Goal: Task Accomplishment & Management: Manage account settings

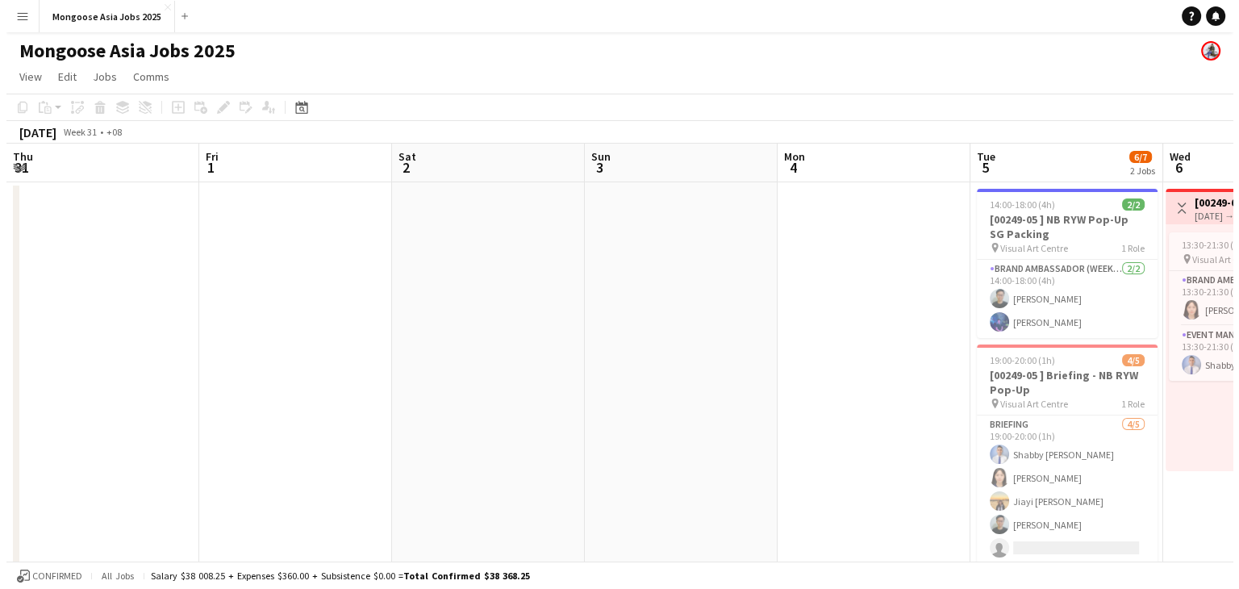
scroll to position [0, 555]
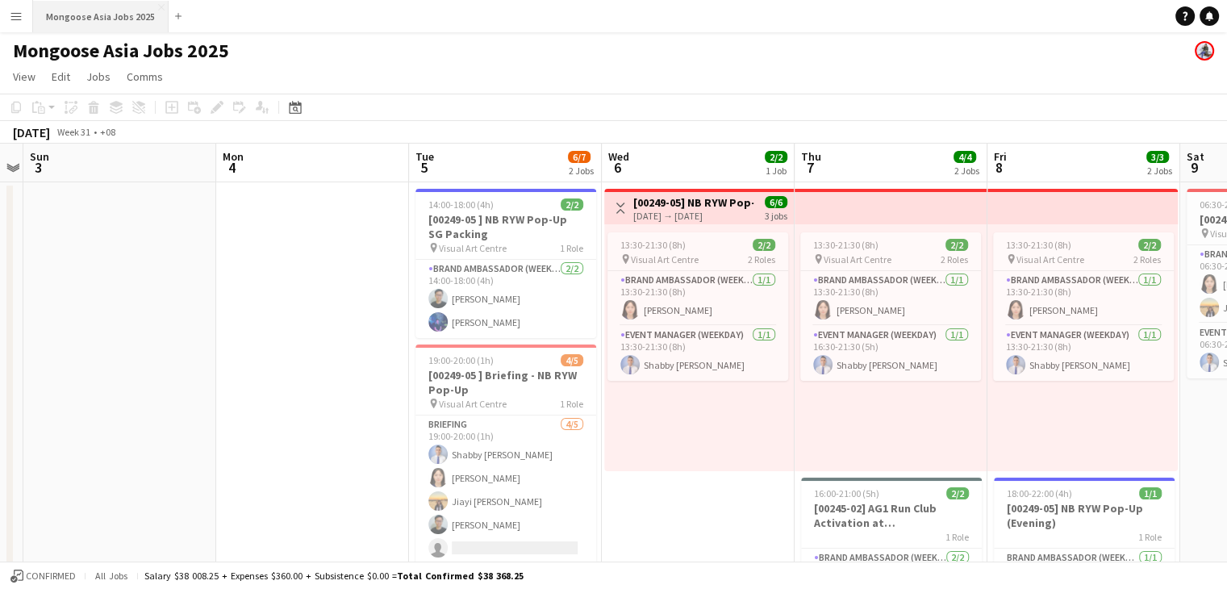
drag, startPoint x: 39, startPoint y: 49, endPoint x: 79, endPoint y: 20, distance: 49.7
drag, startPoint x: 79, startPoint y: 20, endPoint x: 28, endPoint y: 20, distance: 50.8
drag, startPoint x: 28, startPoint y: 20, endPoint x: 571, endPoint y: 45, distance: 543.6
click at [594, 71] on app-page-menu "View Day view expanded Day view collapsed Month view Date picker Jump to [DATE]…" at bounding box center [613, 78] width 1227 height 31
click at [16, 19] on app-icon "Menu" at bounding box center [16, 16] width 13 height 13
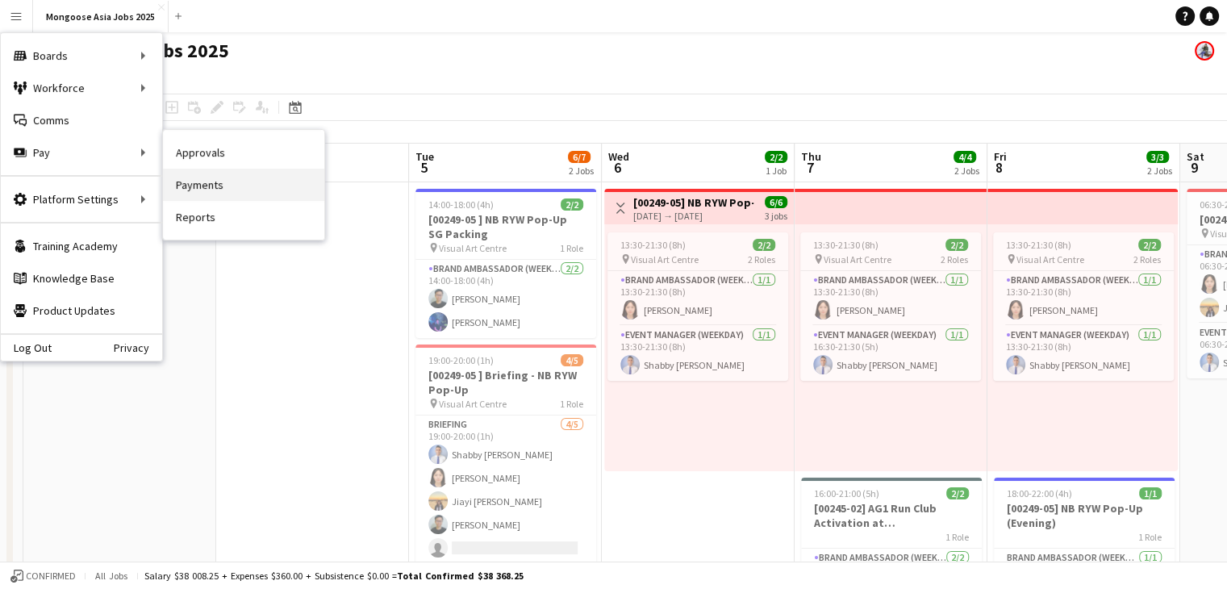
click at [198, 185] on link "Payments" at bounding box center [243, 185] width 161 height 32
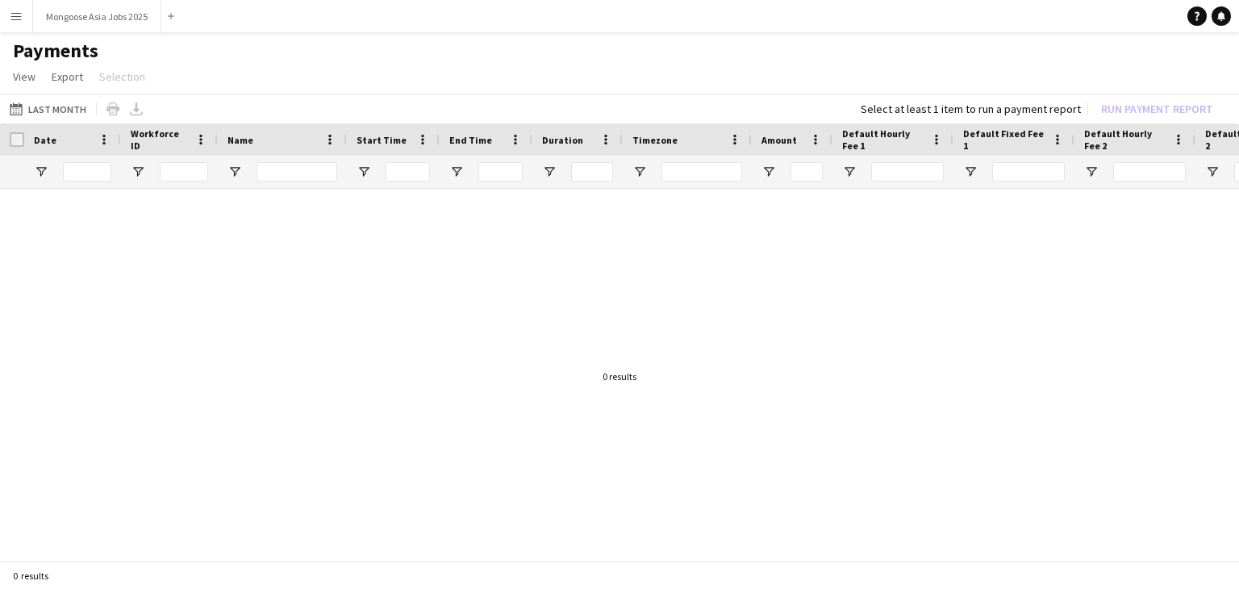
click at [22, 7] on button "Menu" at bounding box center [16, 16] width 32 height 32
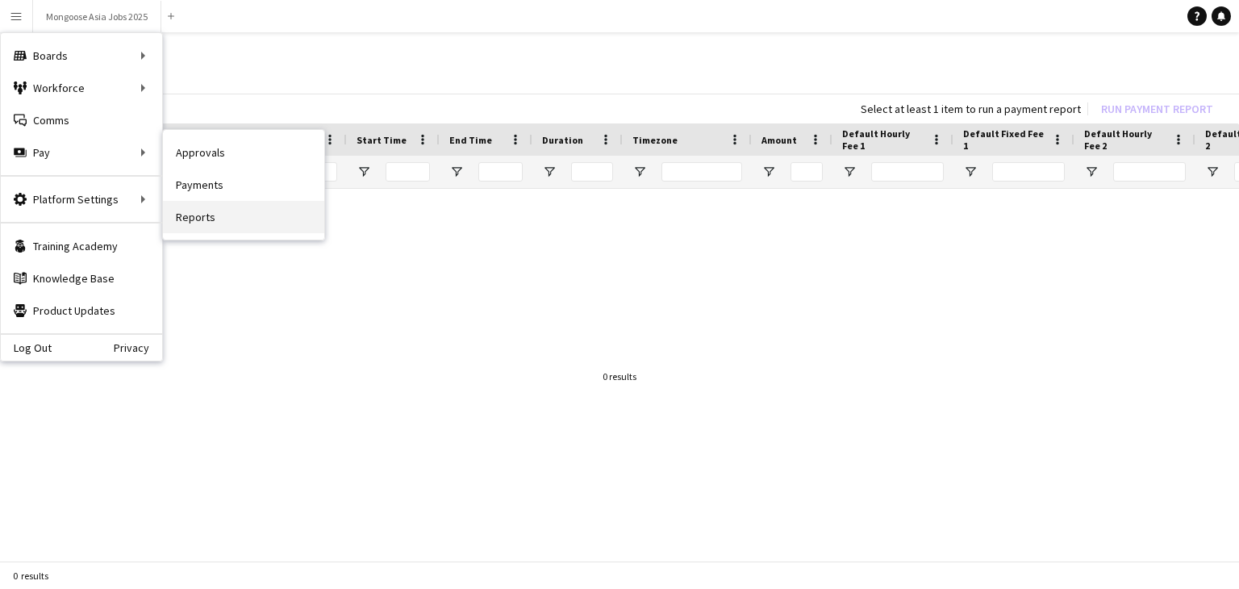
click at [229, 207] on link "Reports" at bounding box center [243, 217] width 161 height 32
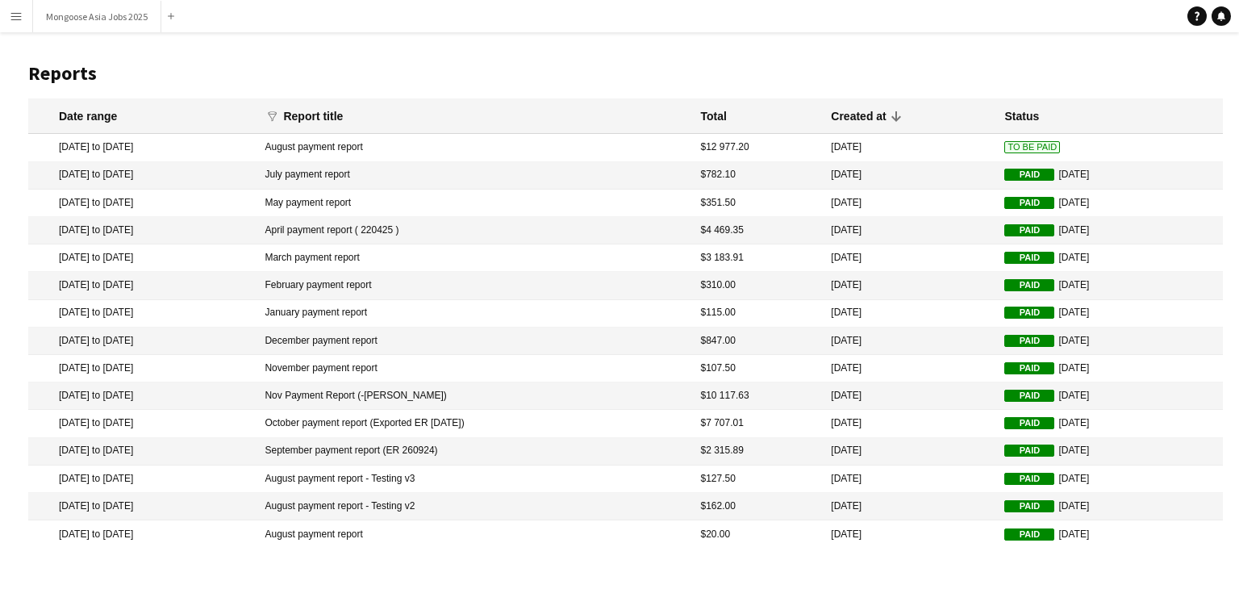
click at [366, 180] on mat-cell "July payment report" at bounding box center [475, 175] width 436 height 27
click at [13, 18] on app-icon "Menu" at bounding box center [16, 16] width 13 height 13
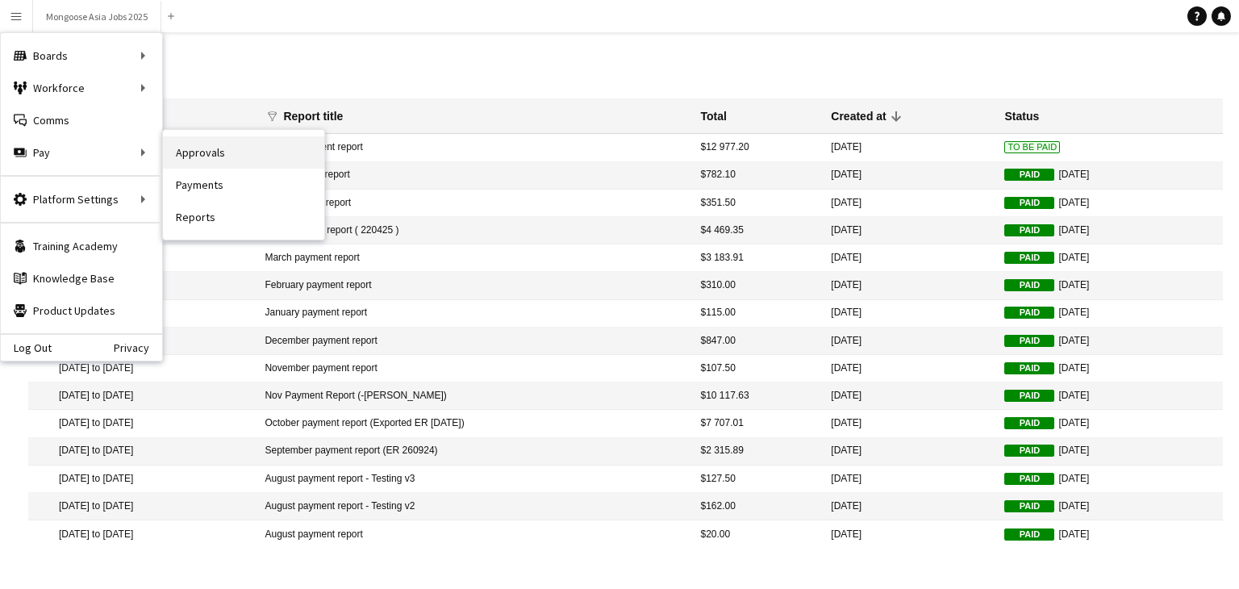
click at [284, 151] on link "Approvals" at bounding box center [243, 152] width 161 height 32
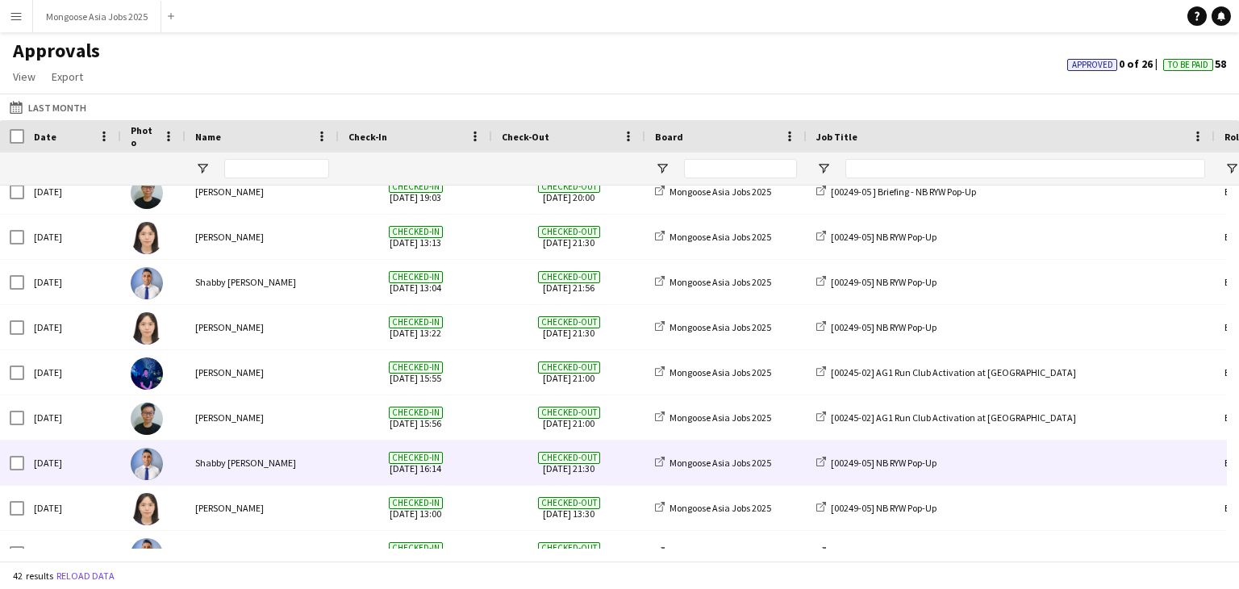
scroll to position [403, 0]
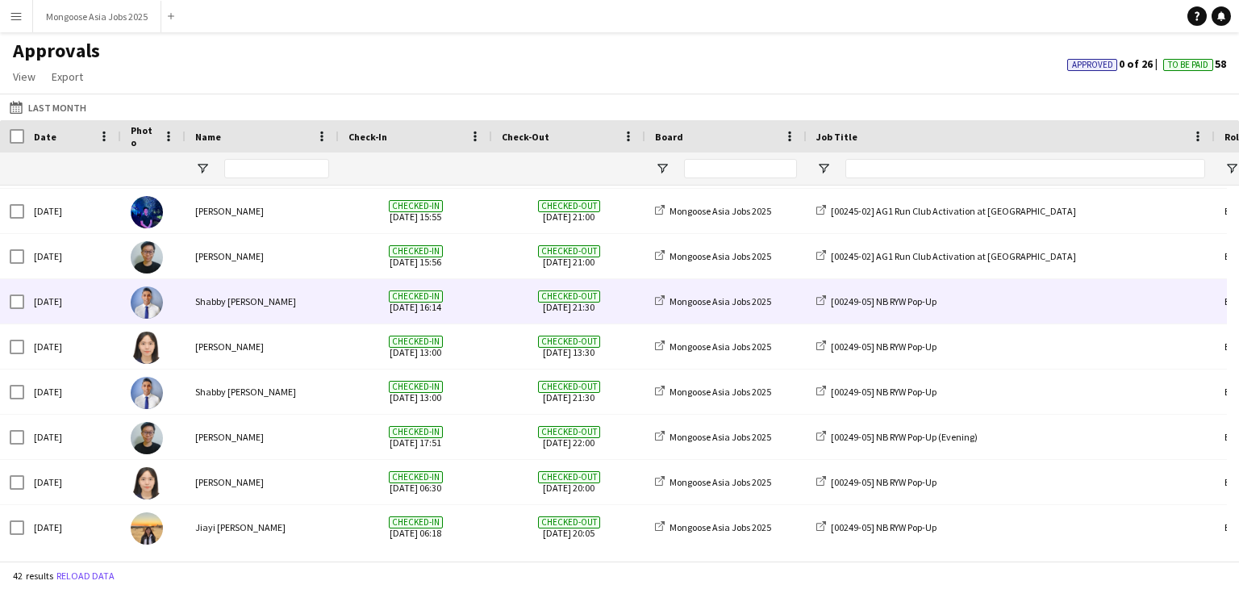
click at [309, 307] on div "Shabby [PERSON_NAME]" at bounding box center [262, 301] width 153 height 44
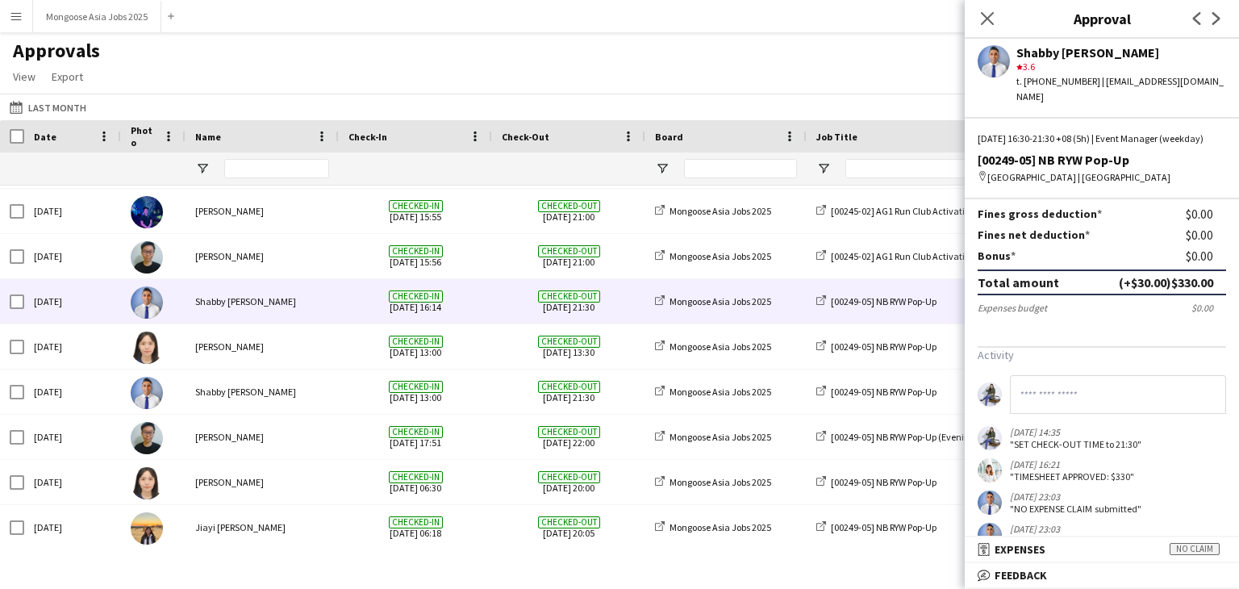
scroll to position [313, 0]
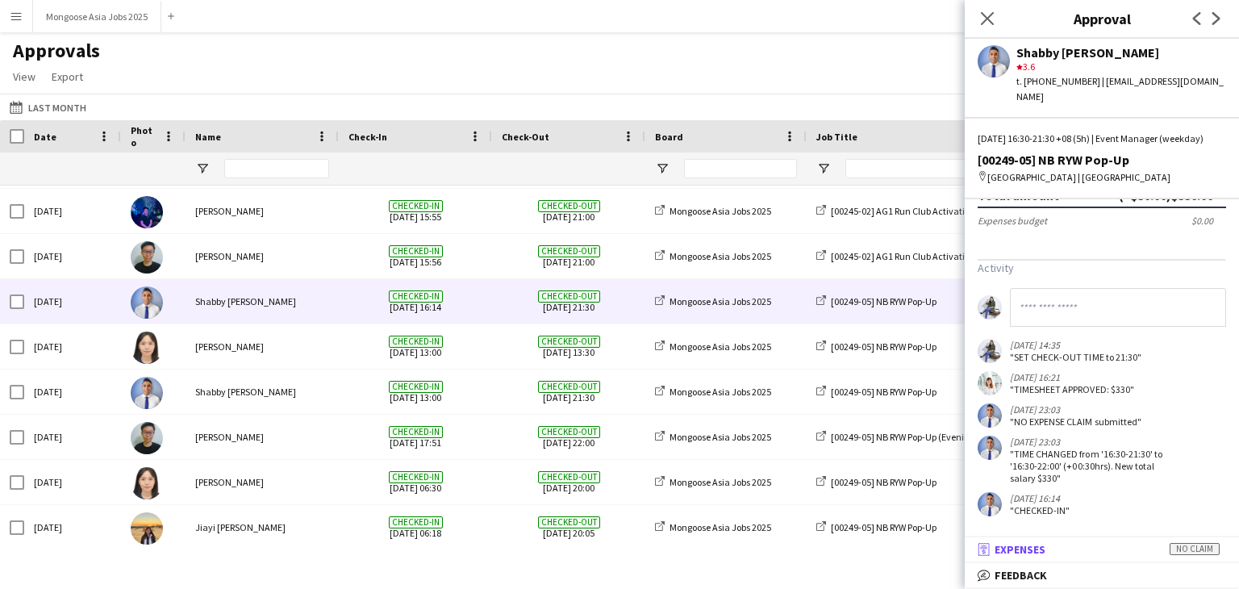
click at [1063, 545] on mat-panel-title "receipt Expenses No claim" at bounding box center [1099, 549] width 268 height 15
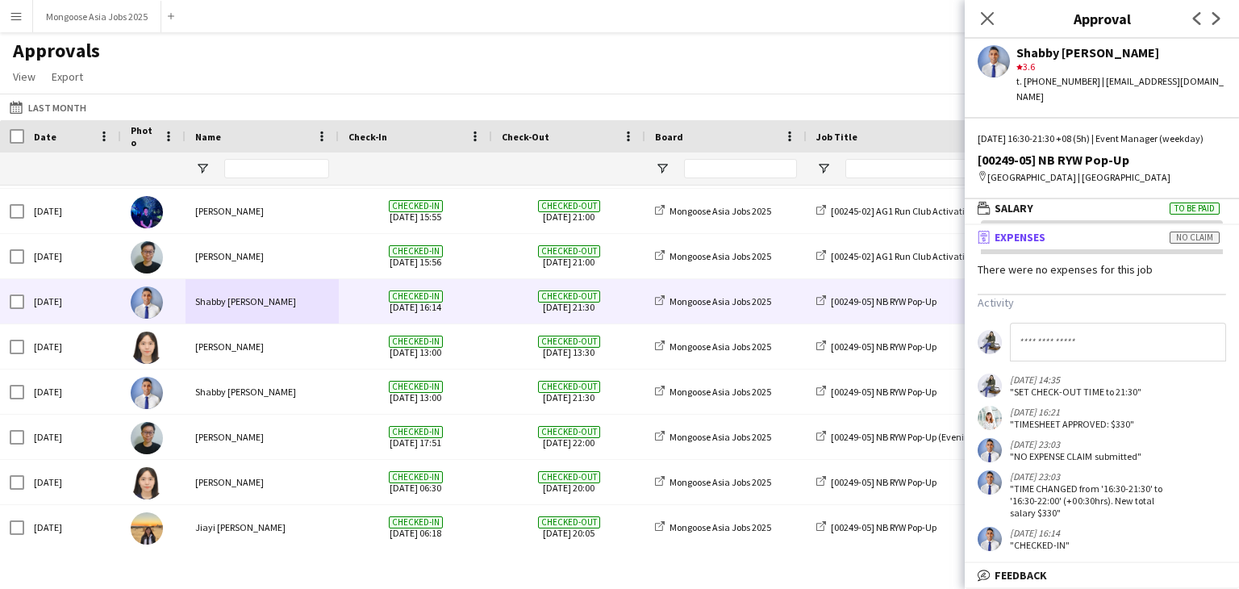
scroll to position [8, 0]
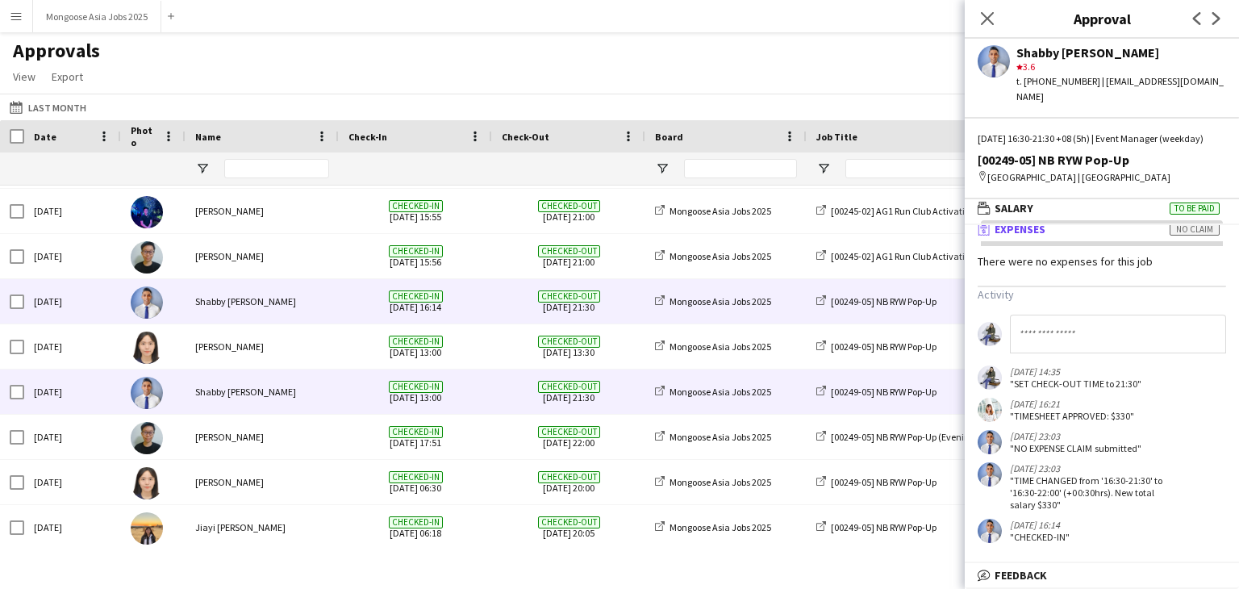
click at [270, 396] on div "Shabby [PERSON_NAME]" at bounding box center [262, 392] width 153 height 44
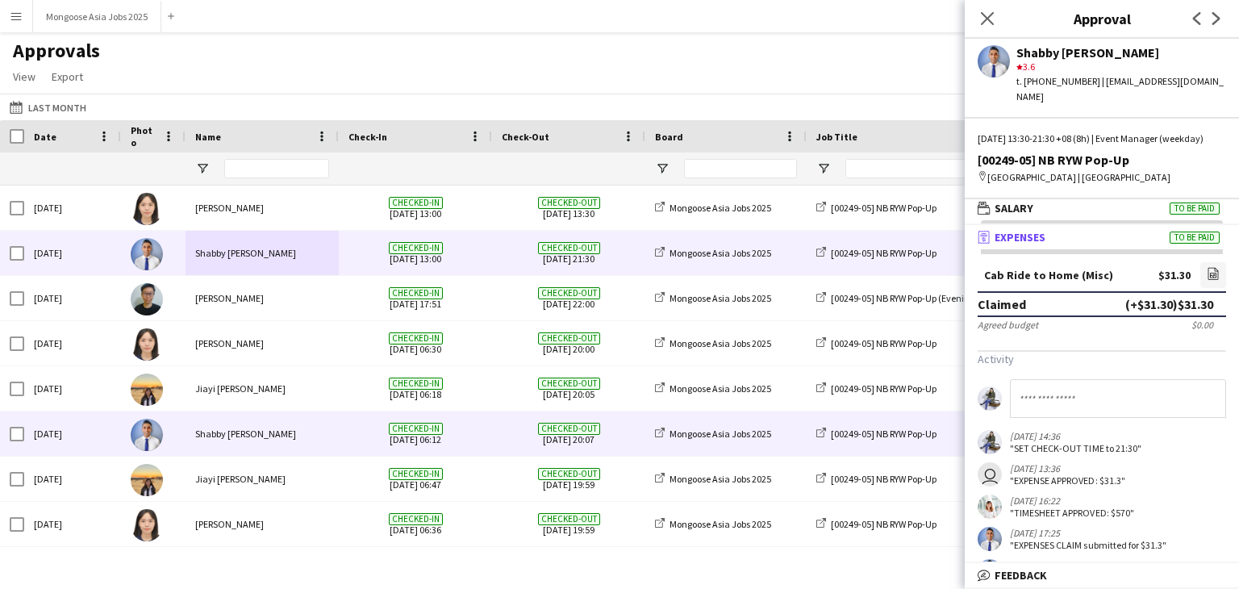
scroll to position [565, 0]
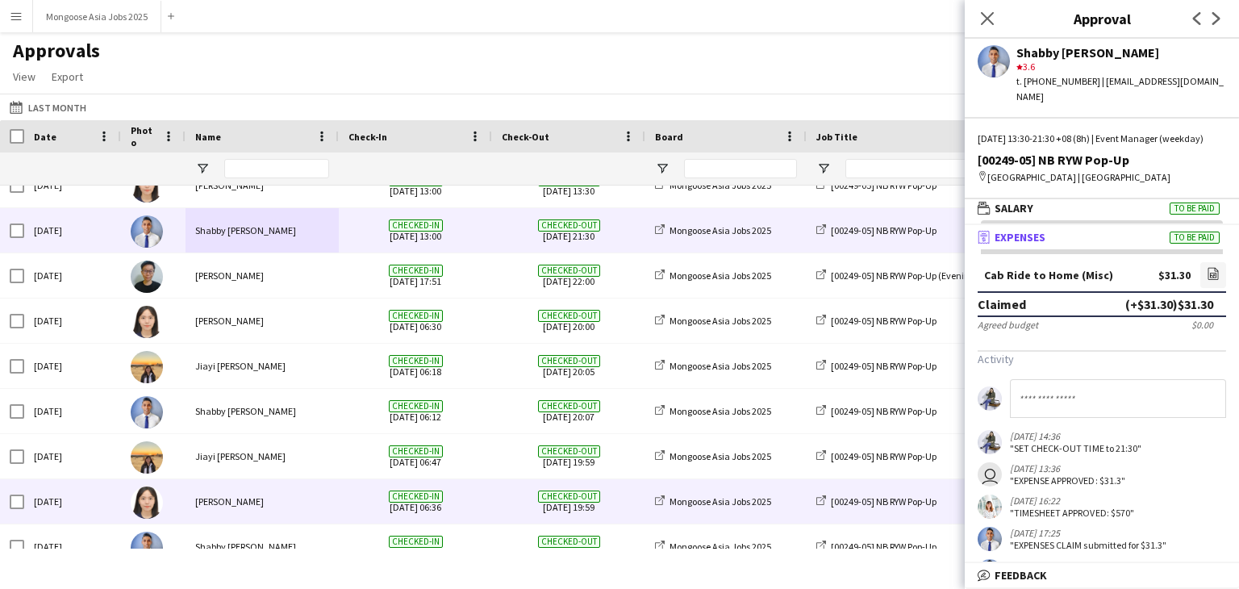
click at [278, 509] on div "[PERSON_NAME]" at bounding box center [262, 501] width 153 height 44
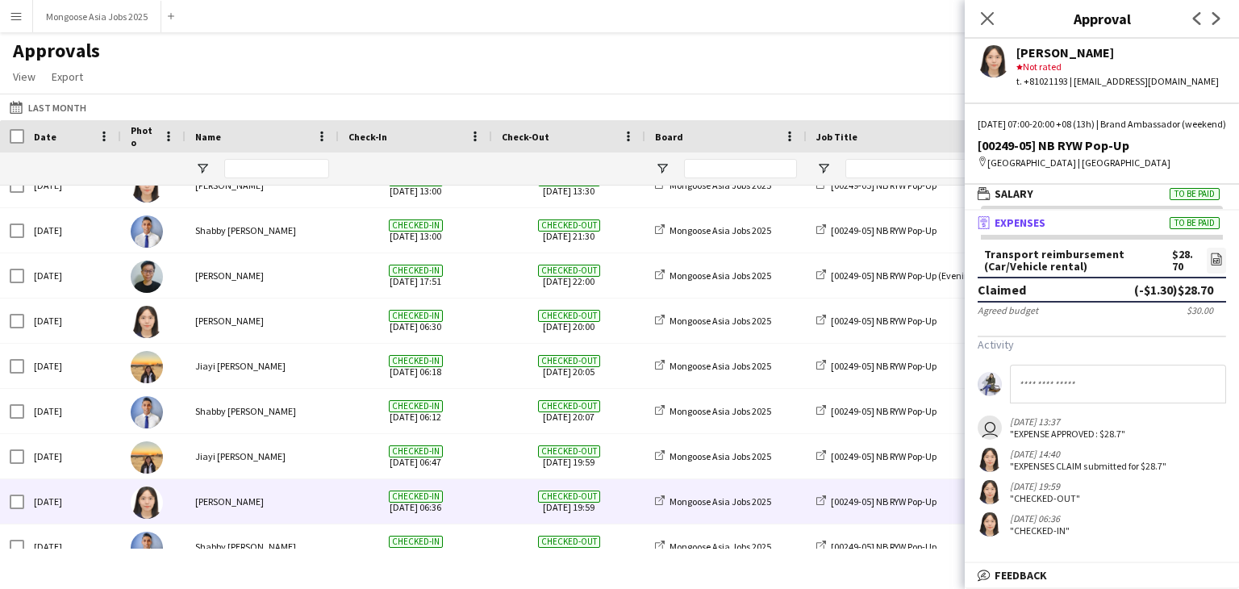
scroll to position [21, 0]
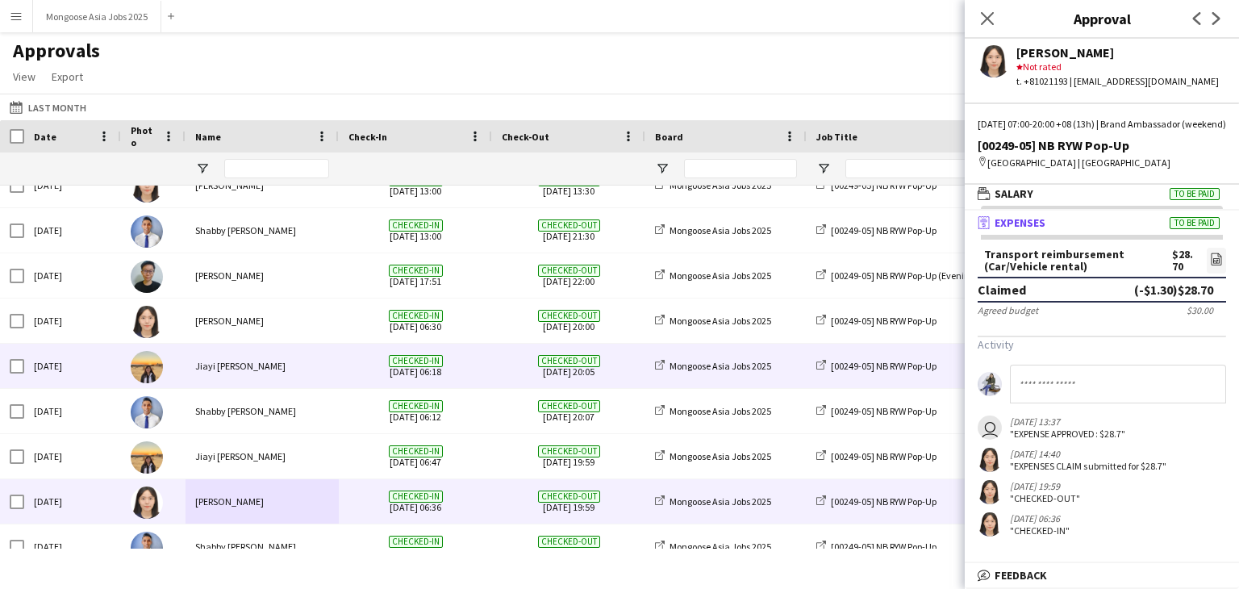
click at [263, 354] on div "Jiayi [PERSON_NAME]" at bounding box center [262, 366] width 153 height 44
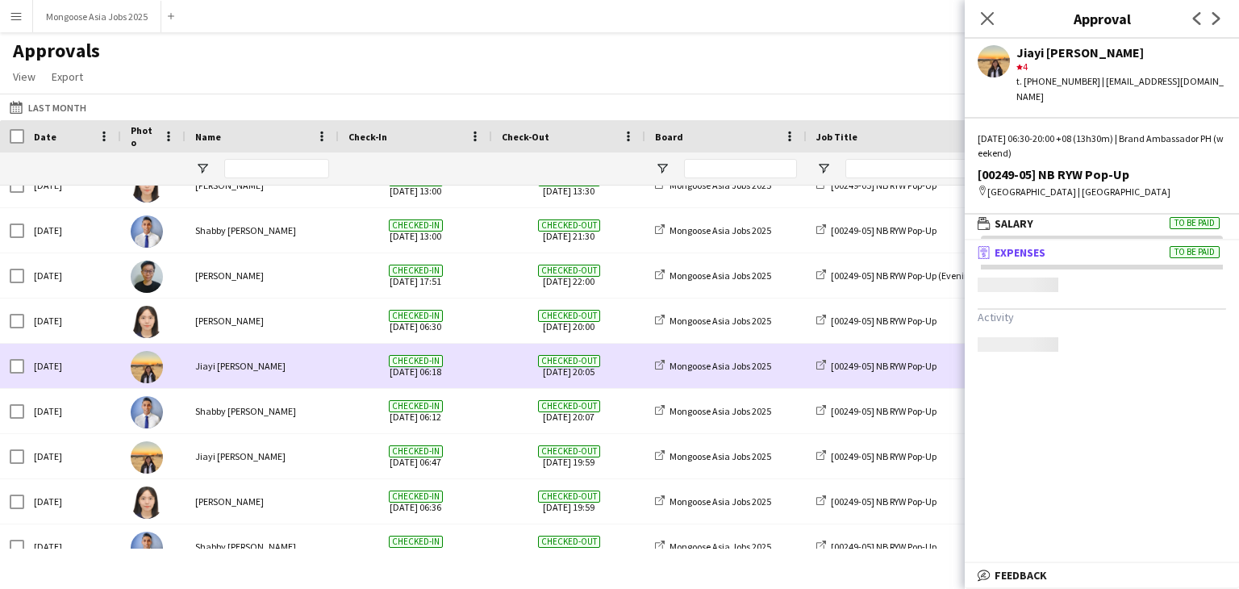
scroll to position [0, 0]
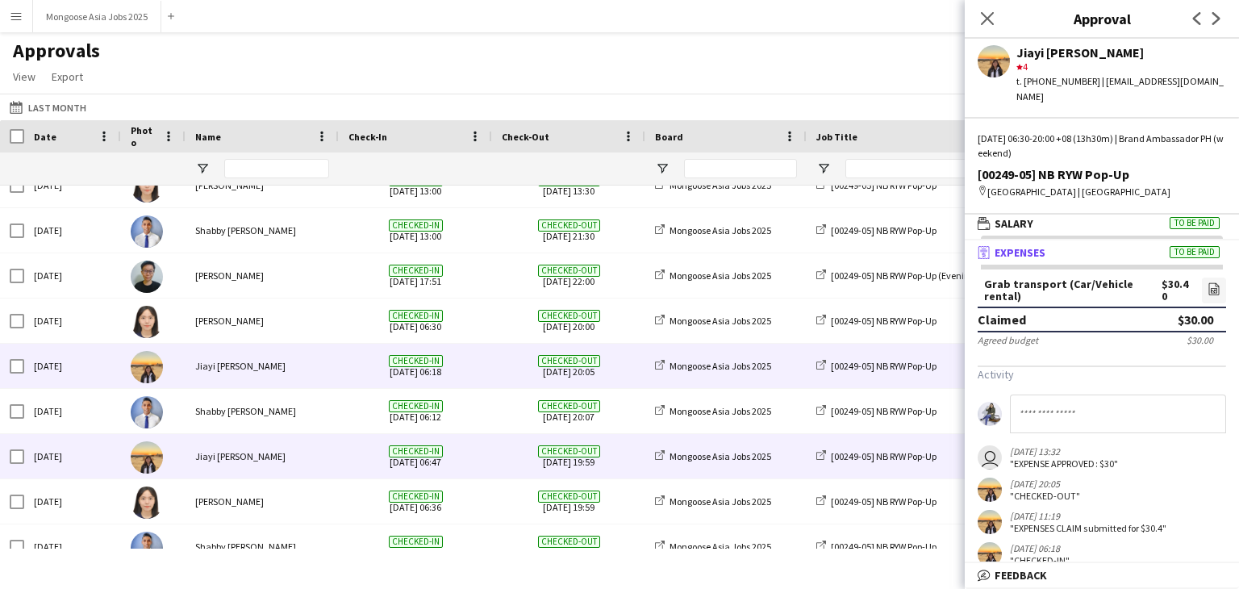
click at [311, 454] on div "Jiayi [PERSON_NAME]" at bounding box center [262, 456] width 153 height 44
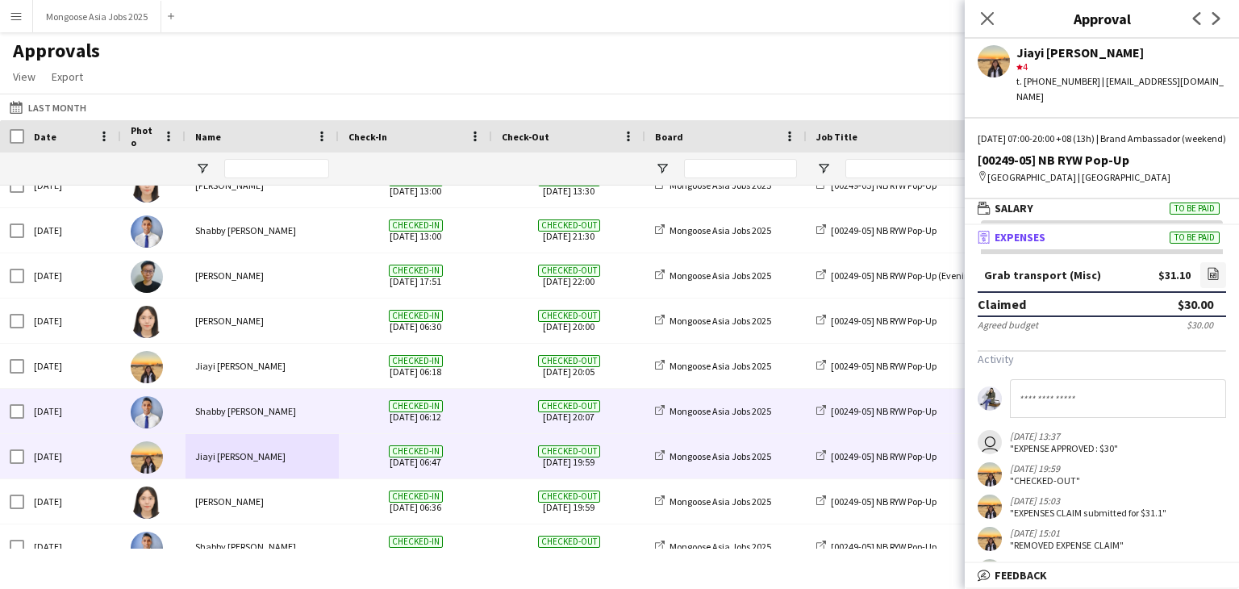
click at [306, 403] on div "Shabby [PERSON_NAME]" at bounding box center [262, 411] width 153 height 44
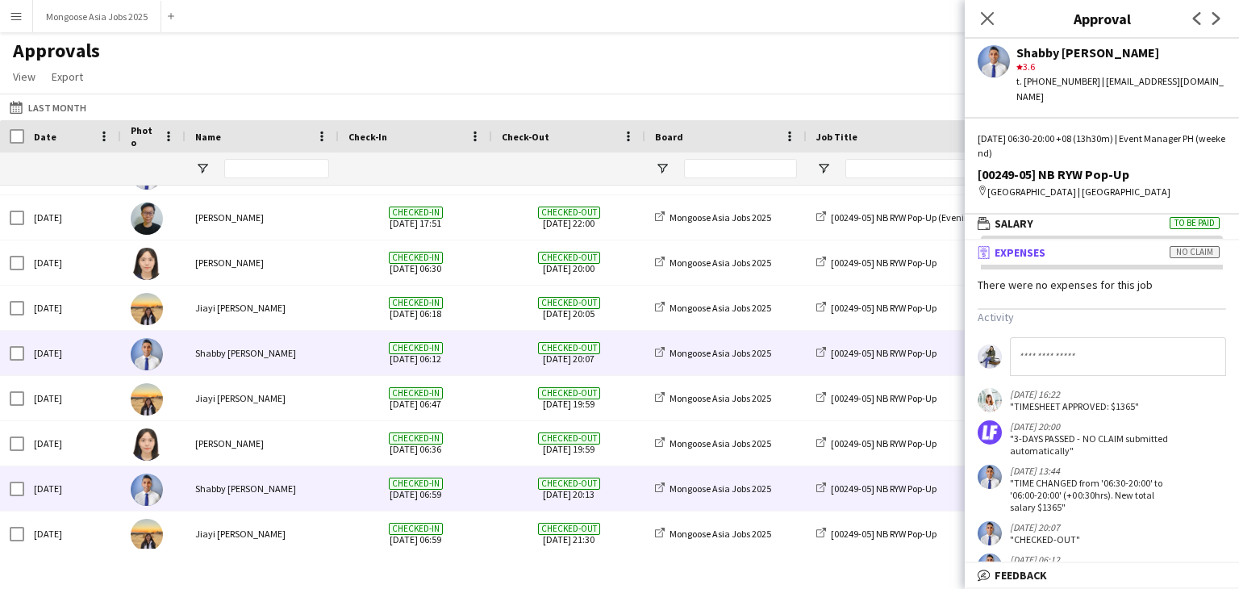
scroll to position [646, 0]
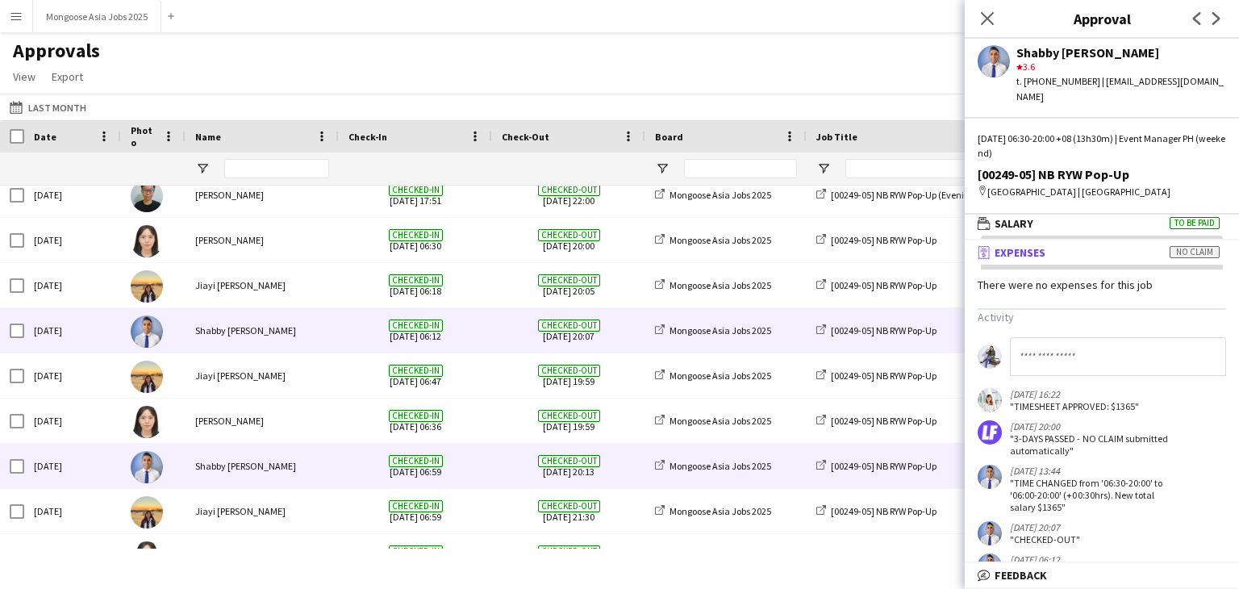
click at [299, 473] on div "Shabby [PERSON_NAME]" at bounding box center [262, 466] width 153 height 44
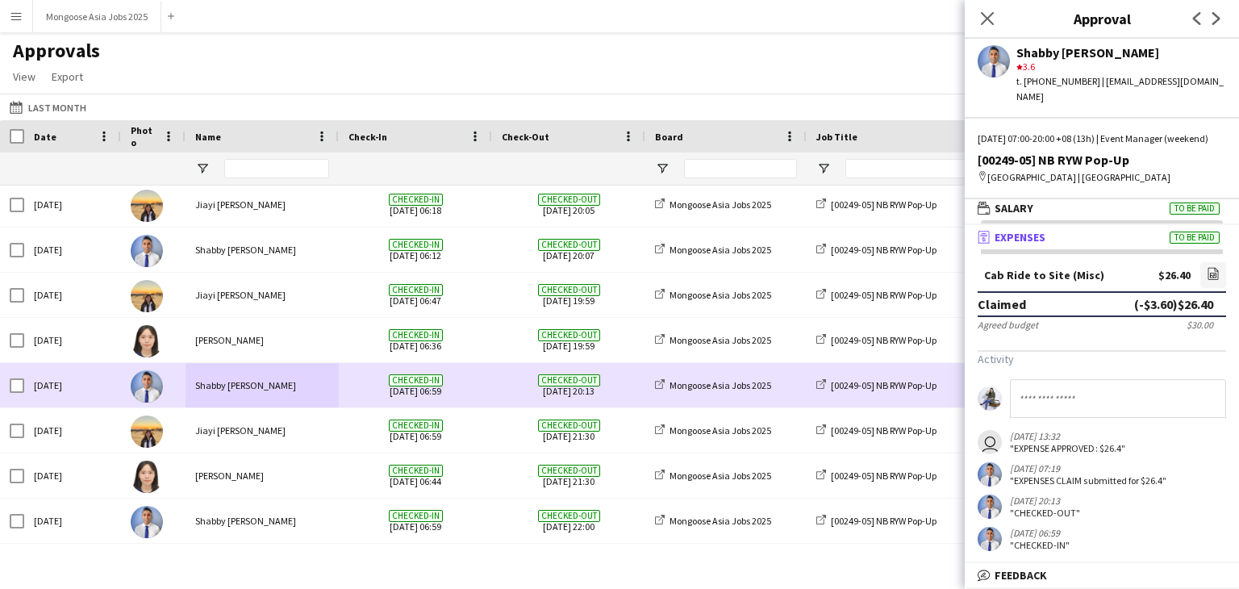
scroll to position [726, 0]
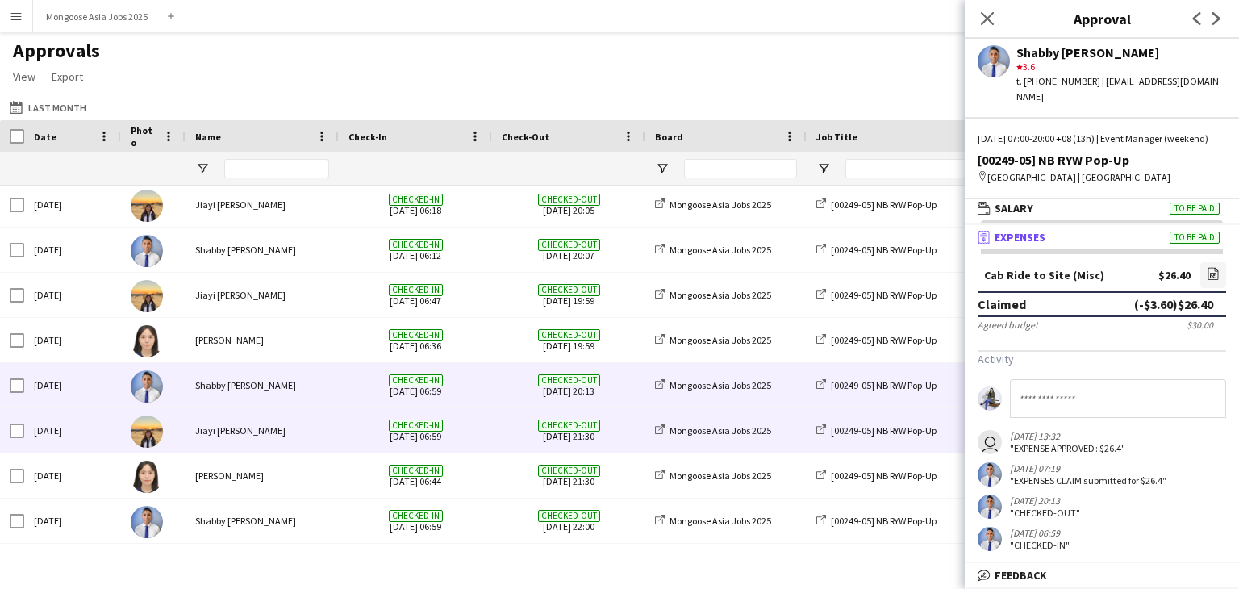
click at [300, 428] on div "Jiayi [PERSON_NAME]" at bounding box center [262, 430] width 153 height 44
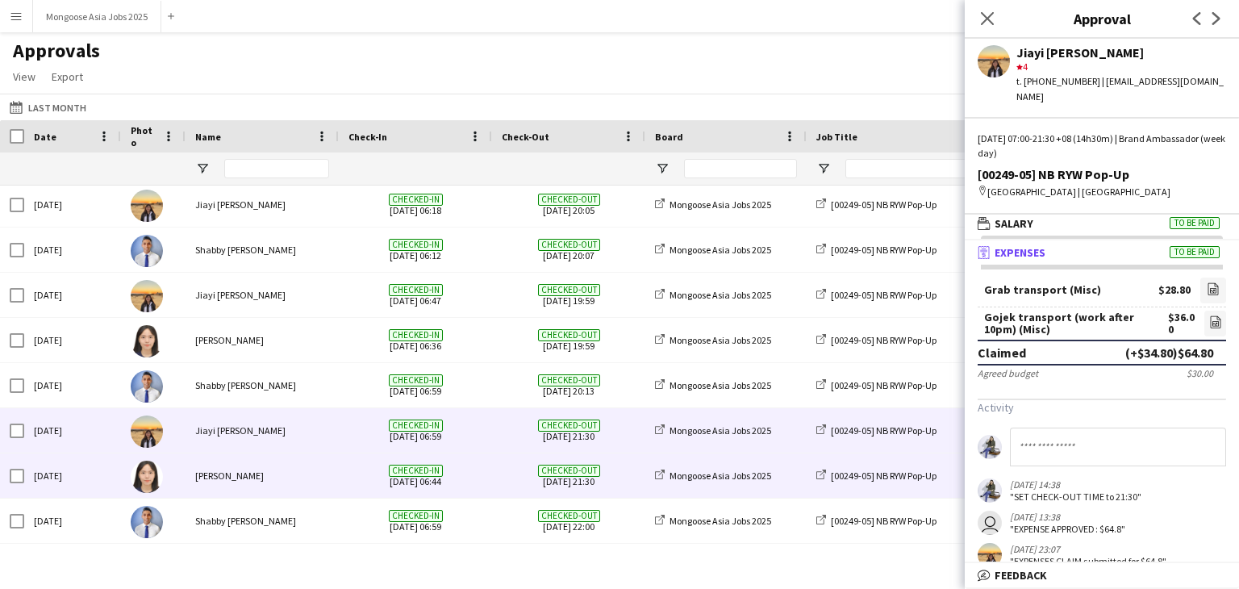
click at [286, 470] on div "[PERSON_NAME]" at bounding box center [262, 475] width 153 height 44
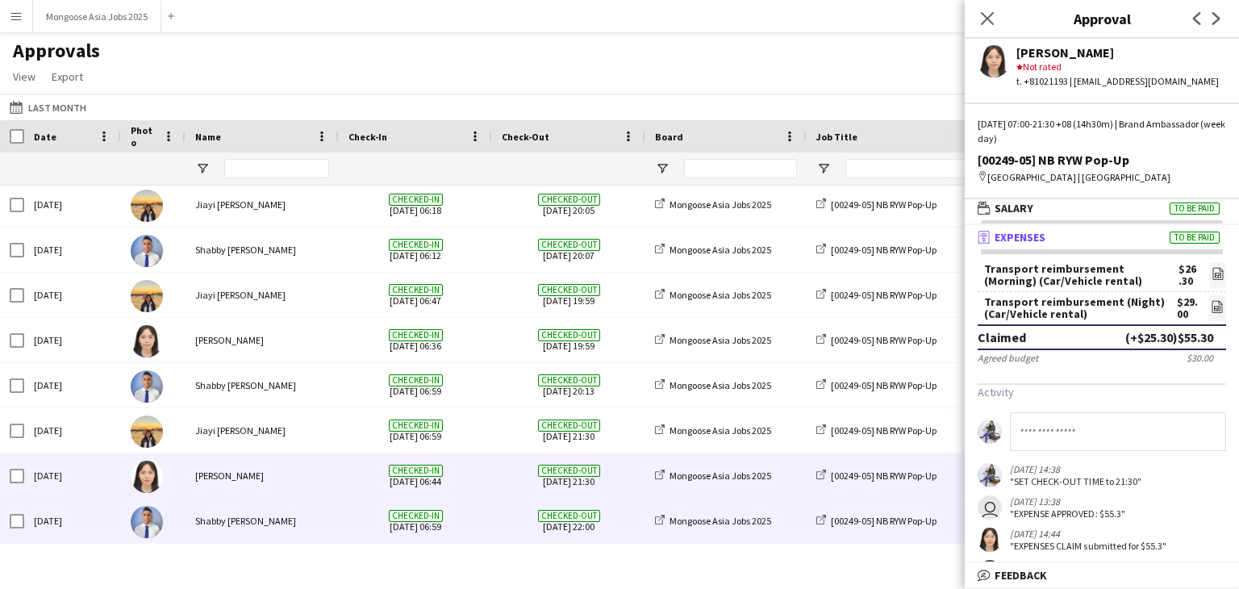
click at [317, 511] on div "Shabby [PERSON_NAME]" at bounding box center [262, 521] width 153 height 44
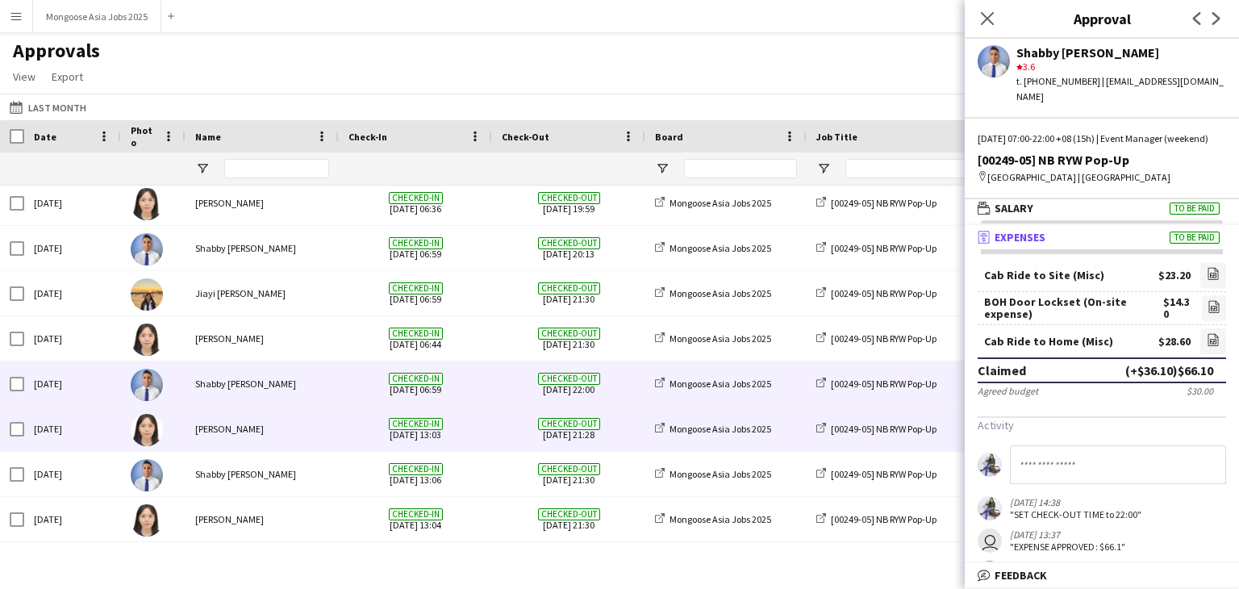
scroll to position [888, 0]
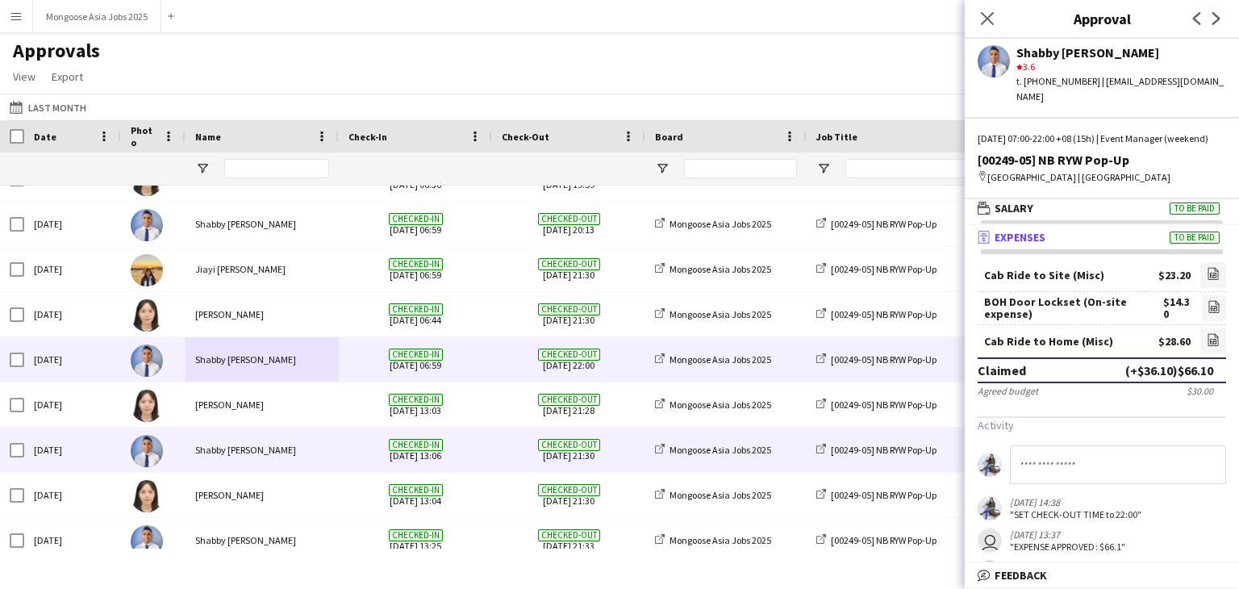
click at [295, 456] on div "Shabby [PERSON_NAME]" at bounding box center [262, 450] width 153 height 44
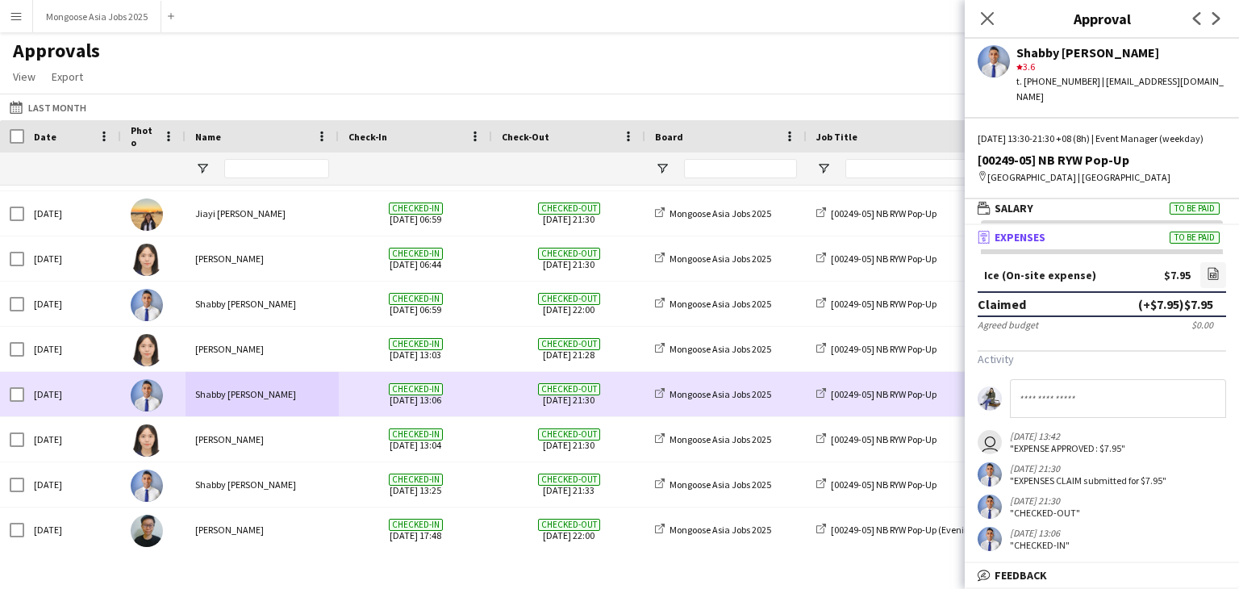
scroll to position [968, 0]
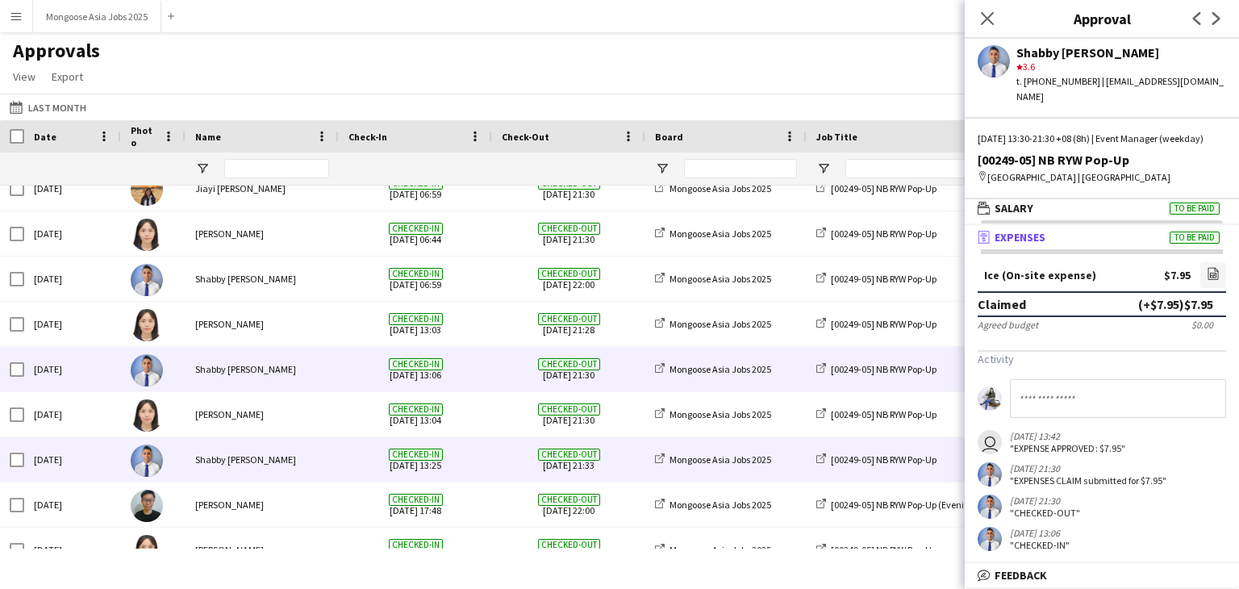
drag, startPoint x: 319, startPoint y: 462, endPoint x: 383, endPoint y: 453, distance: 65.3
click at [319, 462] on div "Shabby [PERSON_NAME]" at bounding box center [262, 459] width 153 height 44
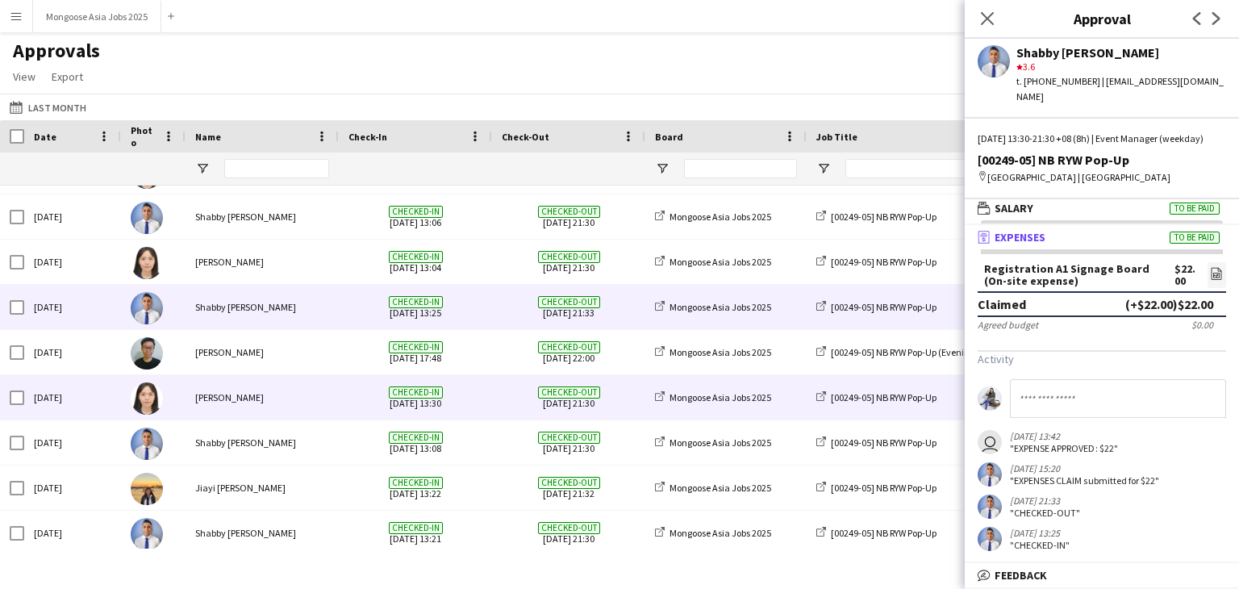
scroll to position [1130, 0]
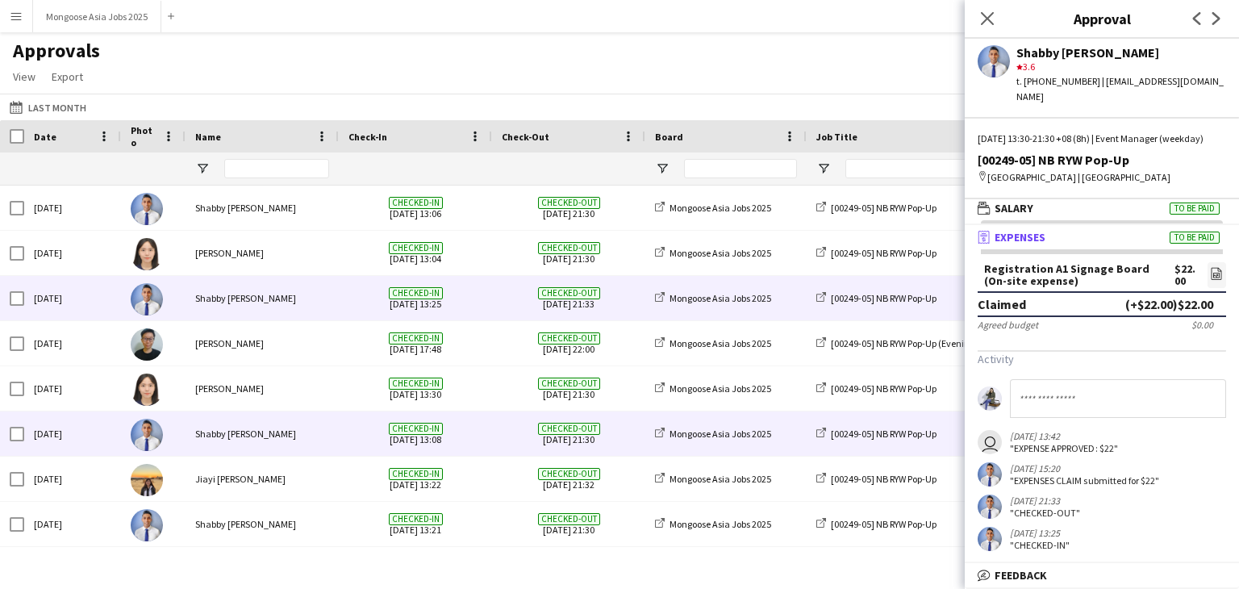
click at [315, 438] on div "Shabby [PERSON_NAME]" at bounding box center [262, 434] width 153 height 44
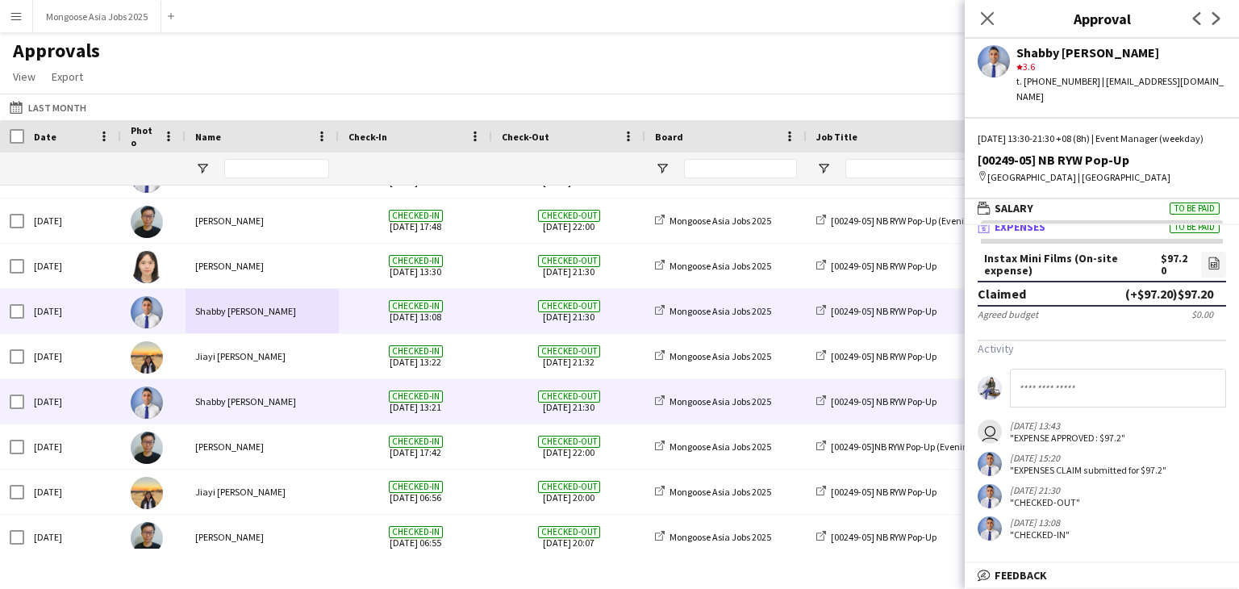
scroll to position [1291, 0]
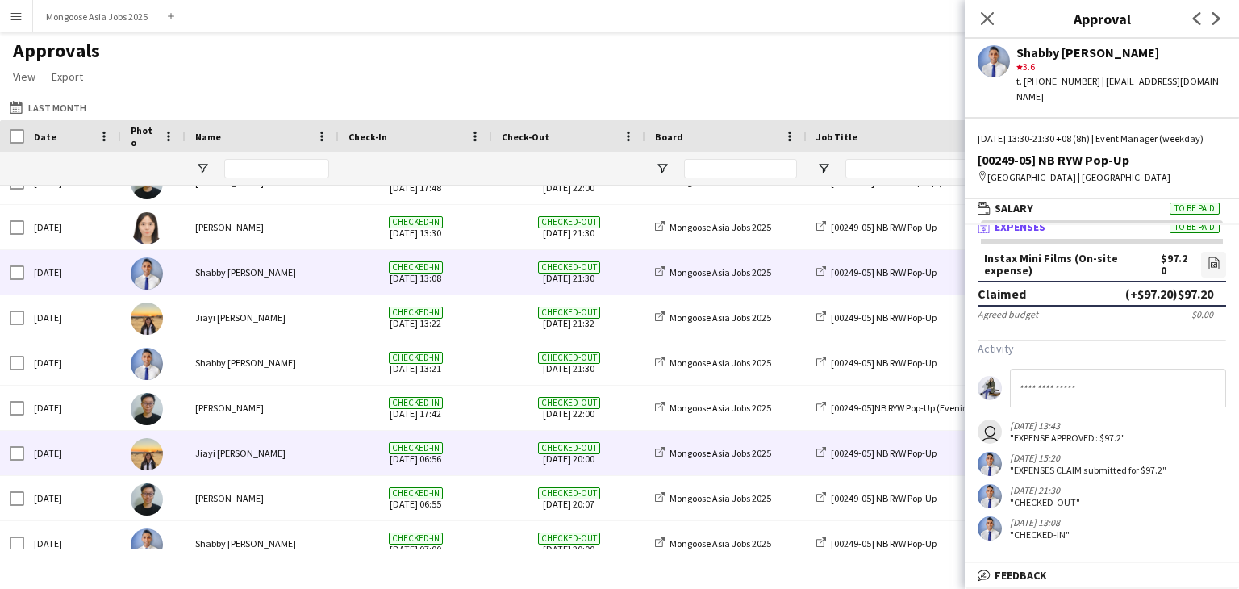
click at [295, 453] on div "Jiayi [PERSON_NAME]" at bounding box center [262, 453] width 153 height 44
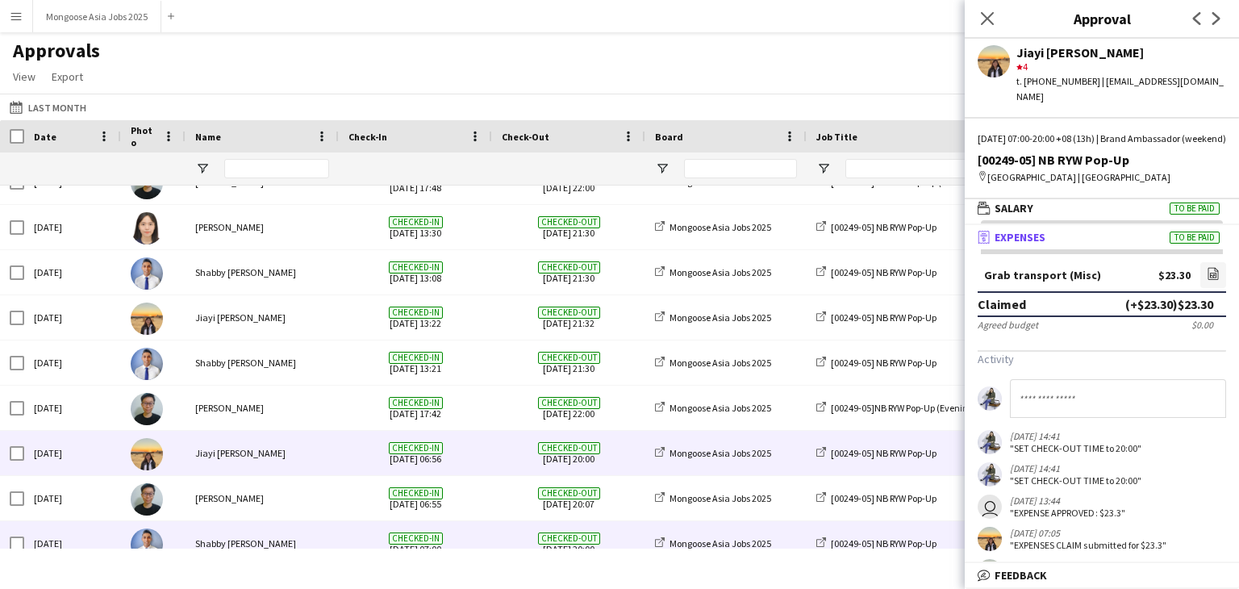
click at [299, 533] on div "Shabby [PERSON_NAME]" at bounding box center [262, 543] width 153 height 44
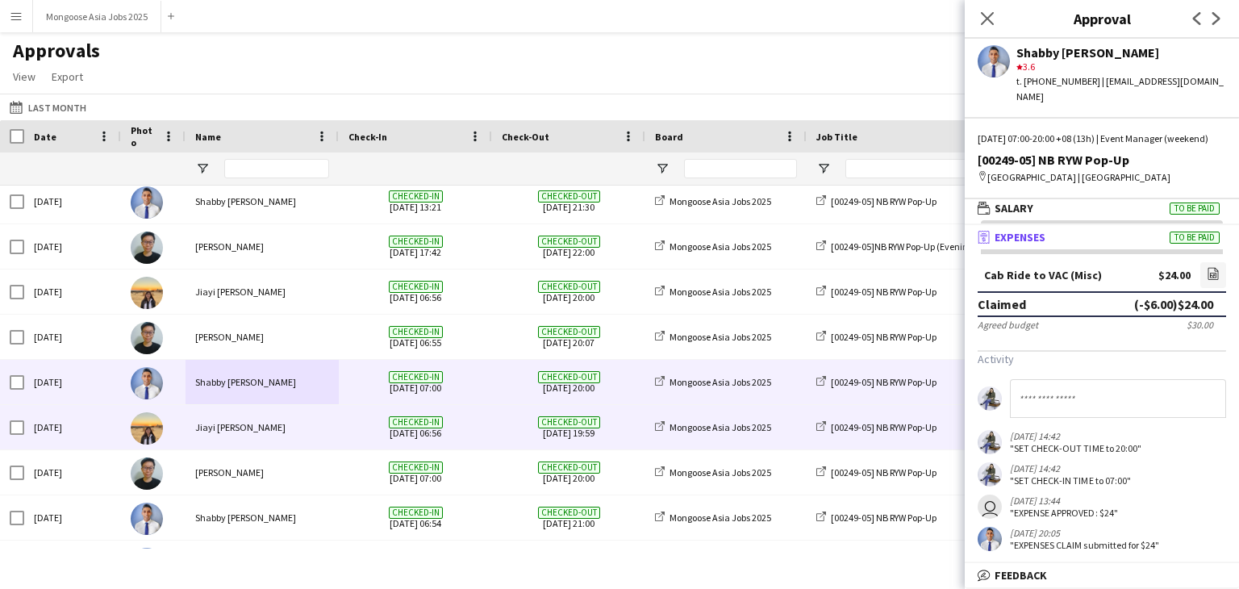
click at [303, 437] on div "Jiayi [PERSON_NAME]" at bounding box center [262, 427] width 153 height 44
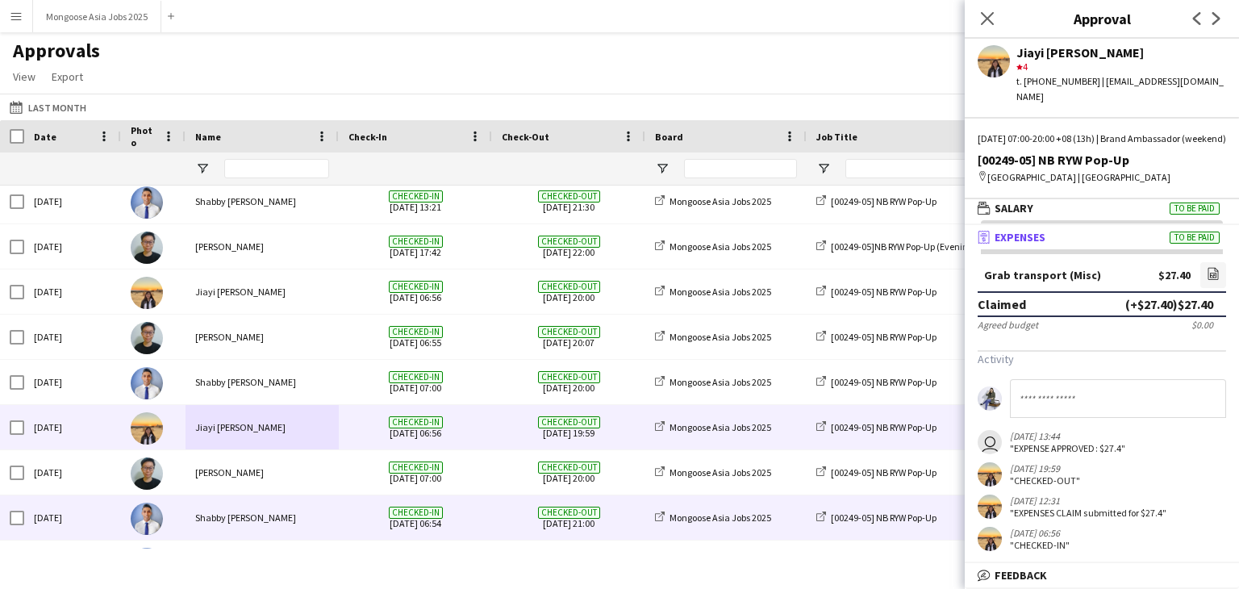
click at [303, 524] on div "Shabby [PERSON_NAME]" at bounding box center [262, 517] width 153 height 44
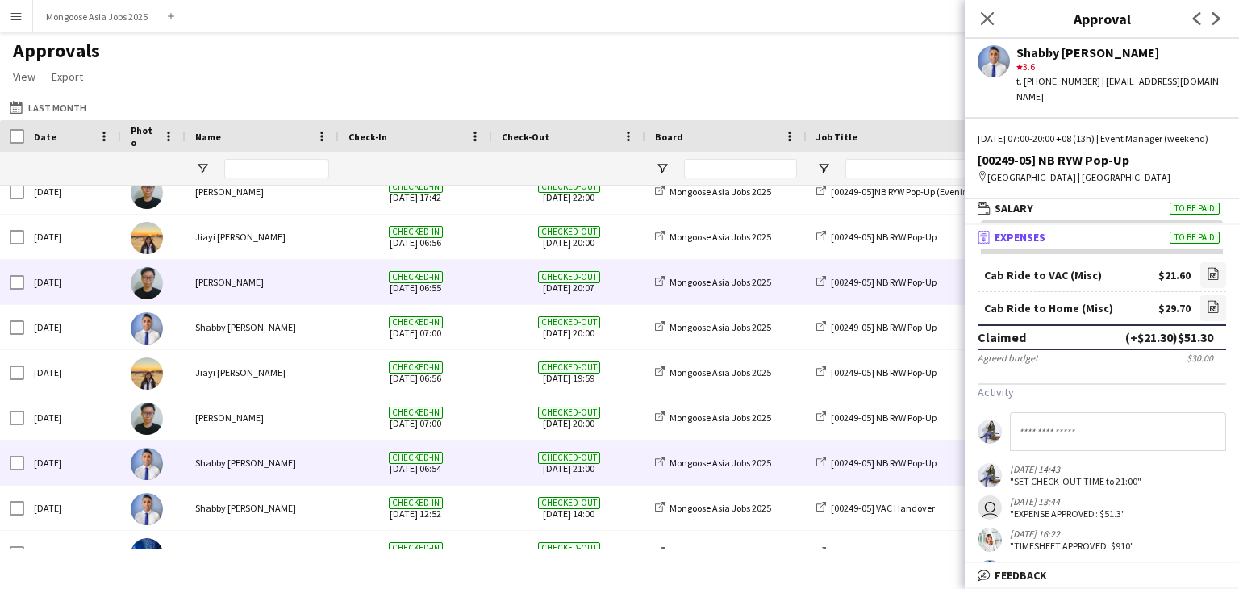
scroll to position [1535, 0]
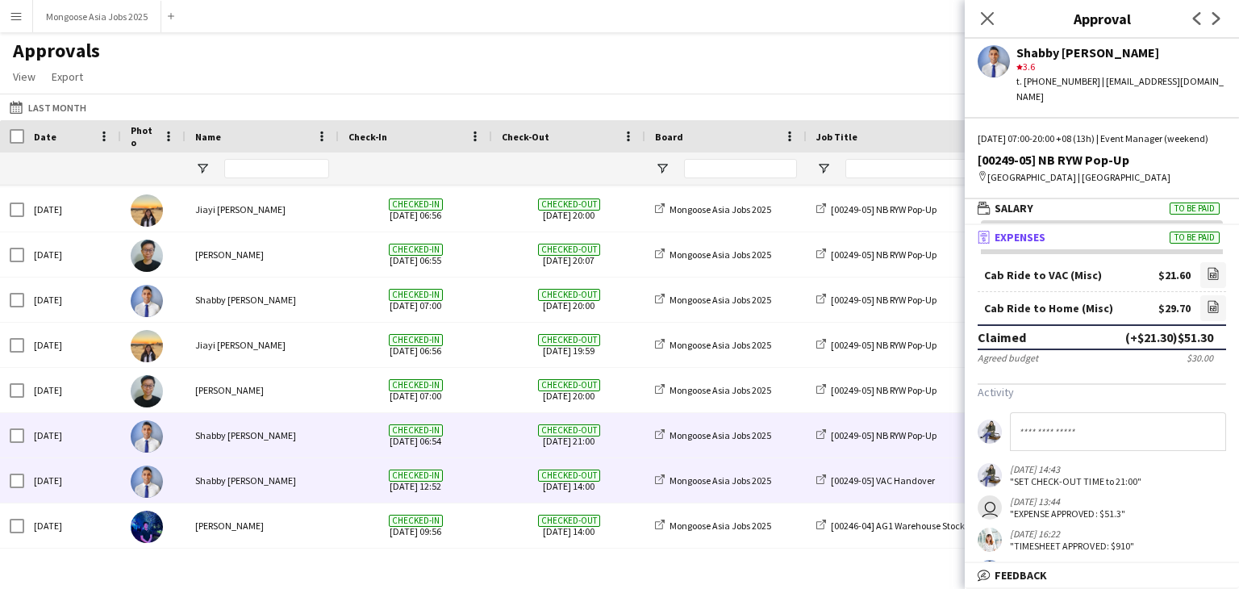
click at [492, 485] on div "Checked-out [DATE] 14:00" at bounding box center [568, 480] width 153 height 44
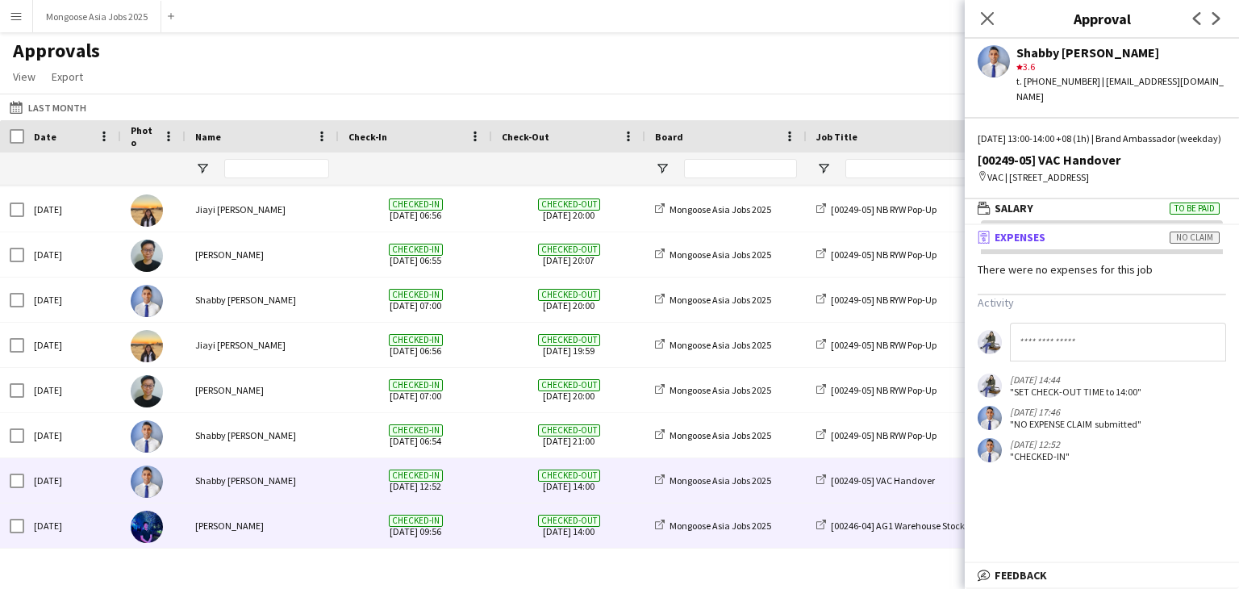
click at [490, 518] on div "Checked-in [DATE] 09:56" at bounding box center [415, 526] width 153 height 44
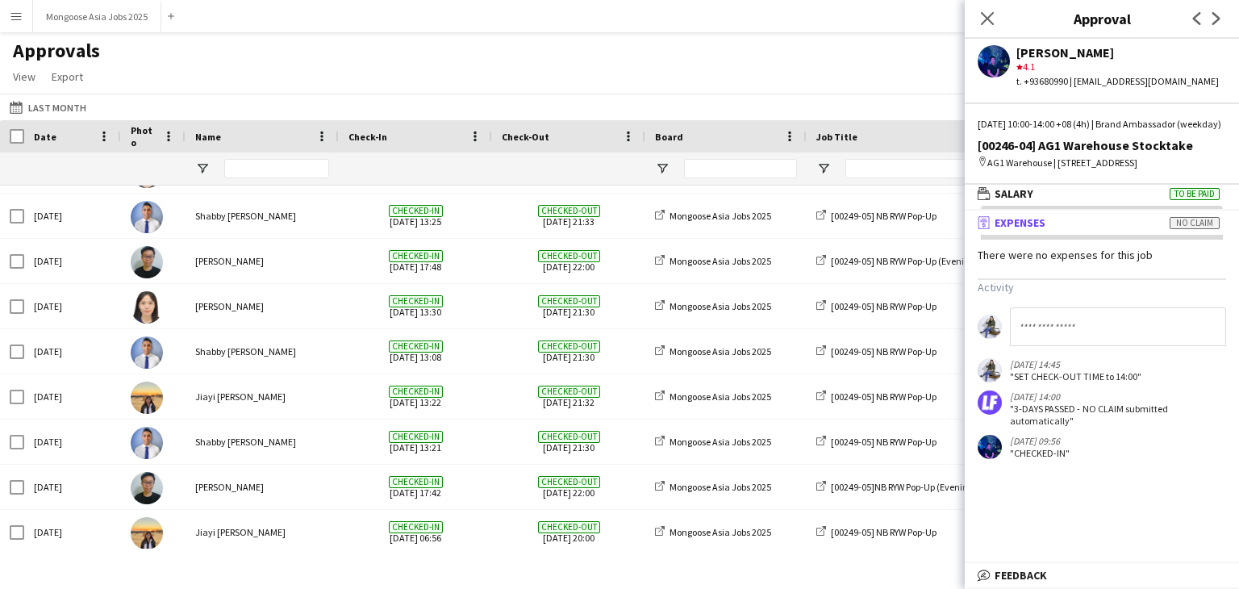
scroll to position [1160, 0]
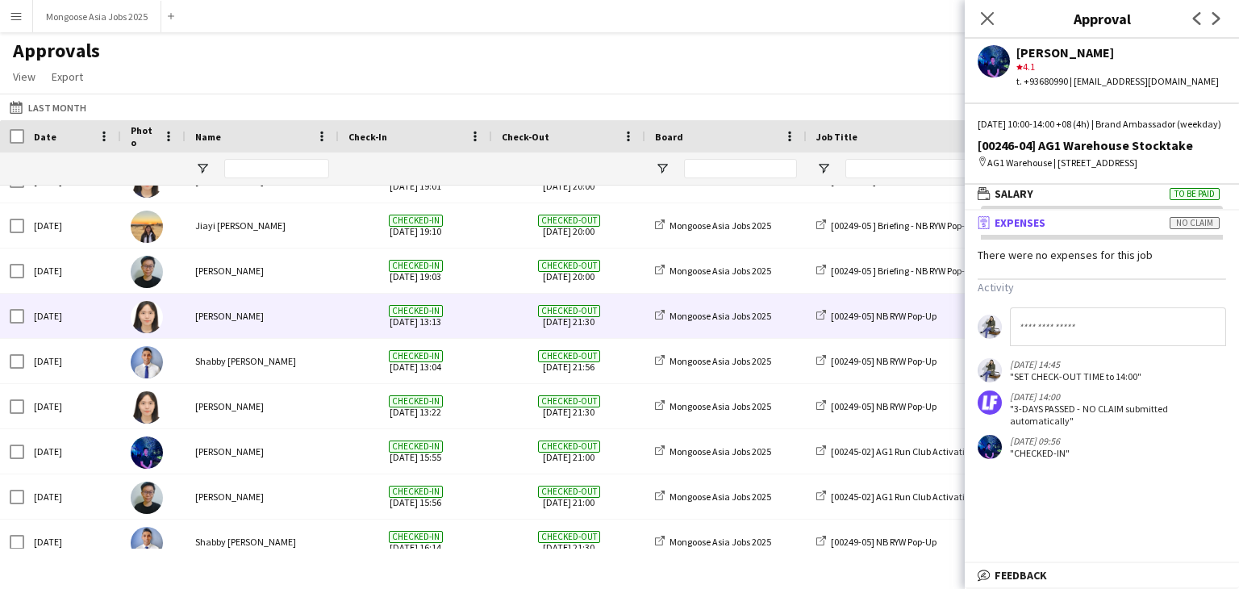
click at [81, 324] on div "[DATE]" at bounding box center [72, 316] width 97 height 44
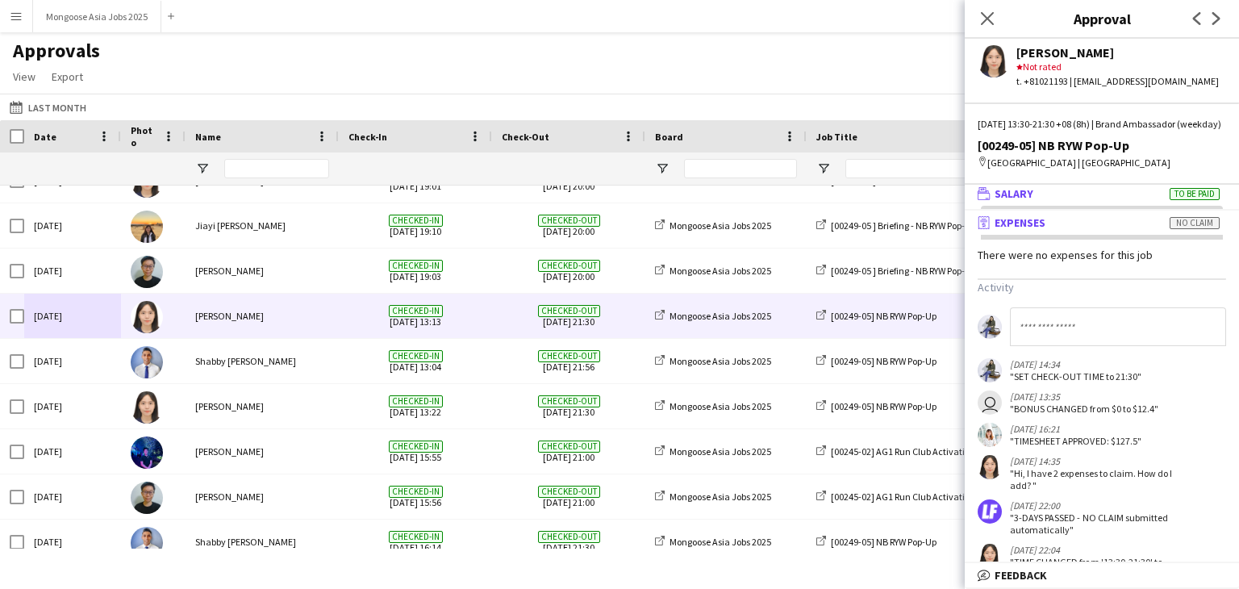
click at [1015, 201] on span "Salary" at bounding box center [1014, 193] width 39 height 15
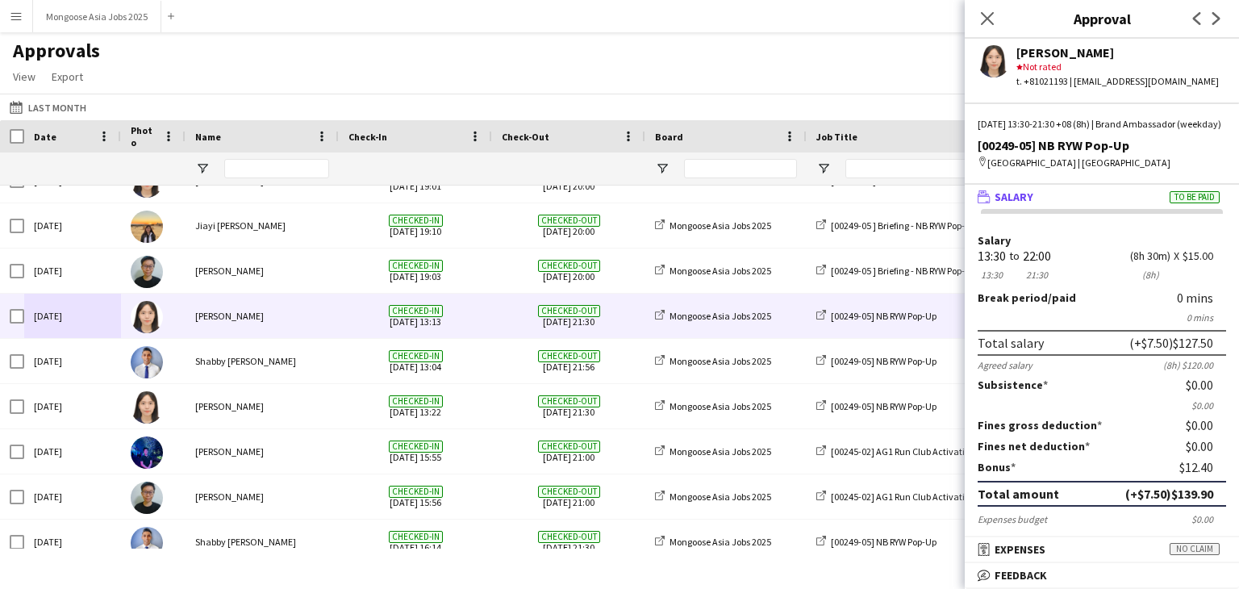
click at [1180, 474] on div "$12.40" at bounding box center [1203, 467] width 47 height 15
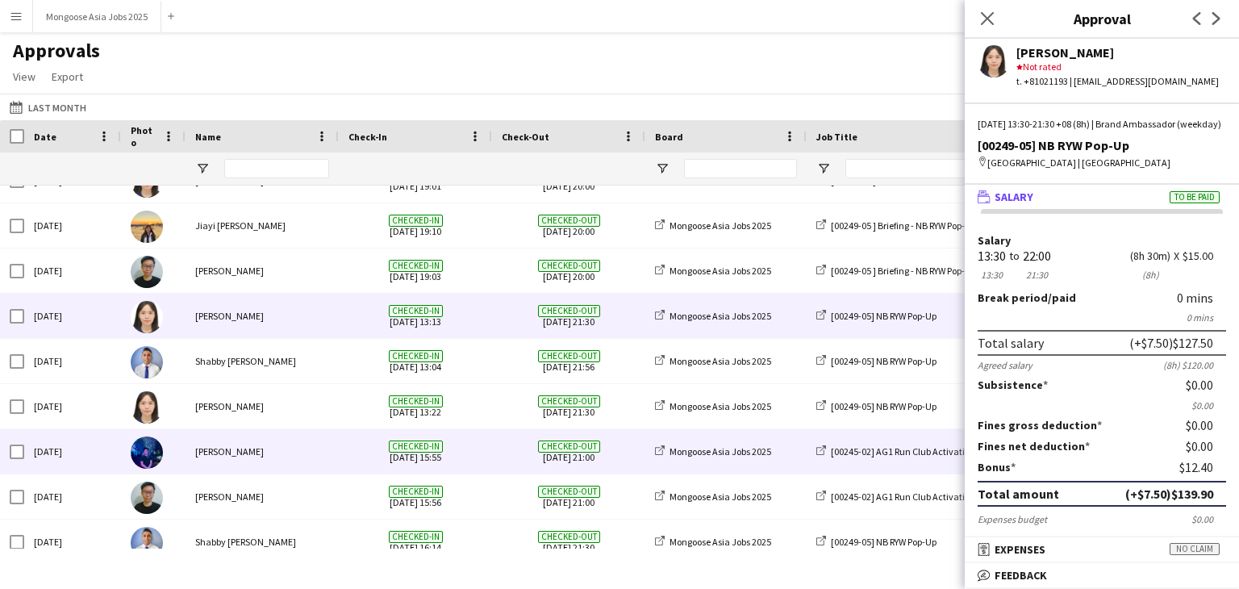
click at [271, 447] on div "[PERSON_NAME]" at bounding box center [262, 451] width 153 height 44
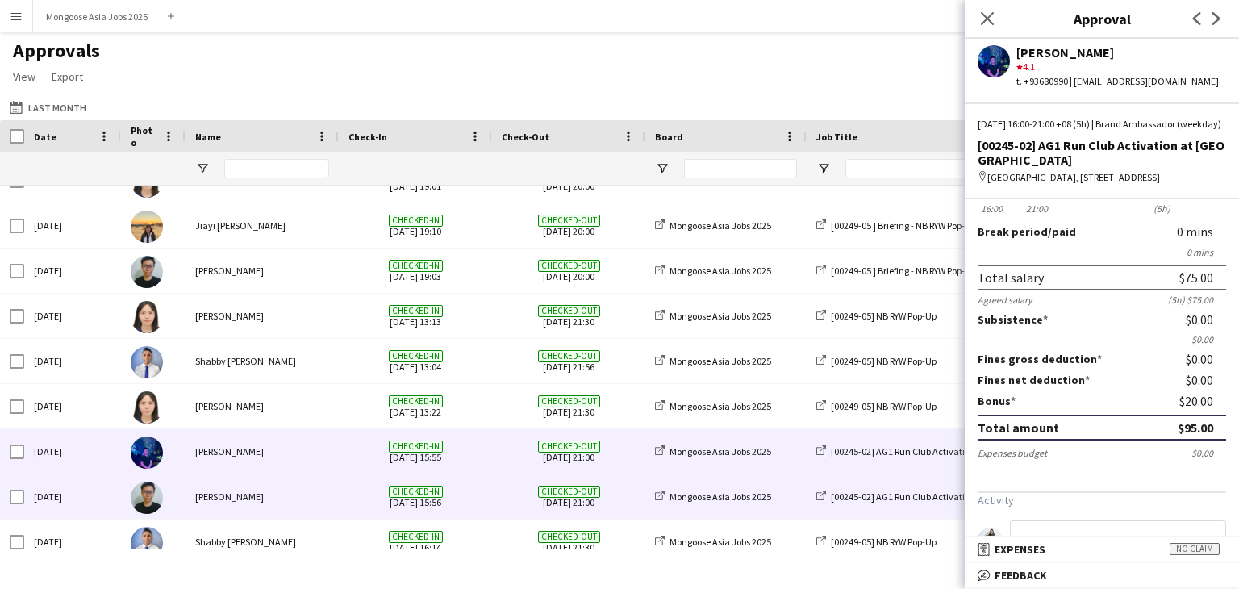
click at [274, 488] on div "[PERSON_NAME]" at bounding box center [262, 496] width 153 height 44
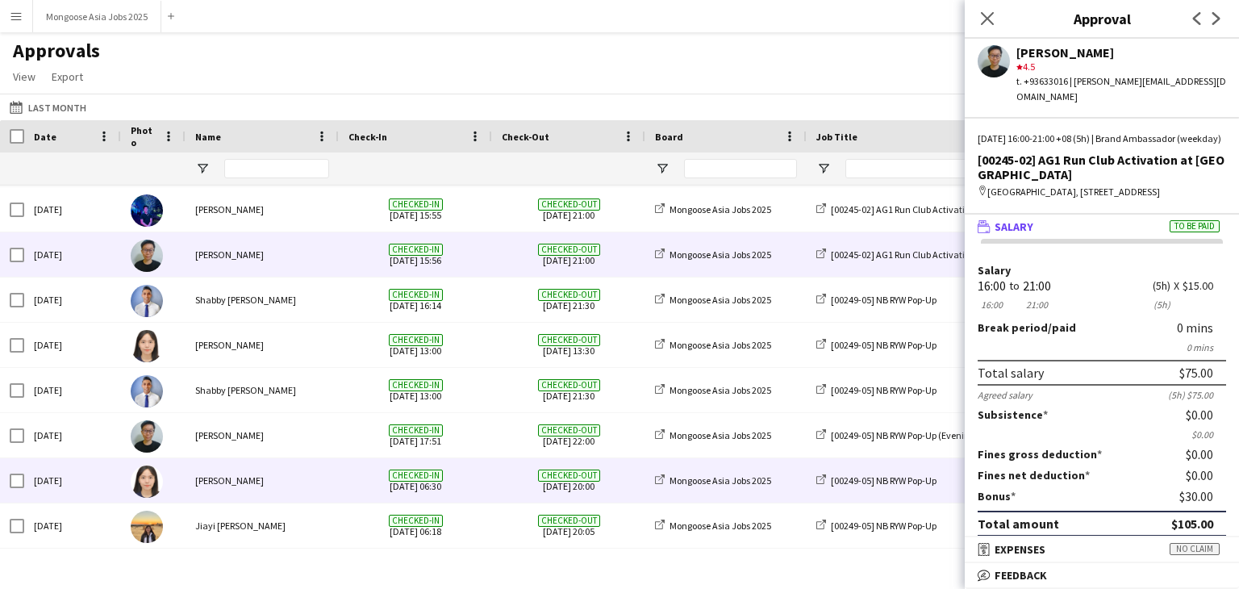
click at [290, 483] on div "[PERSON_NAME]" at bounding box center [262, 480] width 153 height 44
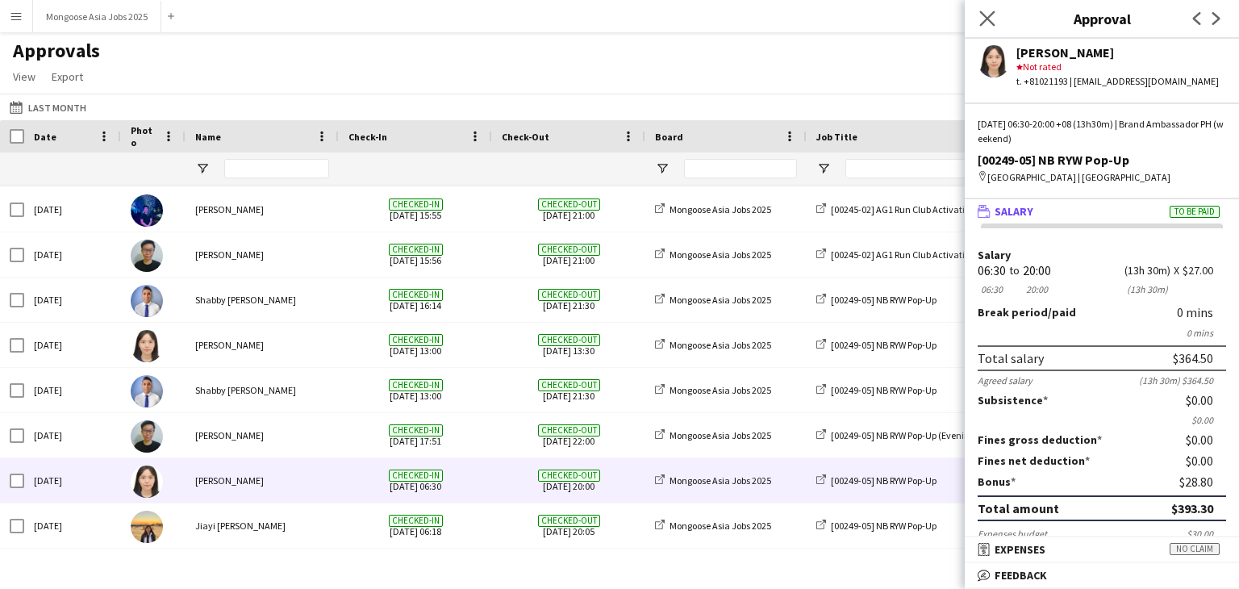
click at [990, 7] on div "Close pop-in" at bounding box center [987, 18] width 45 height 37
click at [988, 14] on icon "Close pop-in" at bounding box center [987, 17] width 15 height 15
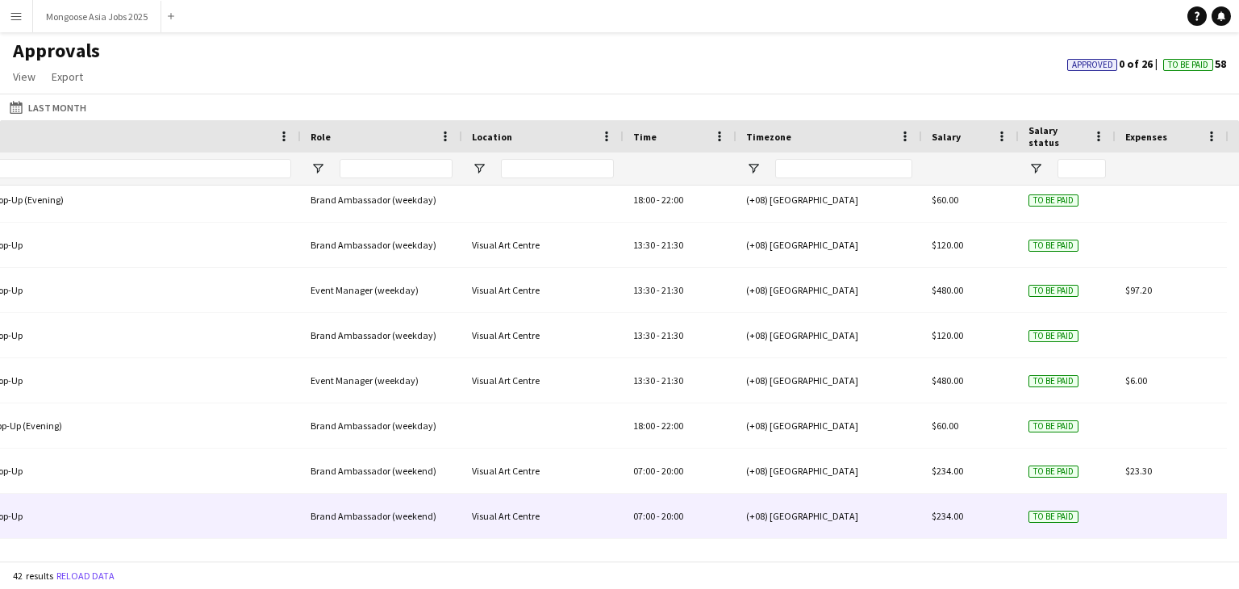
scroll to position [1372, 0]
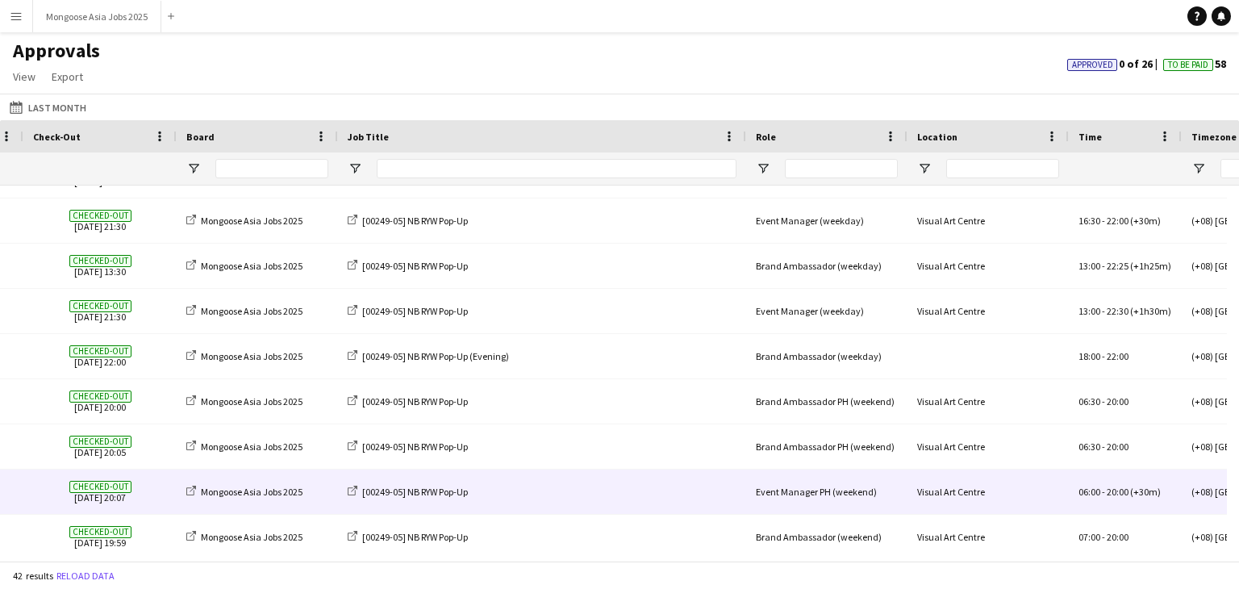
click at [788, 487] on div "Event Manager PH (weekend)" at bounding box center [826, 492] width 161 height 44
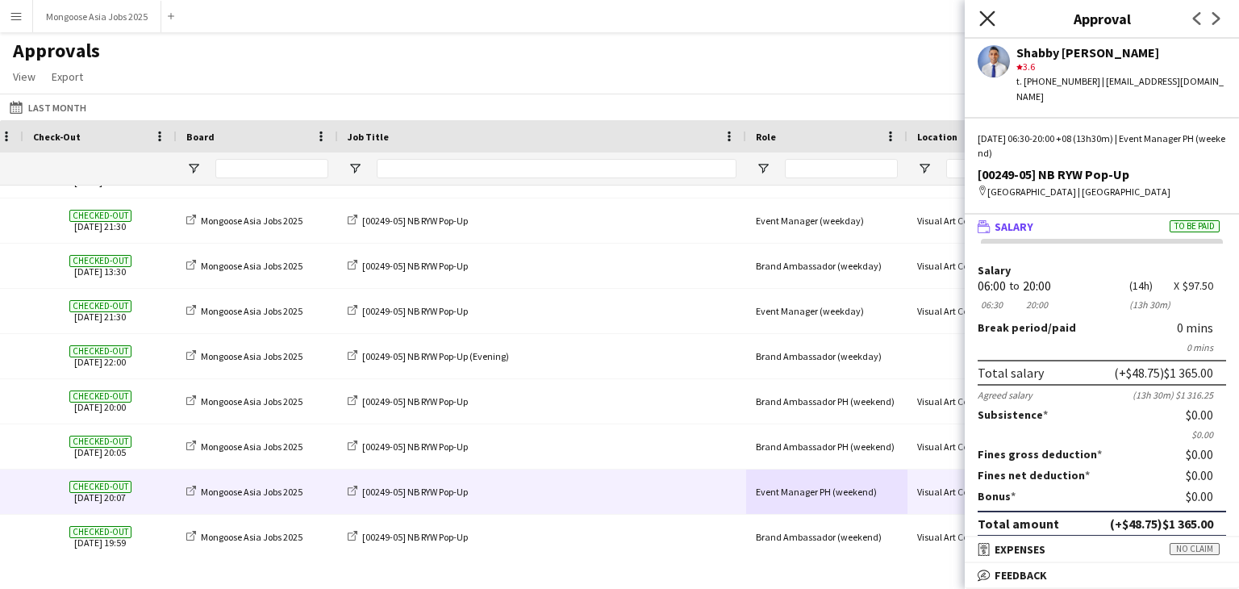
click at [991, 21] on icon at bounding box center [987, 17] width 15 height 15
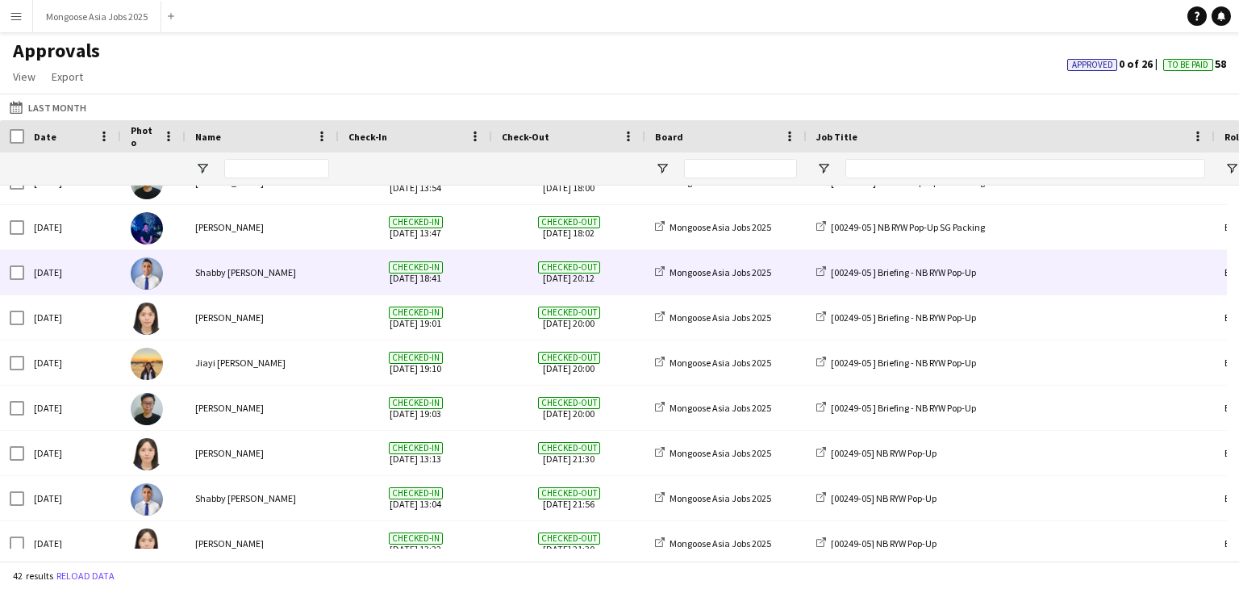
scroll to position [0, 0]
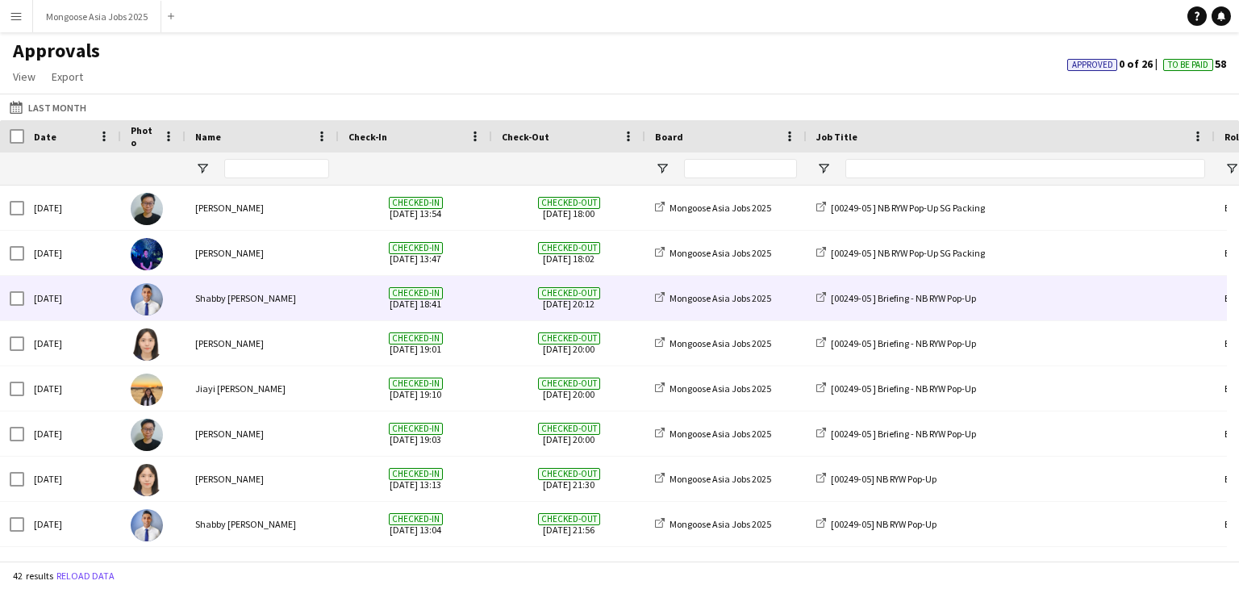
click at [287, 307] on div "Shabby [PERSON_NAME]" at bounding box center [262, 298] width 153 height 44
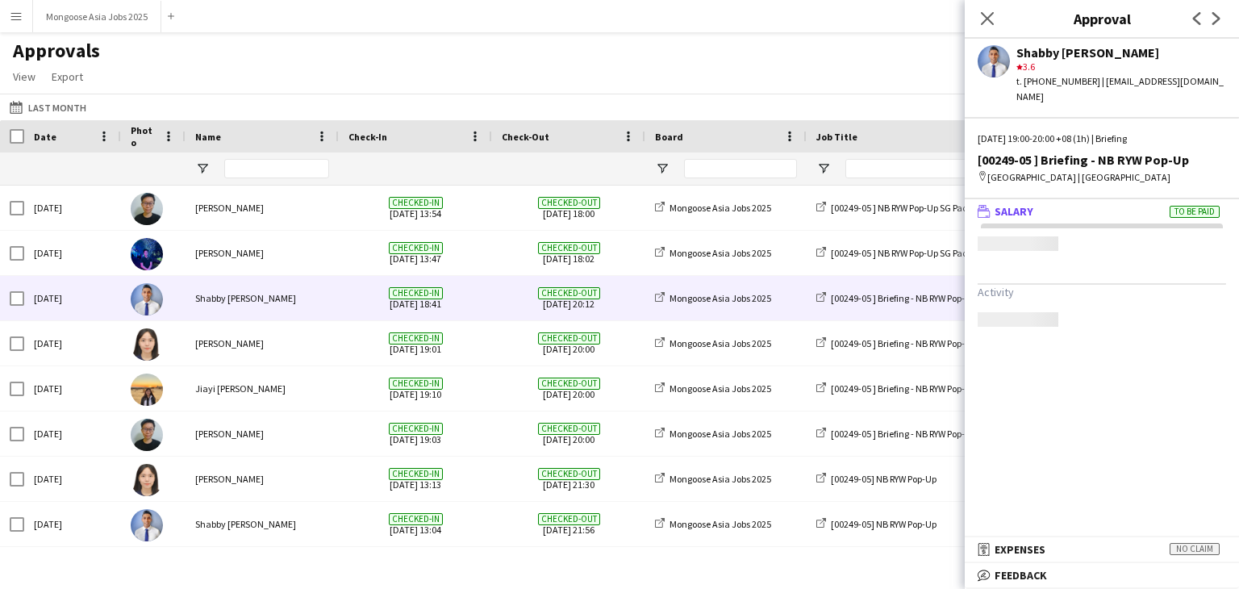
click at [1056, 204] on mat-panel-title "wallet Salary To be paid" at bounding box center [1099, 211] width 268 height 15
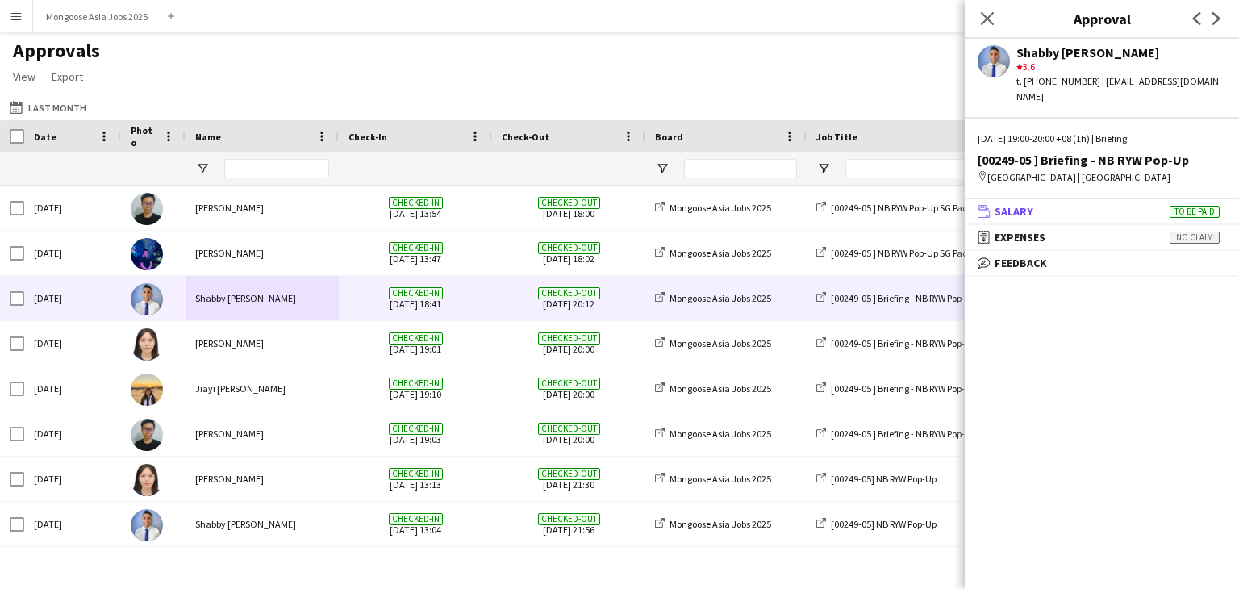
click at [1056, 204] on mat-panel-title "wallet Salary To be paid" at bounding box center [1099, 211] width 268 height 15
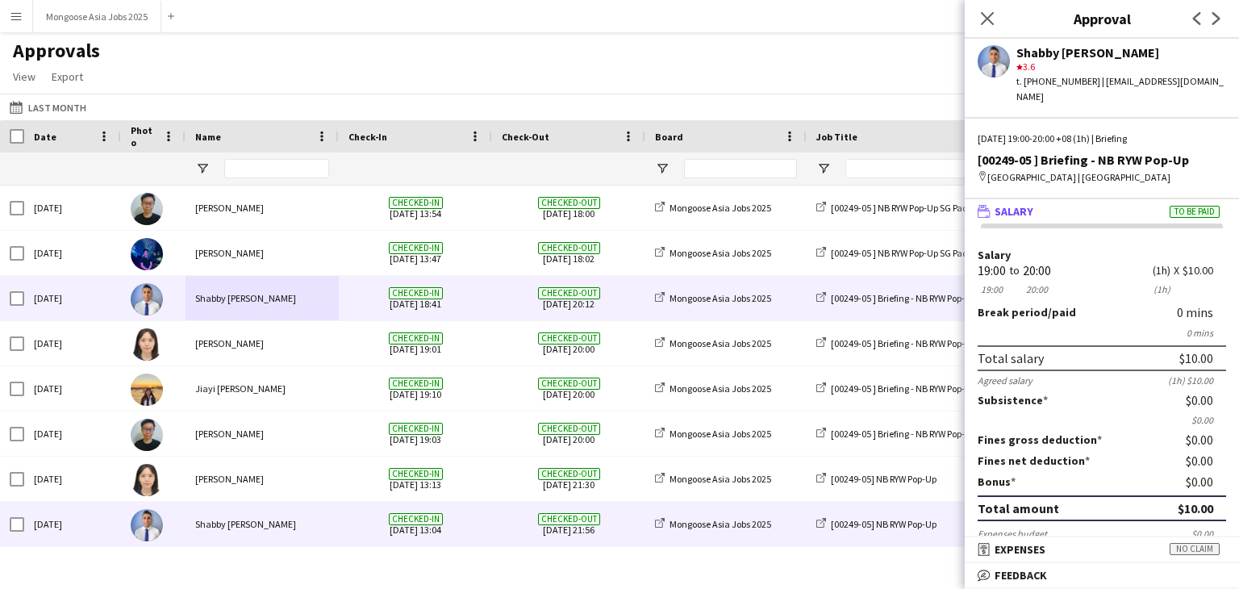
click at [271, 523] on div "Shabby [PERSON_NAME]" at bounding box center [262, 524] width 153 height 44
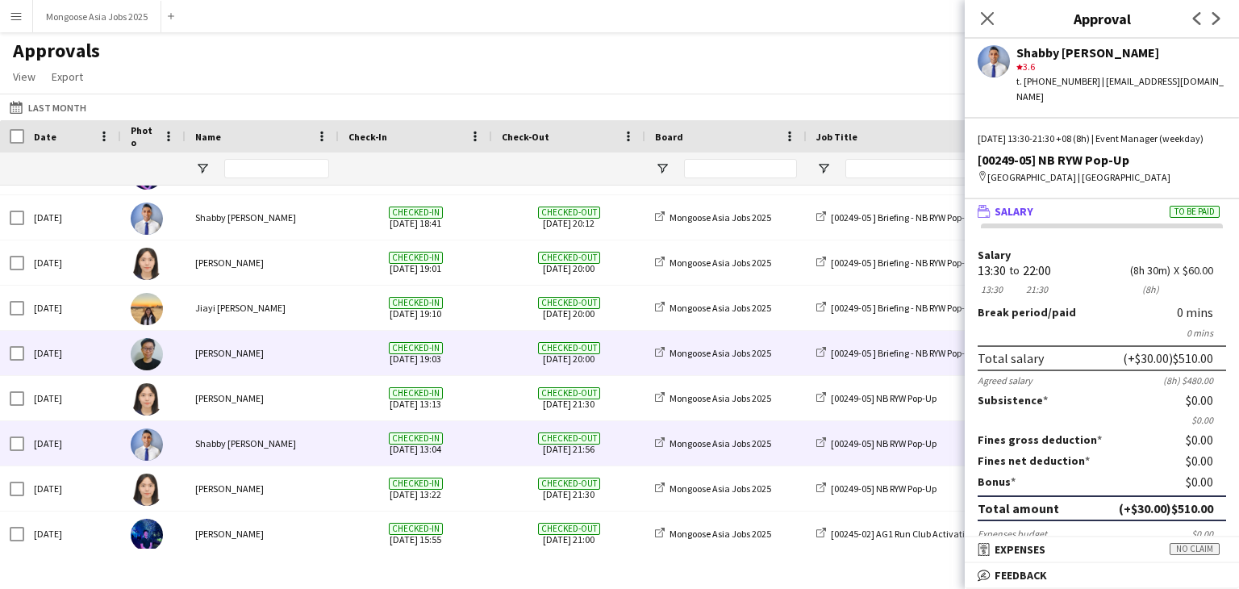
scroll to position [133, 0]
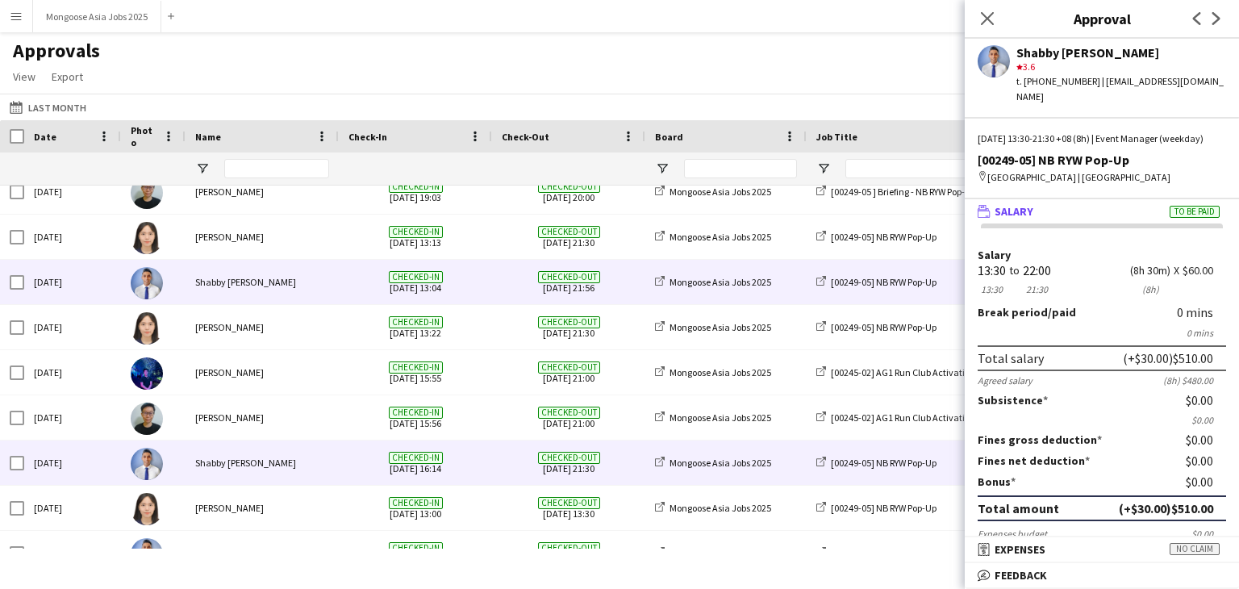
click at [259, 458] on div "Shabby [PERSON_NAME]" at bounding box center [262, 463] width 153 height 44
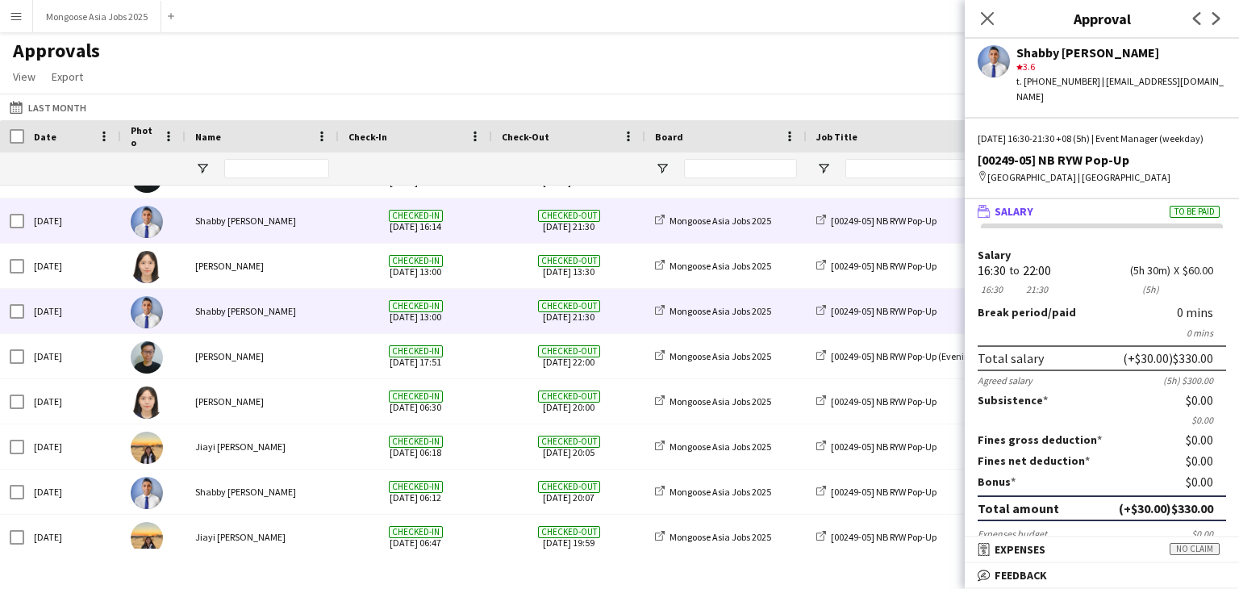
click at [336, 314] on div "Shabby [PERSON_NAME]" at bounding box center [262, 311] width 153 height 44
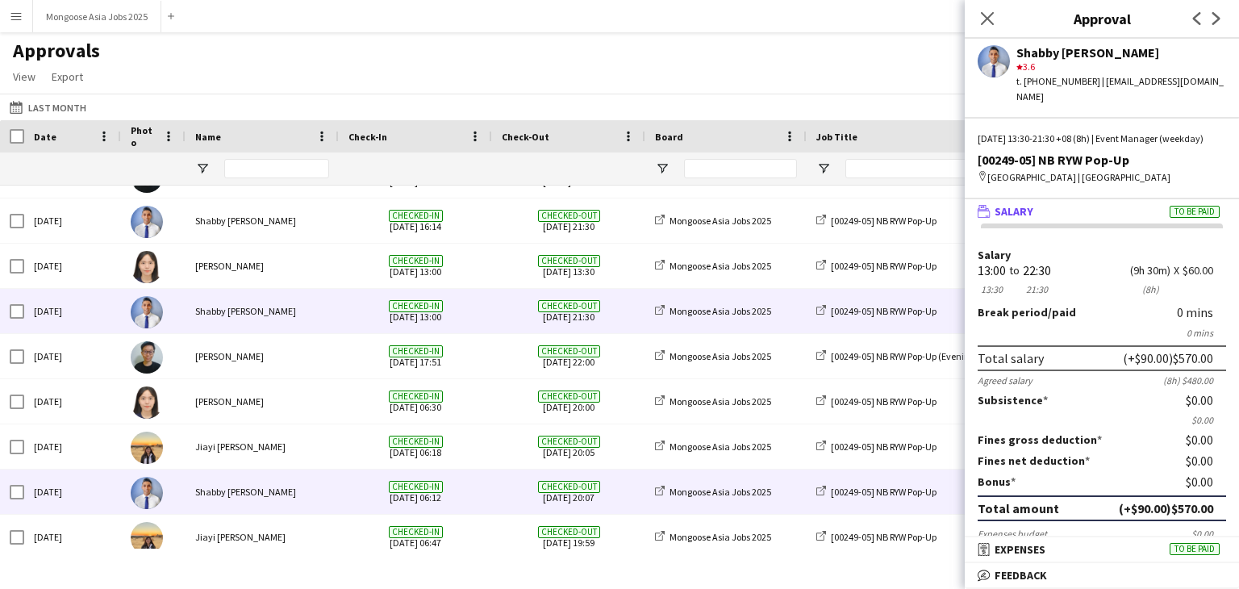
click at [261, 490] on div "Shabby [PERSON_NAME]" at bounding box center [262, 492] width 153 height 44
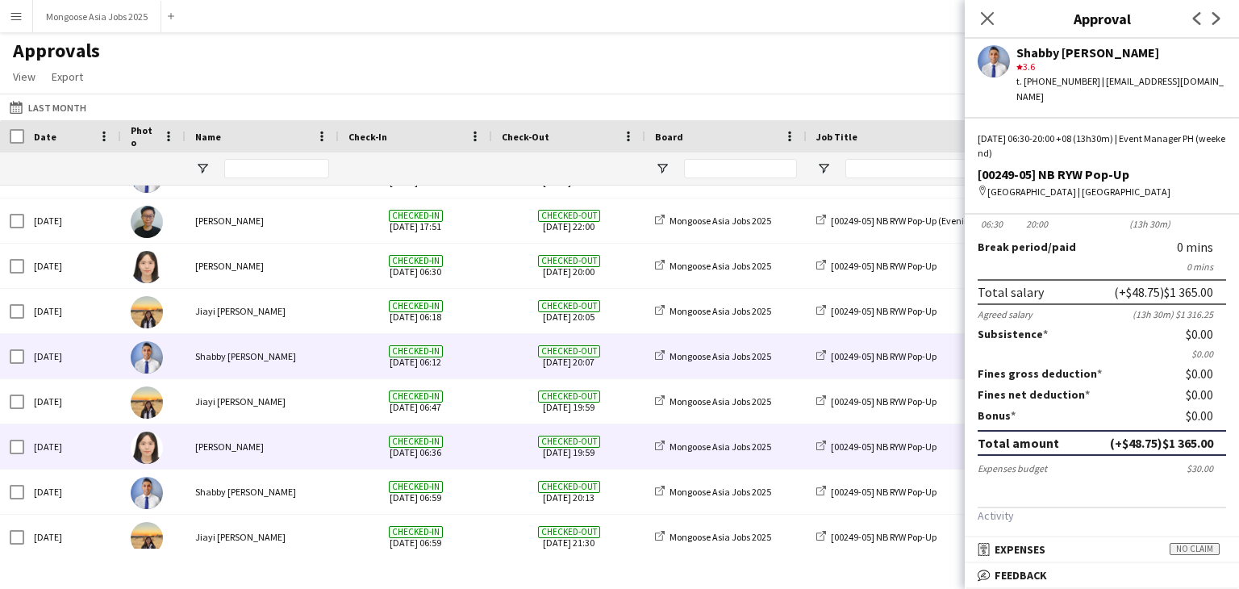
scroll to position [720, 0]
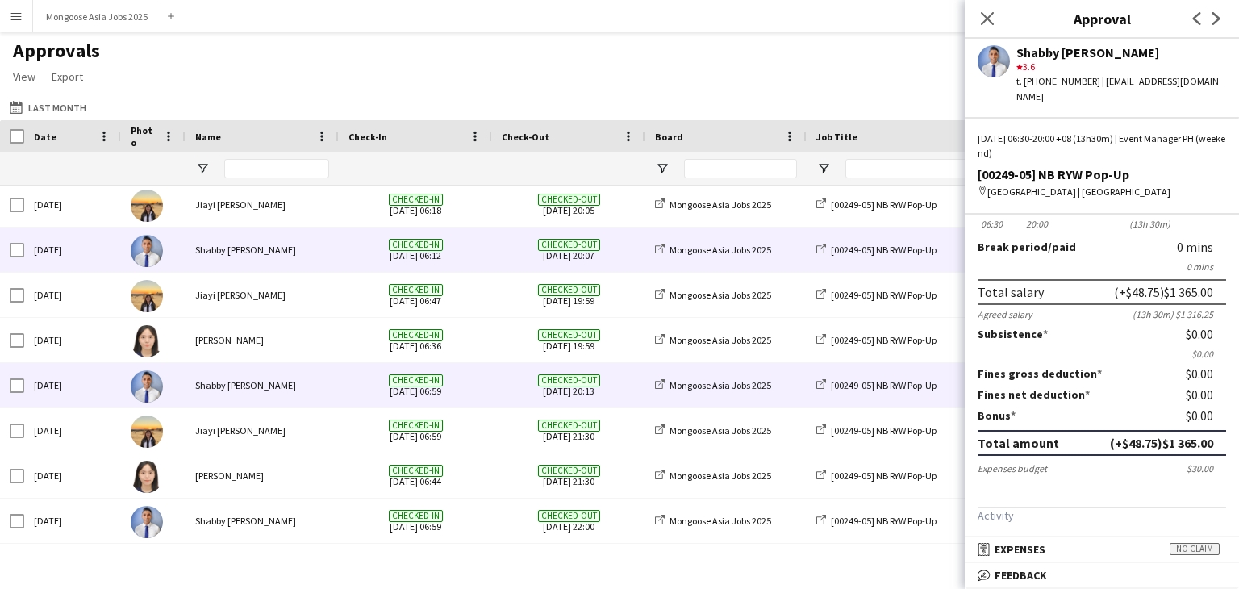
click at [290, 391] on div "Shabby [PERSON_NAME]" at bounding box center [262, 385] width 153 height 44
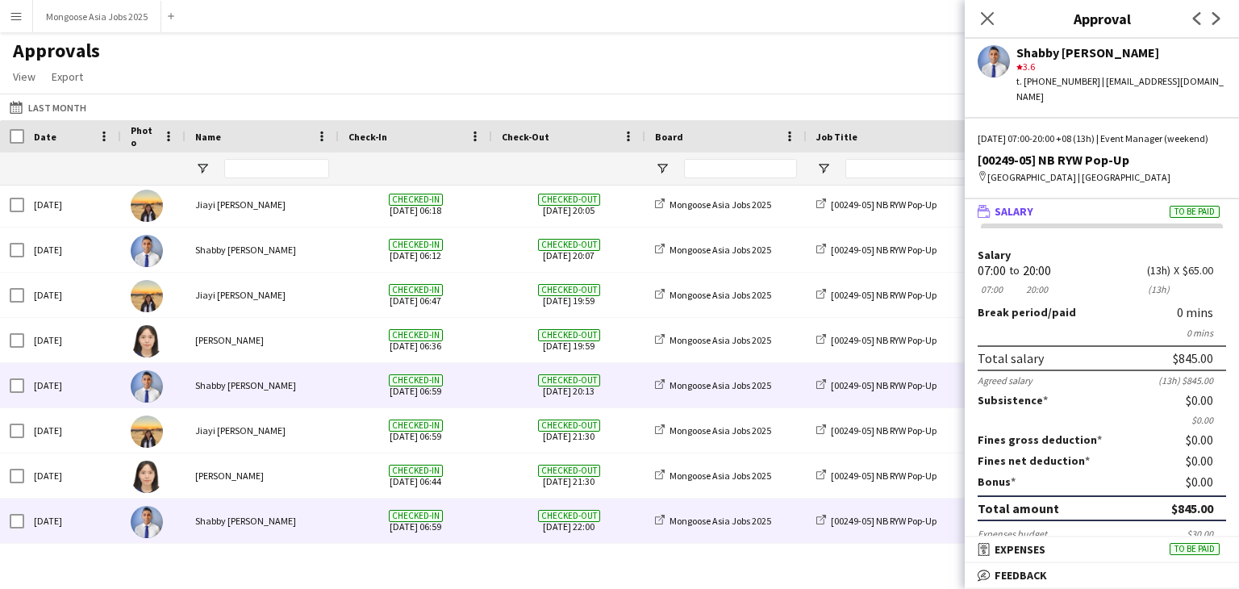
click at [248, 508] on div "Shabby [PERSON_NAME]" at bounding box center [262, 521] width 153 height 44
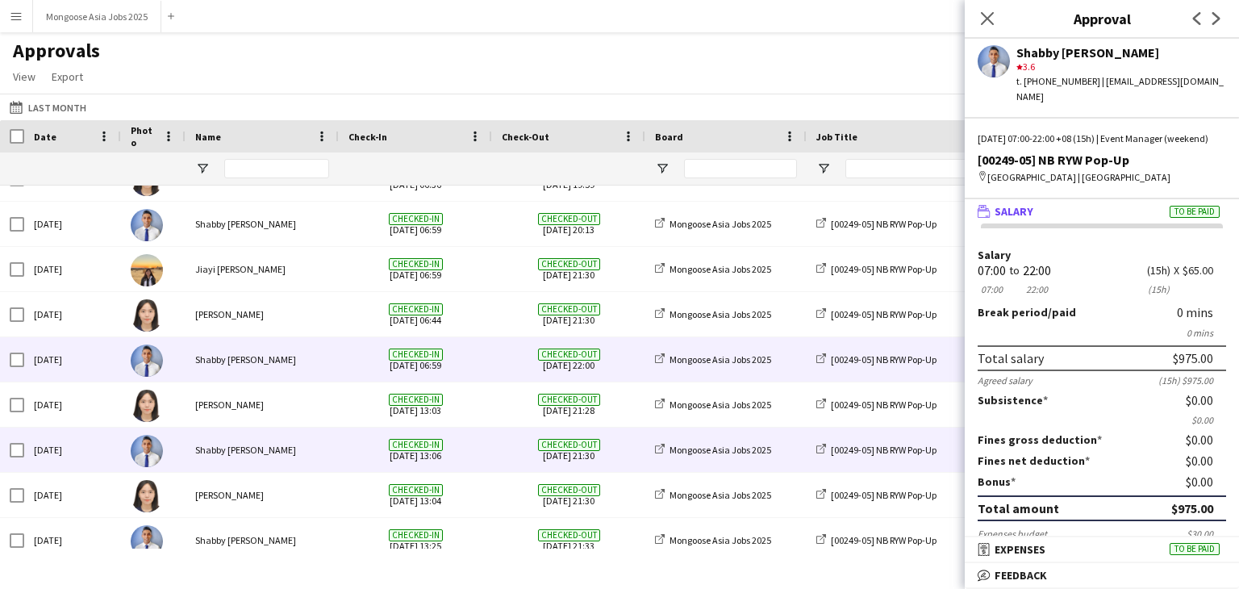
click at [302, 444] on div "Shabby [PERSON_NAME]" at bounding box center [262, 450] width 153 height 44
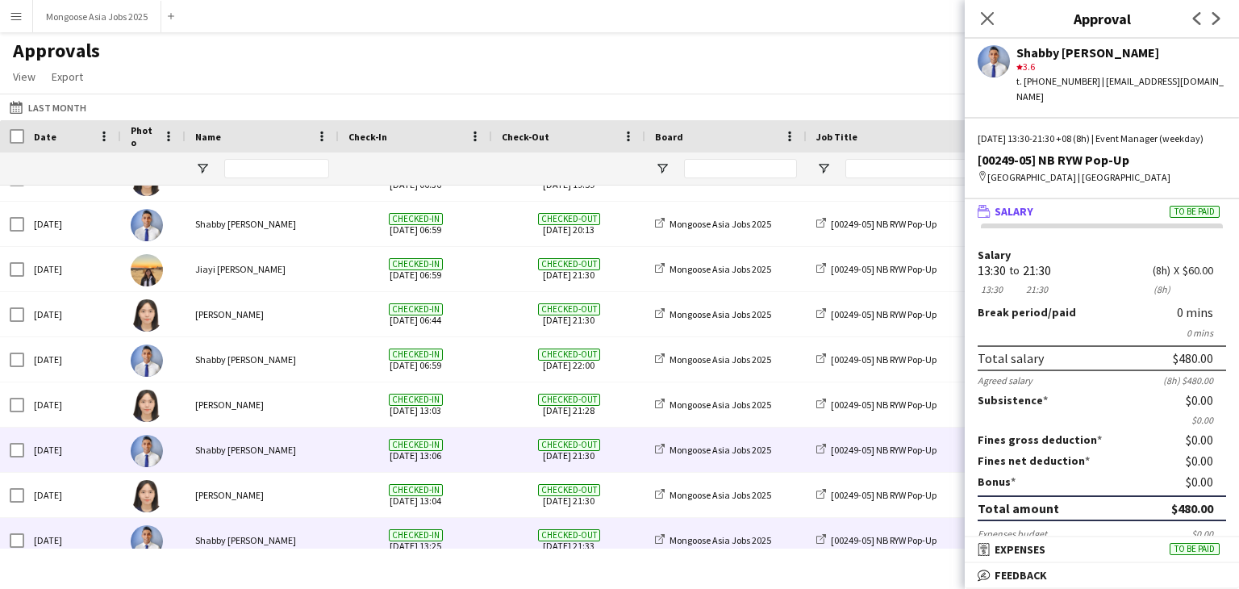
click at [265, 536] on div "Shabby [PERSON_NAME]" at bounding box center [262, 540] width 153 height 44
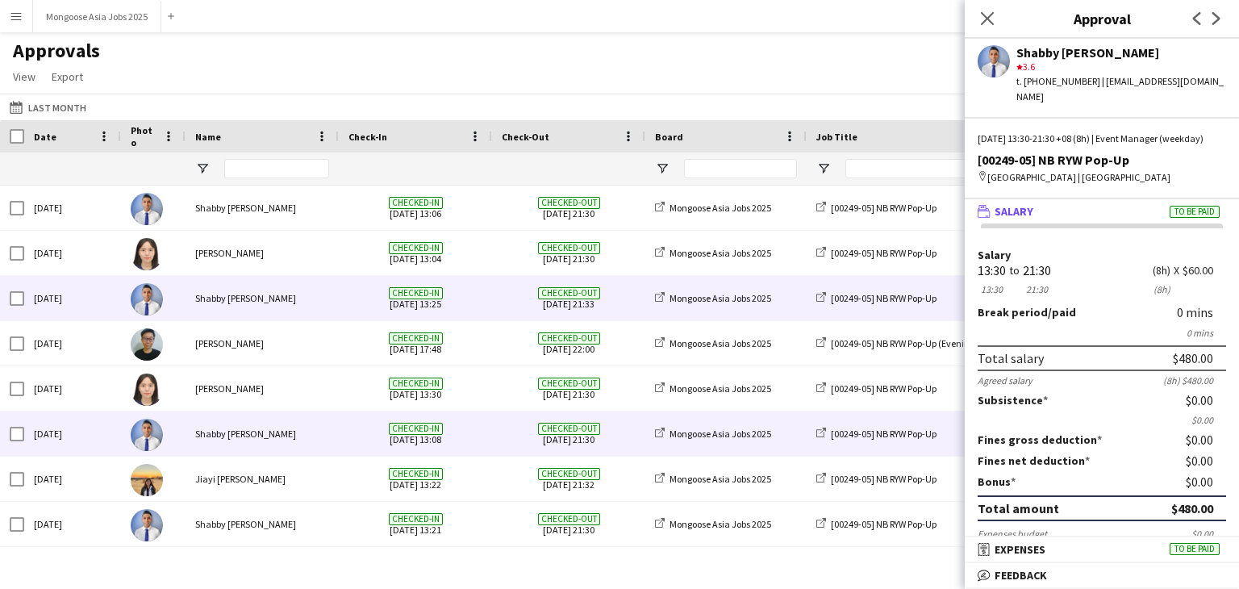
click at [295, 430] on div "Shabby [PERSON_NAME]" at bounding box center [262, 434] width 153 height 44
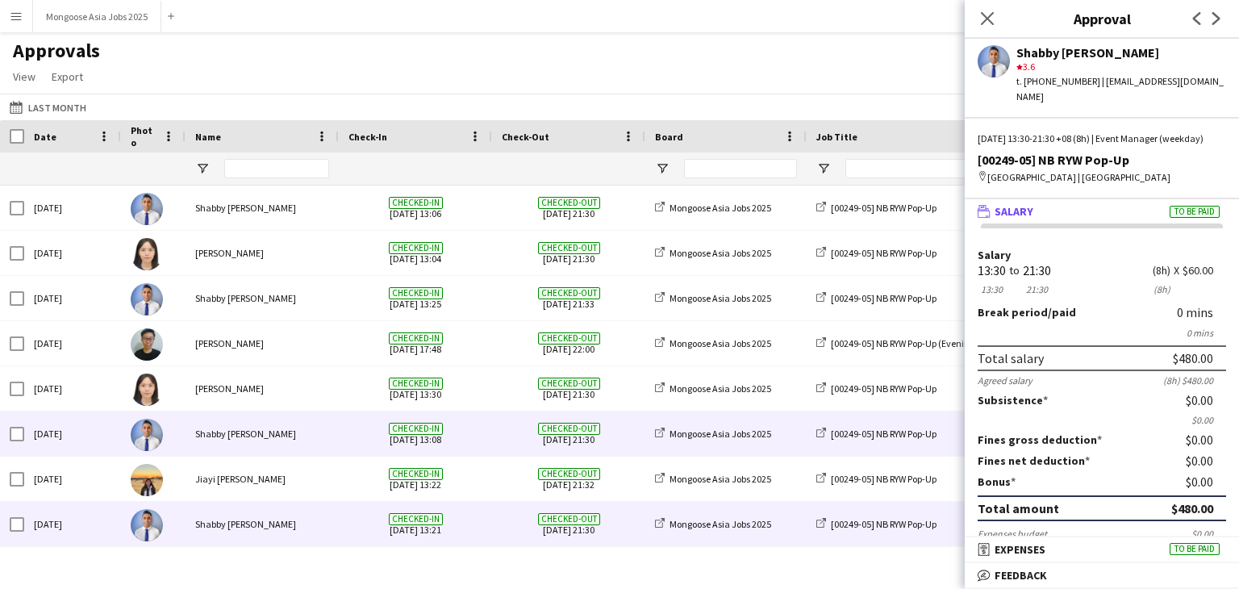
click at [292, 531] on div "Shabby [PERSON_NAME]" at bounding box center [262, 524] width 153 height 44
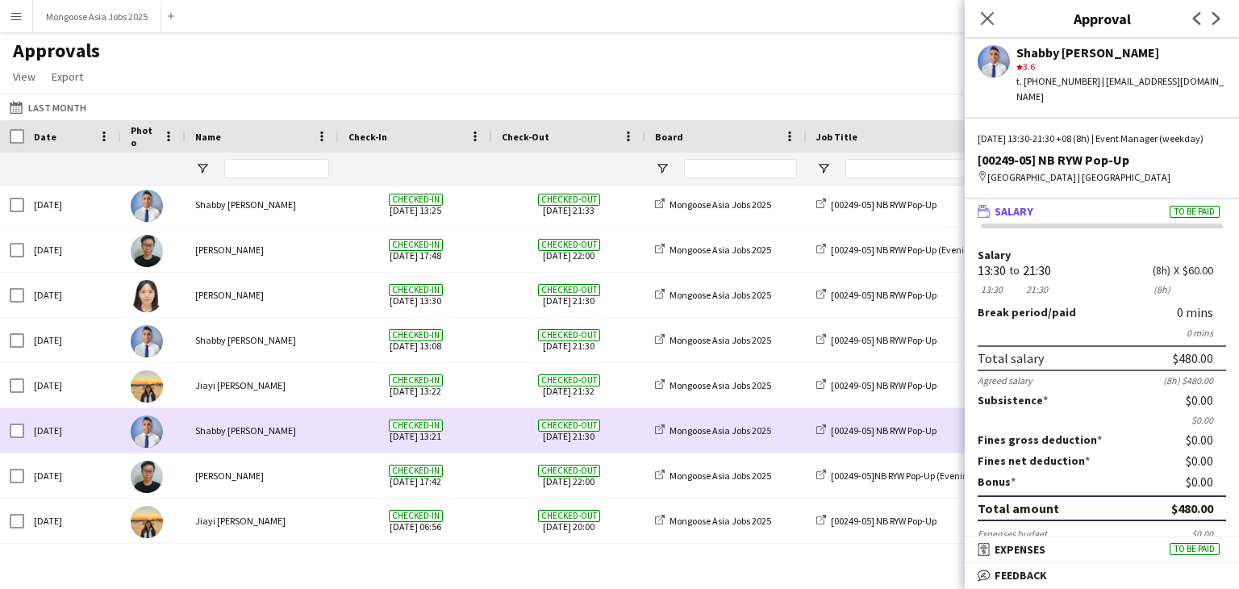
scroll to position [1288, 0]
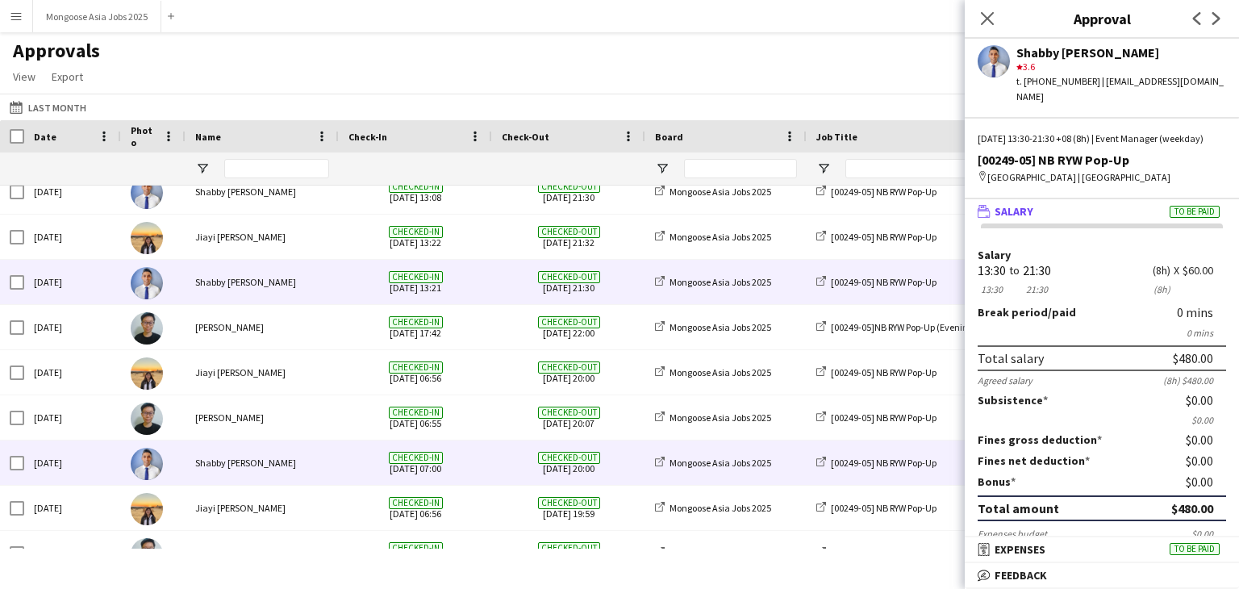
click at [304, 472] on div "Shabby [PERSON_NAME]" at bounding box center [262, 463] width 153 height 44
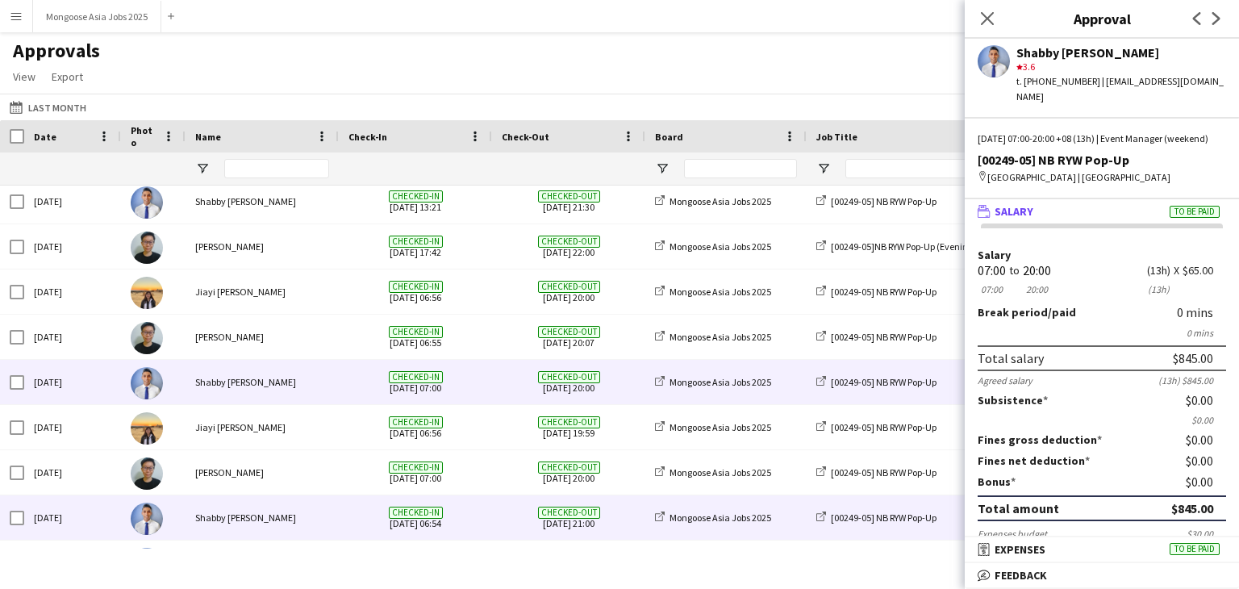
click at [267, 512] on div "Shabby [PERSON_NAME]" at bounding box center [262, 517] width 153 height 44
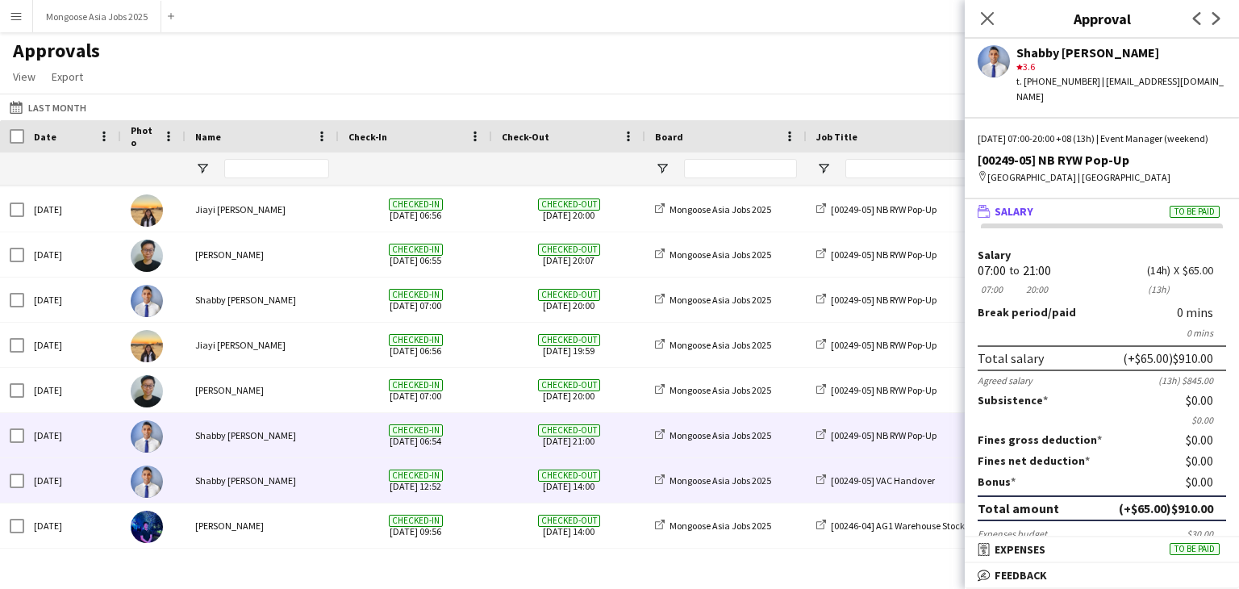
click at [265, 472] on div "Shabby [PERSON_NAME]" at bounding box center [262, 480] width 153 height 44
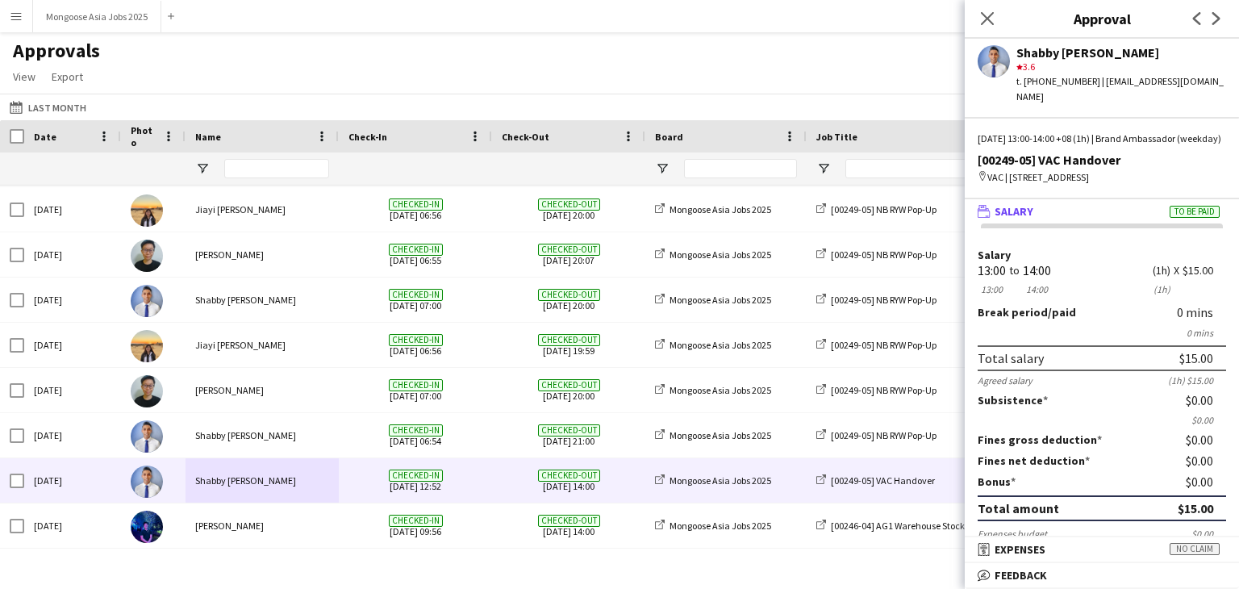
click at [1180, 153] on div "[00249-05] VAC Handover" at bounding box center [1102, 160] width 249 height 15
click at [1034, 53] on div "Shabby [PERSON_NAME]" at bounding box center [1122, 52] width 210 height 15
click at [988, 61] on app-user-avatar at bounding box center [994, 61] width 32 height 32
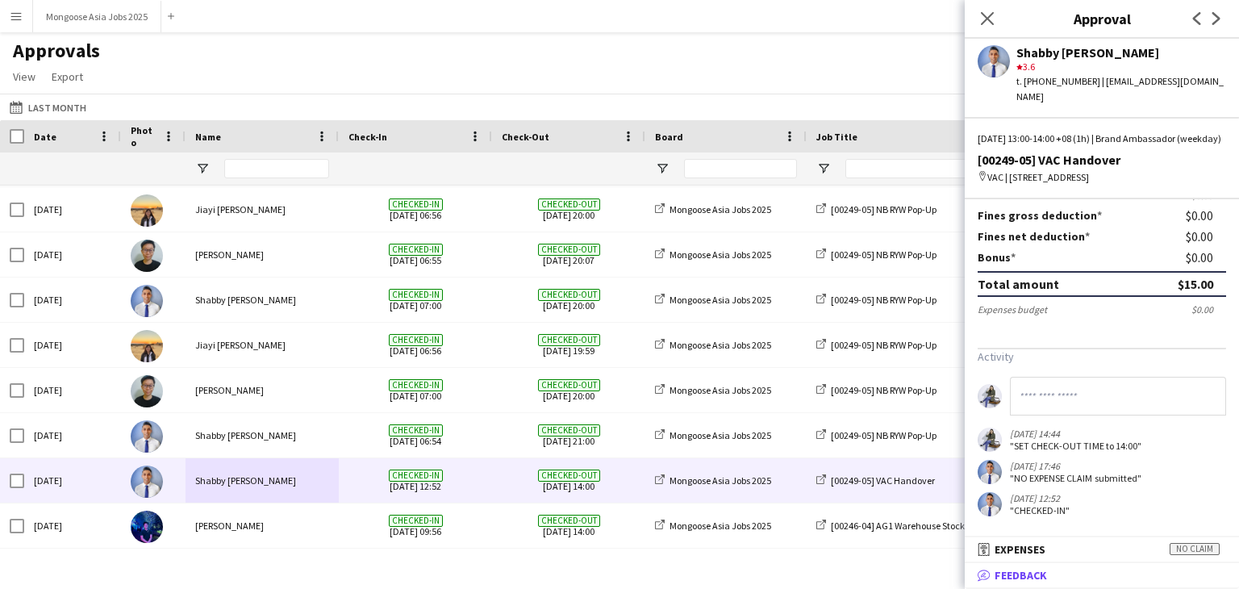
click at [1046, 574] on span "Feedback" at bounding box center [1021, 575] width 52 height 15
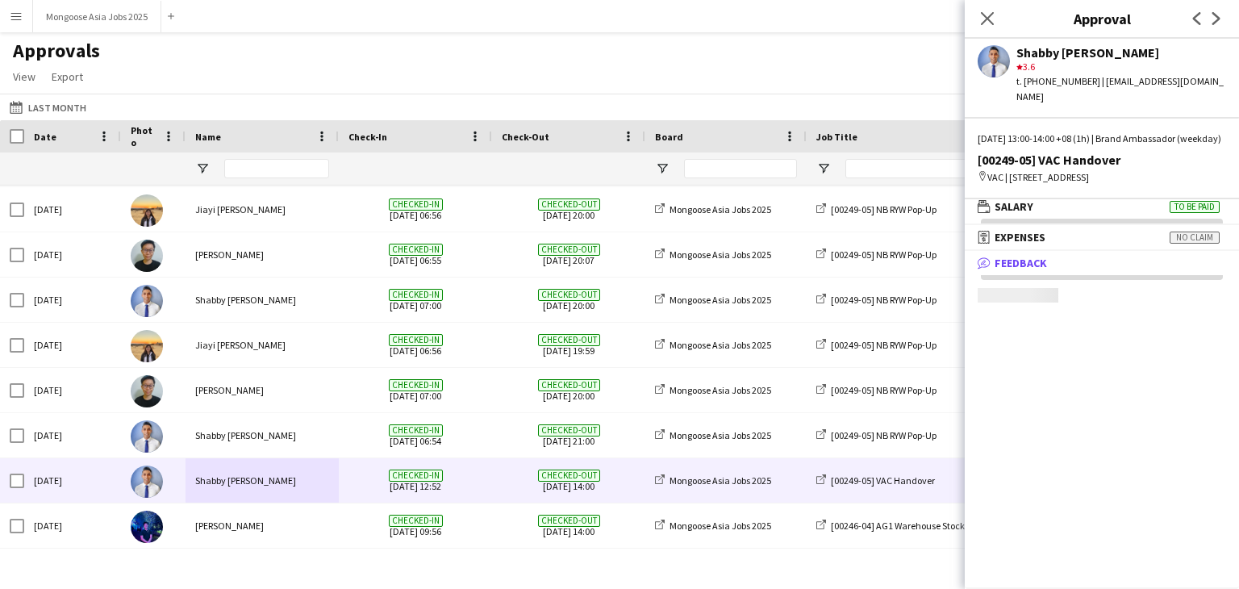
scroll to position [3, 0]
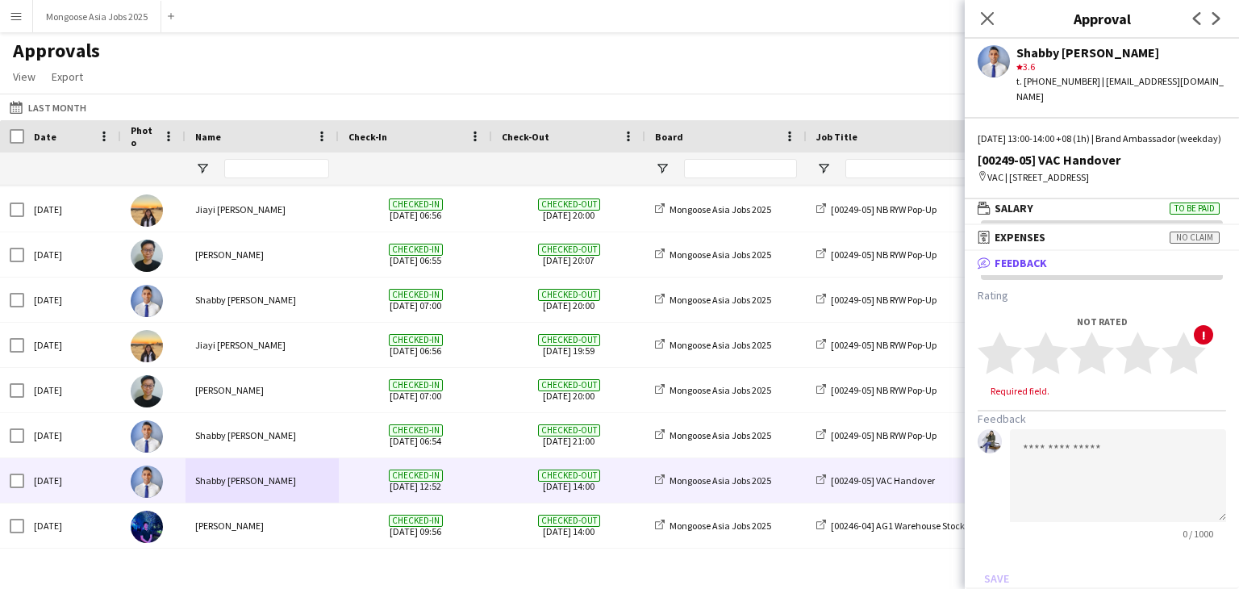
click at [25, 18] on button "Menu" at bounding box center [16, 16] width 32 height 32
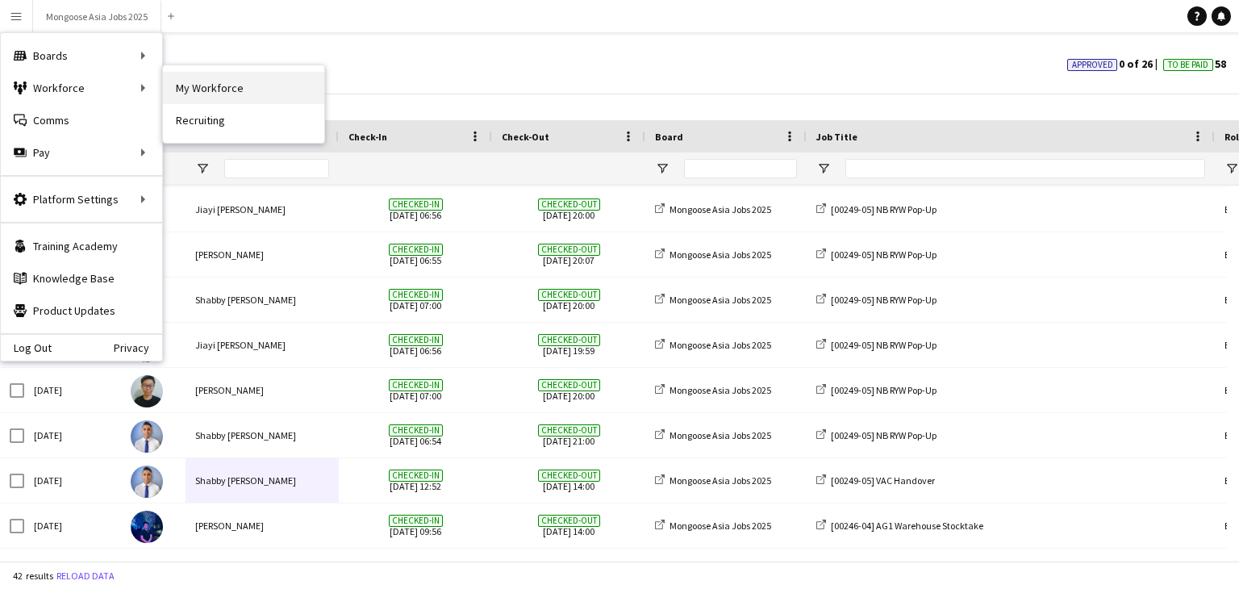
click at [182, 93] on link "My Workforce" at bounding box center [243, 88] width 161 height 32
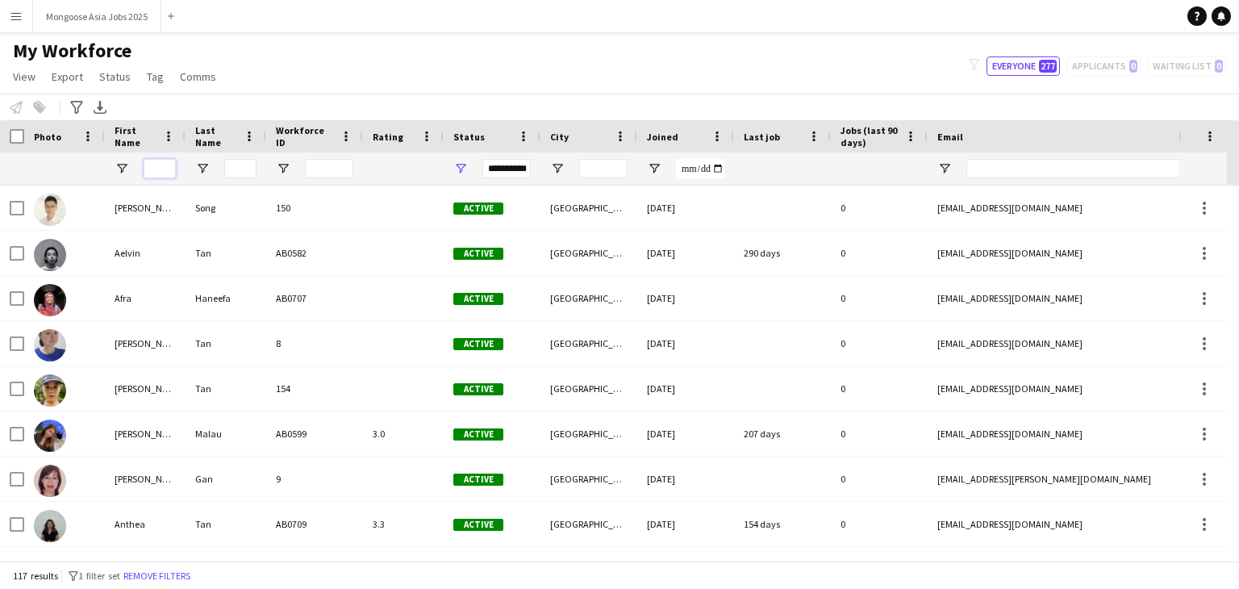
click at [161, 162] on input "First Name Filter Input" at bounding box center [160, 168] width 32 height 19
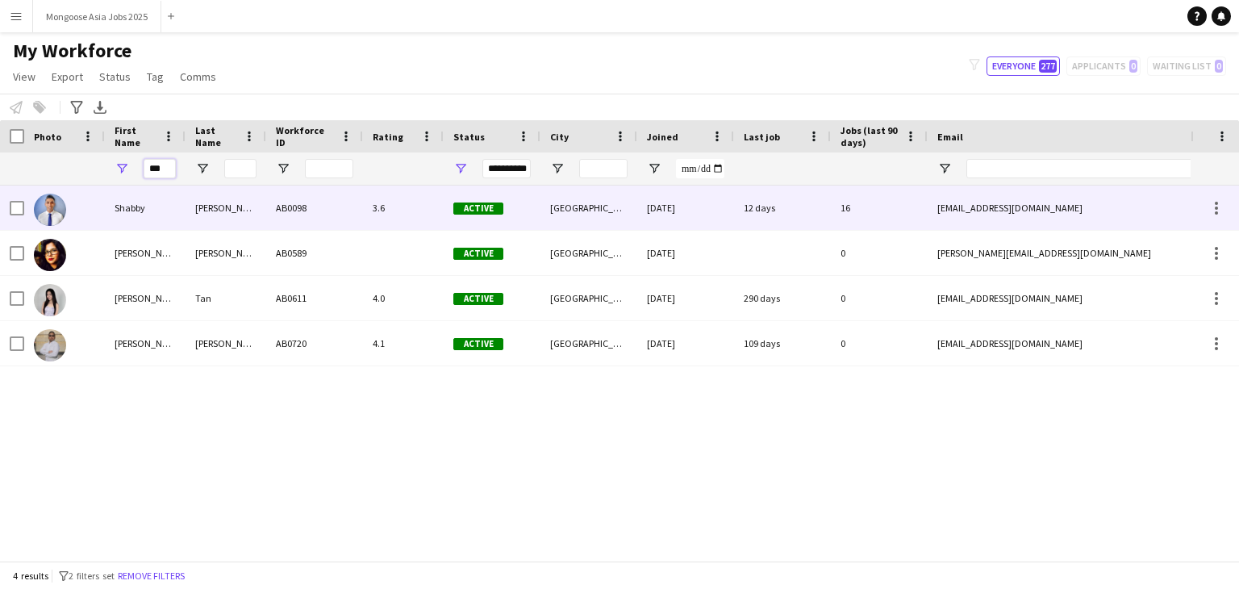
type input "***"
click at [140, 211] on div "Shabby" at bounding box center [145, 208] width 81 height 44
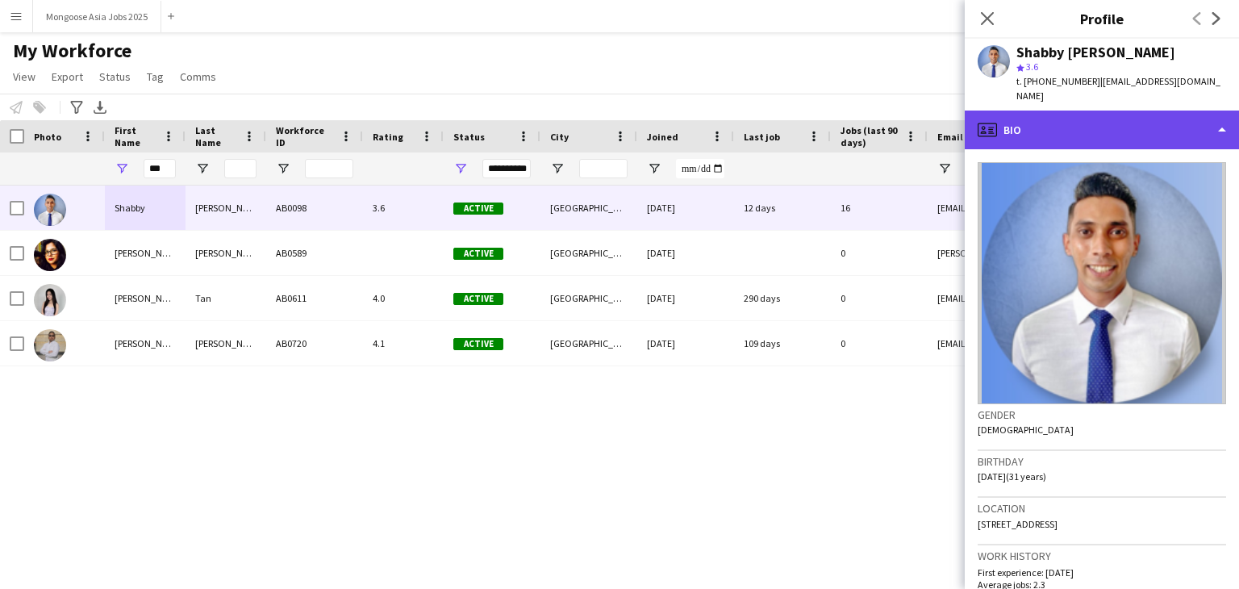
click at [1178, 115] on div "profile Bio" at bounding box center [1102, 130] width 274 height 39
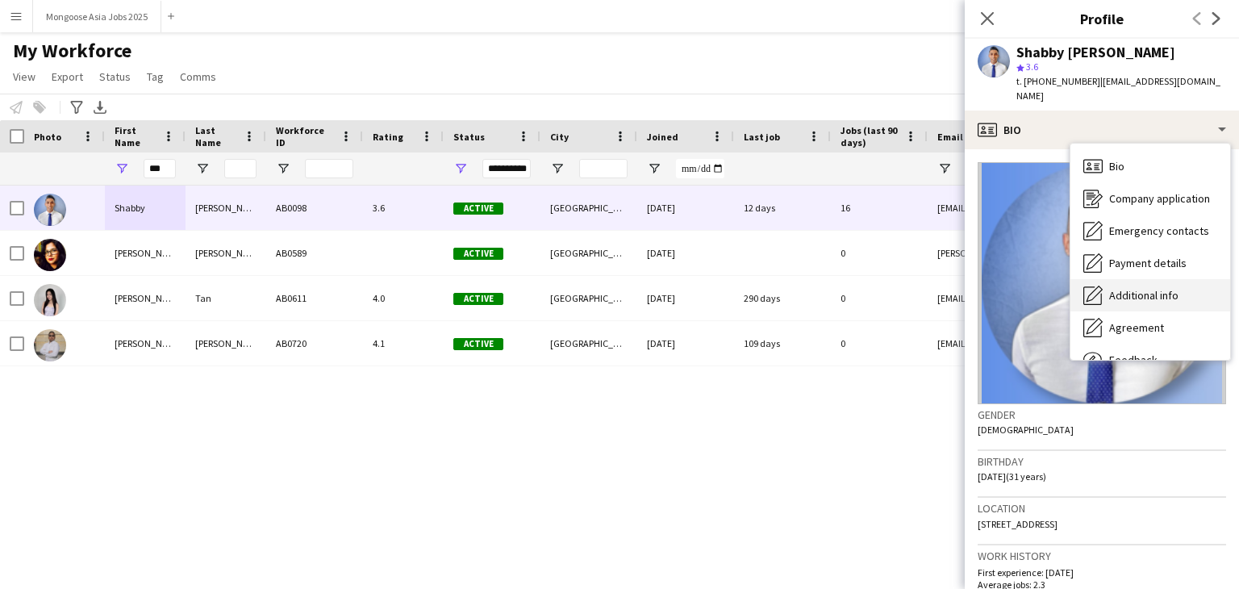
click at [1146, 288] on span "Additional info" at bounding box center [1144, 295] width 69 height 15
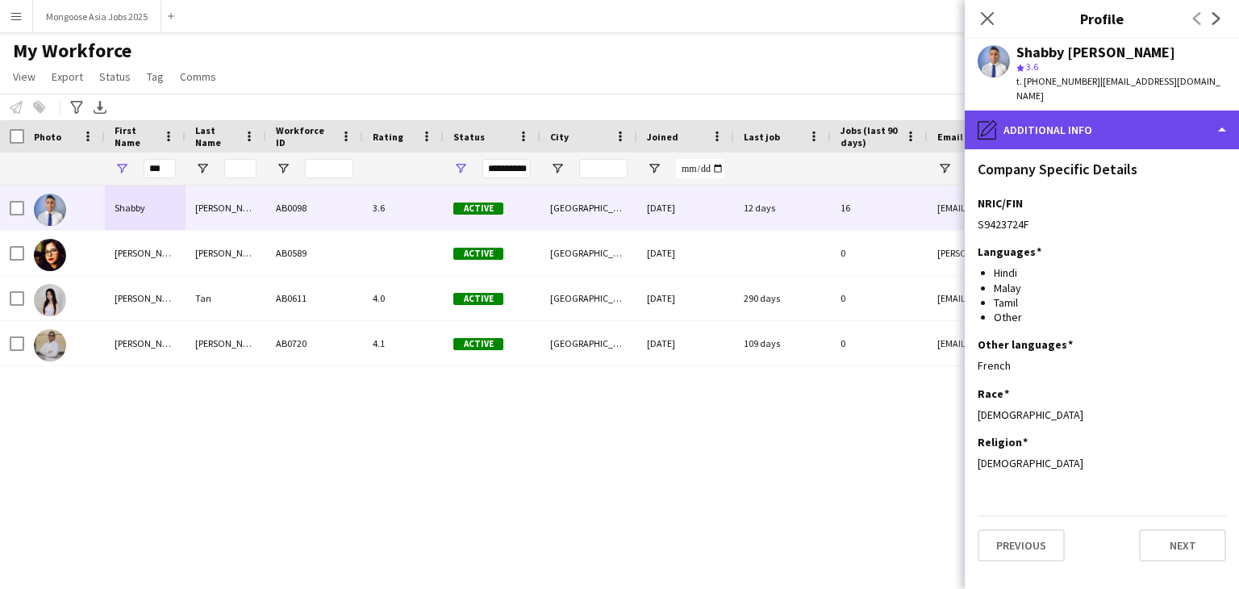
click at [1087, 111] on div "pencil4 Additional info" at bounding box center [1102, 130] width 274 height 39
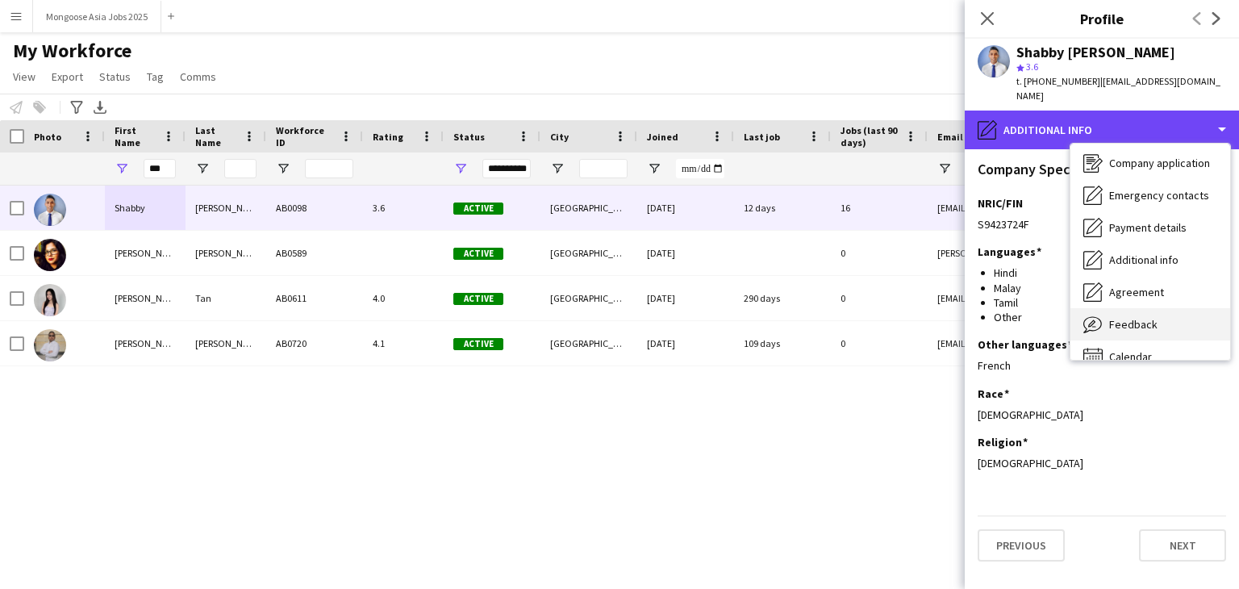
scroll to position [55, 0]
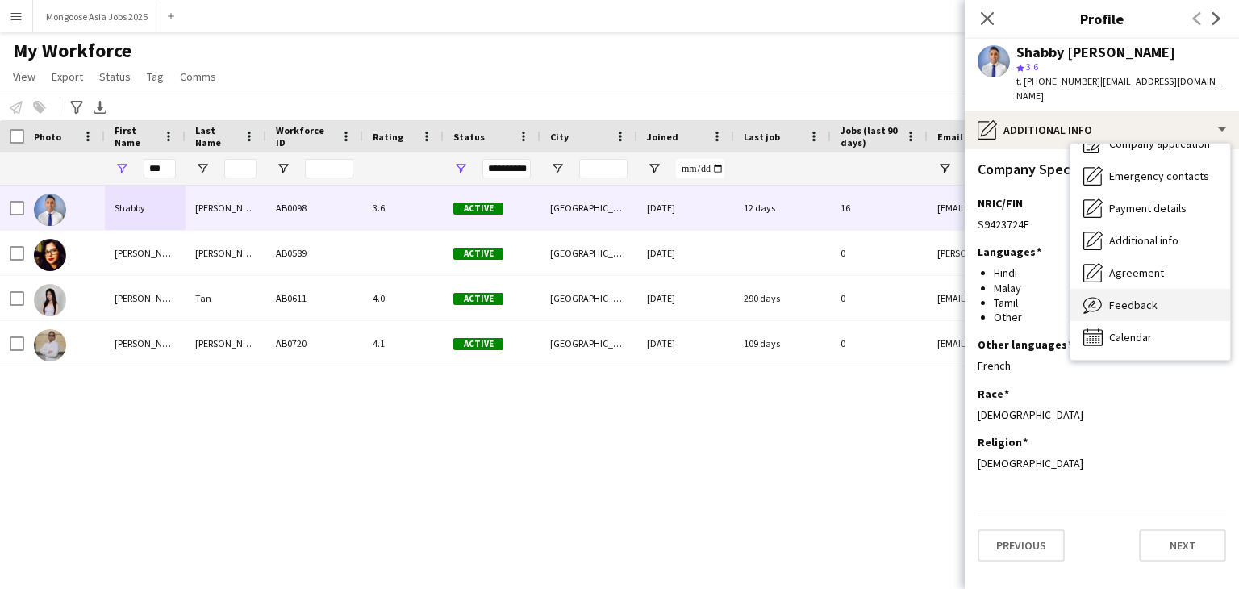
click at [1132, 298] on span "Feedback" at bounding box center [1134, 305] width 48 height 15
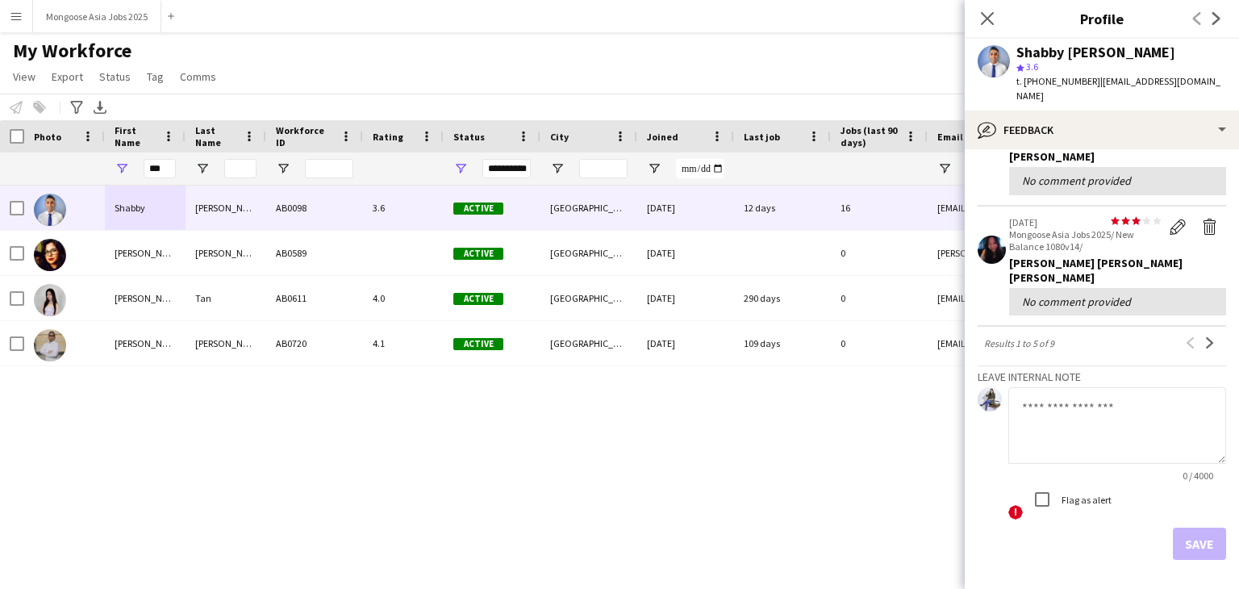
scroll to position [485, 0]
click at [990, 20] on icon at bounding box center [987, 17] width 15 height 15
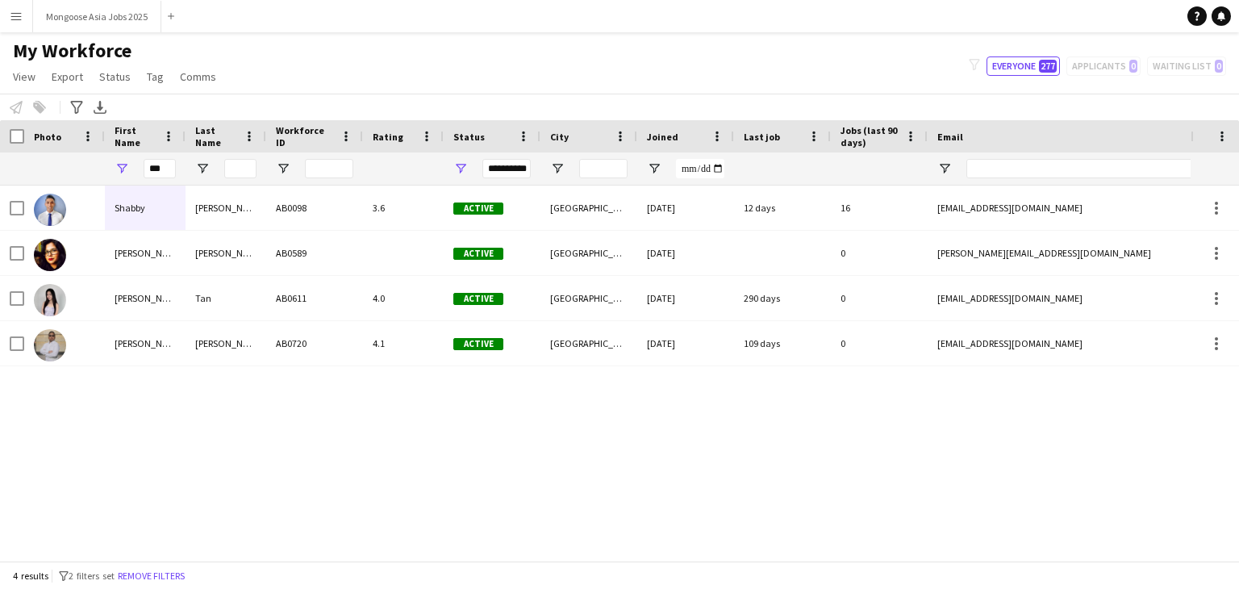
click at [411, 52] on div "My Workforce View Views Default view Crew with Shirt & Shoe Size New view Updat…" at bounding box center [619, 66] width 1239 height 55
click at [16, 20] on app-icon "Menu" at bounding box center [16, 16] width 13 height 13
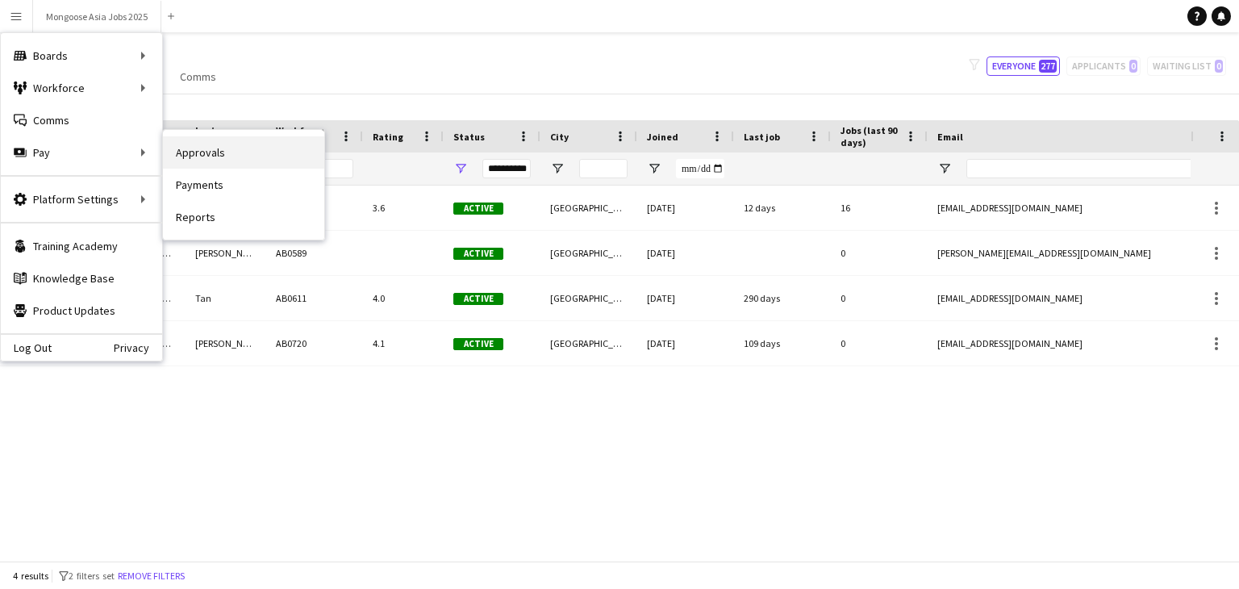
click at [204, 154] on link "Approvals" at bounding box center [243, 152] width 161 height 32
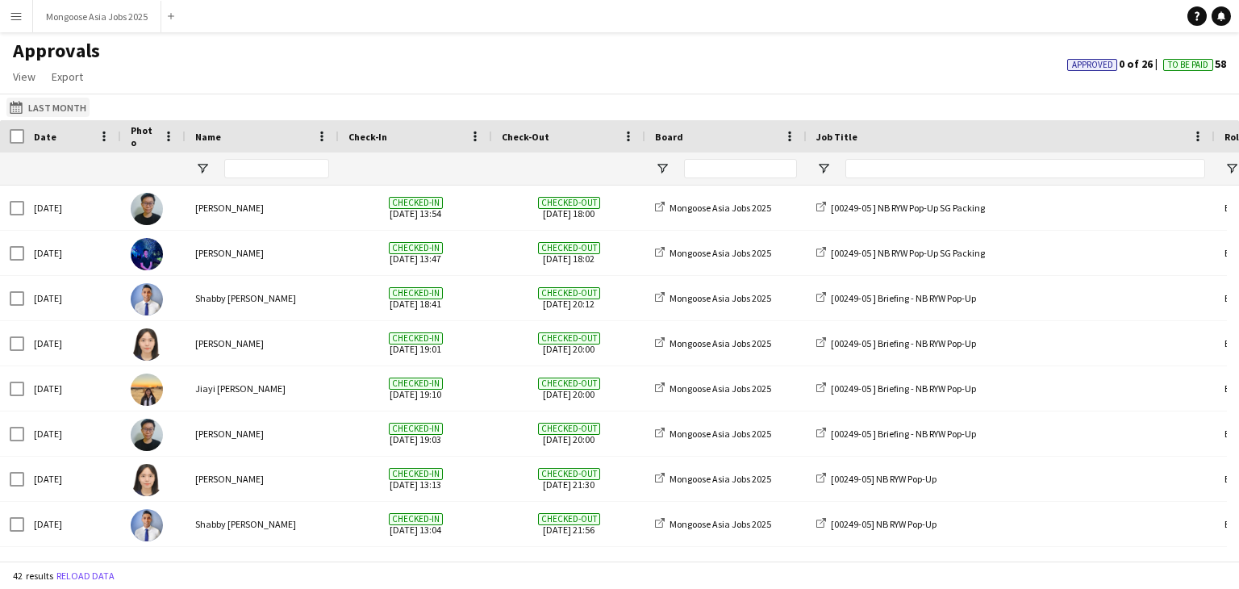
click at [62, 105] on button "Last Month Last Month" at bounding box center [47, 107] width 83 height 19
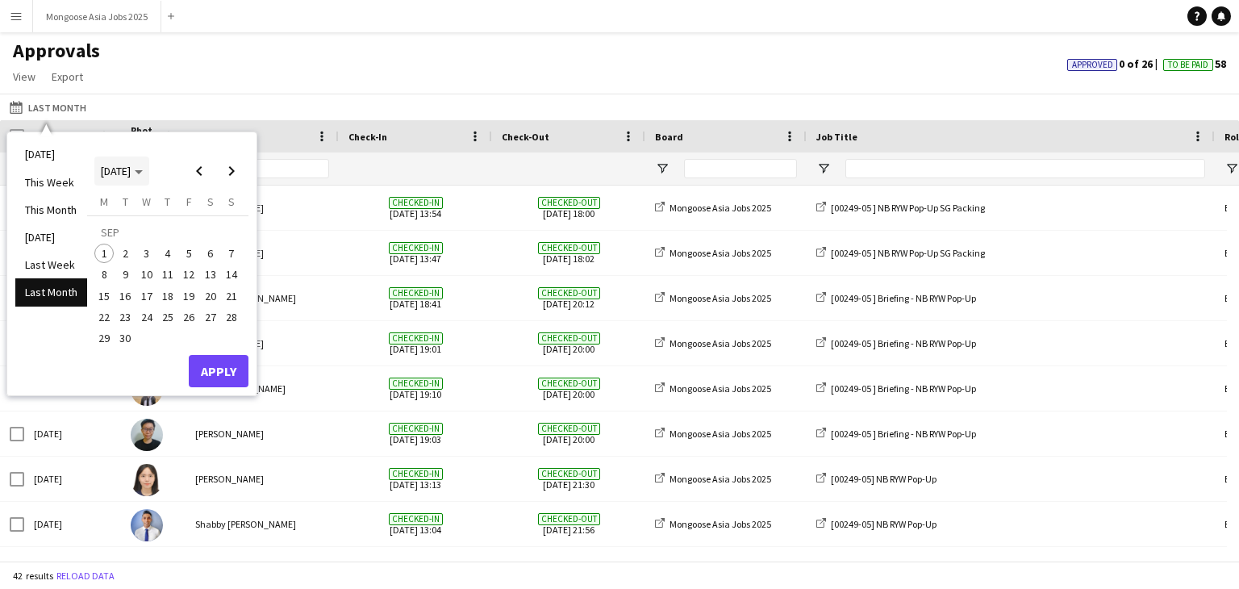
click at [132, 161] on span "Choose month and year" at bounding box center [121, 171] width 55 height 39
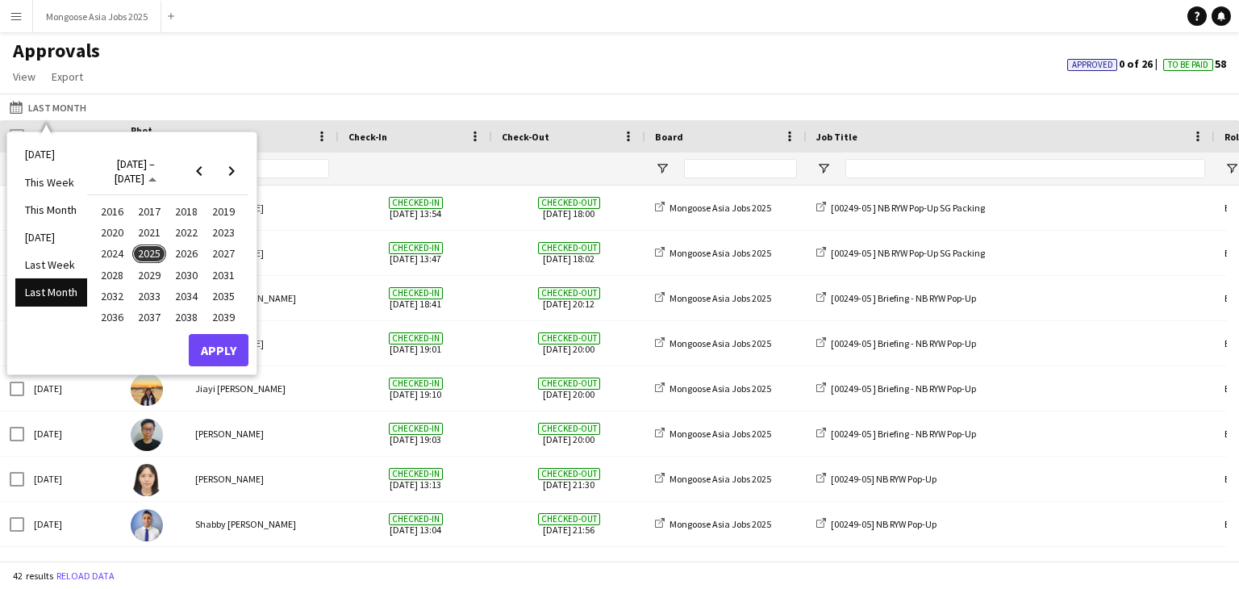
click at [137, 252] on span "2025" at bounding box center [148, 254] width 33 height 19
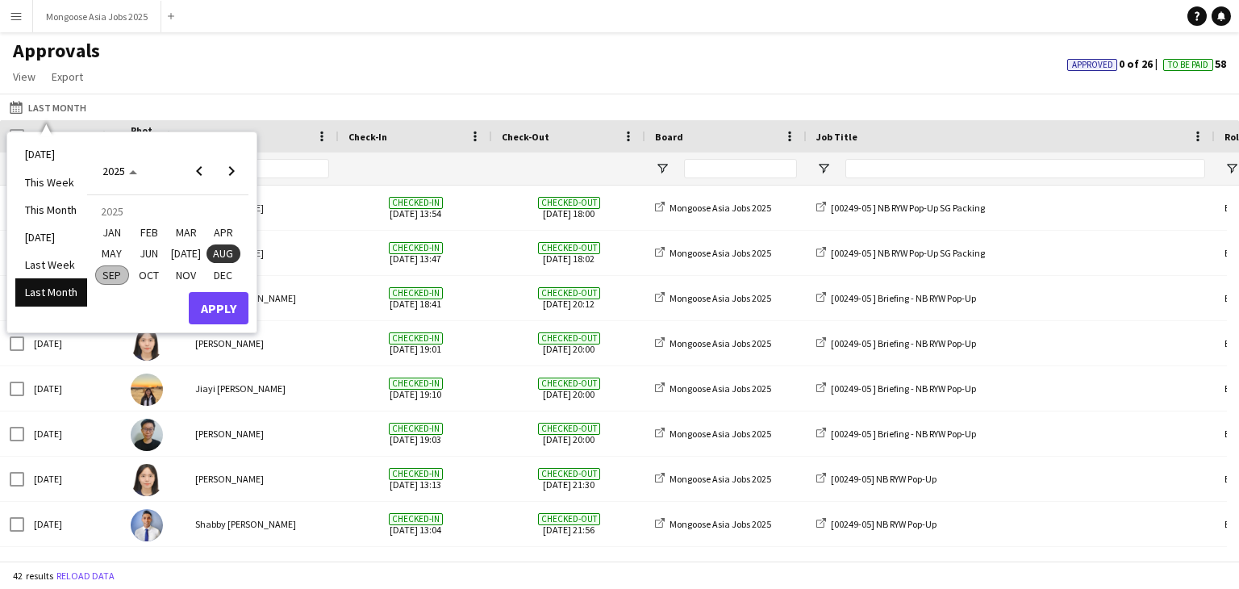
click at [190, 255] on span "[DATE]" at bounding box center [185, 254] width 33 height 19
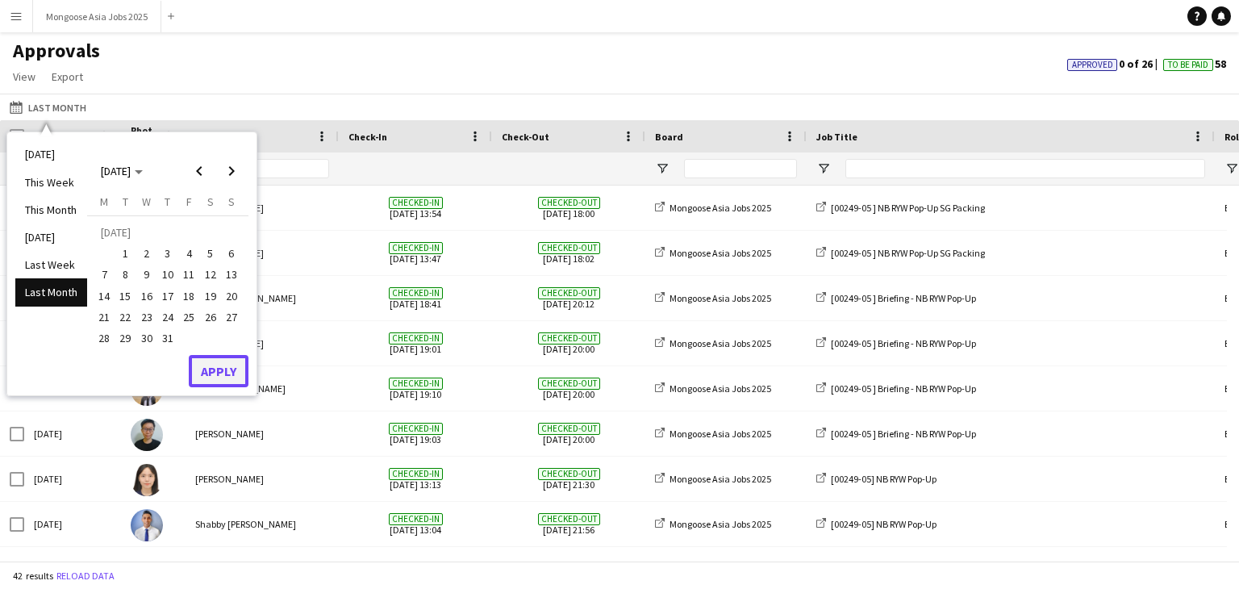
click at [219, 378] on button "Apply" at bounding box center [219, 371] width 60 height 32
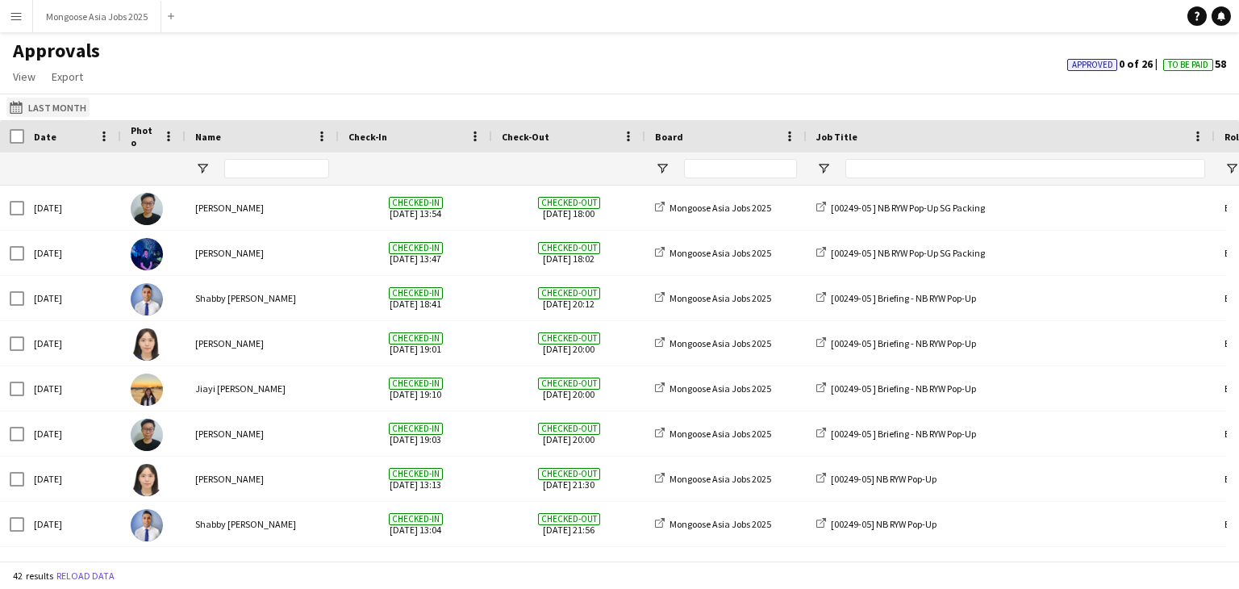
click at [39, 106] on button "Last Month Last Month" at bounding box center [47, 107] width 83 height 19
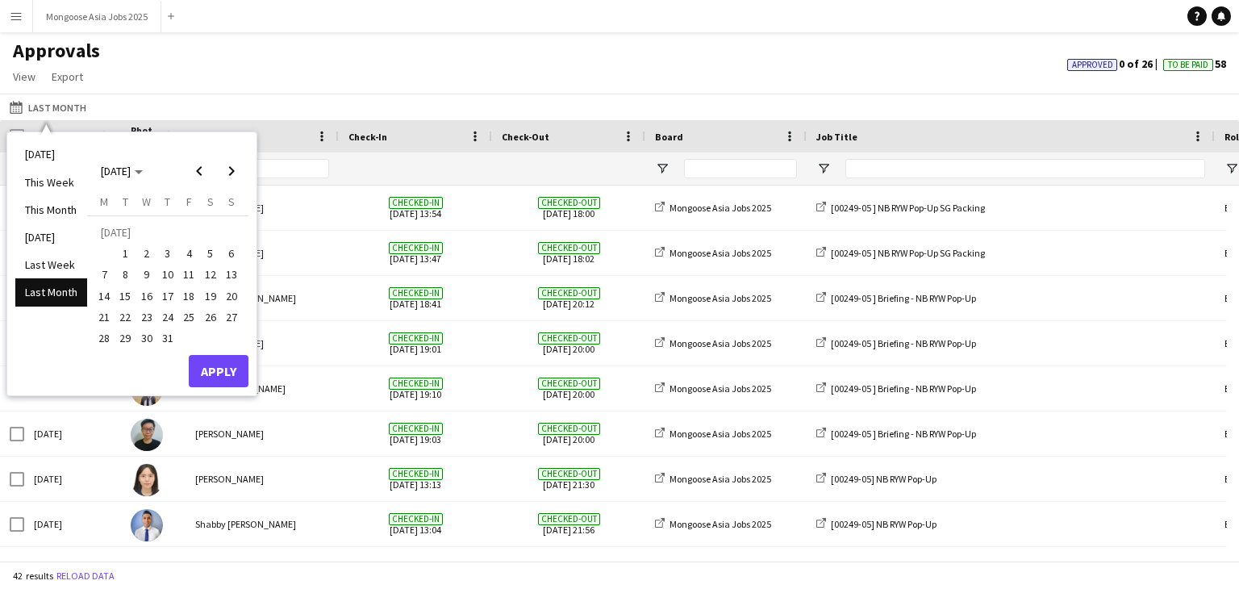
click at [120, 251] on span "1" at bounding box center [125, 253] width 19 height 19
click at [169, 343] on span "31" at bounding box center [167, 337] width 19 height 19
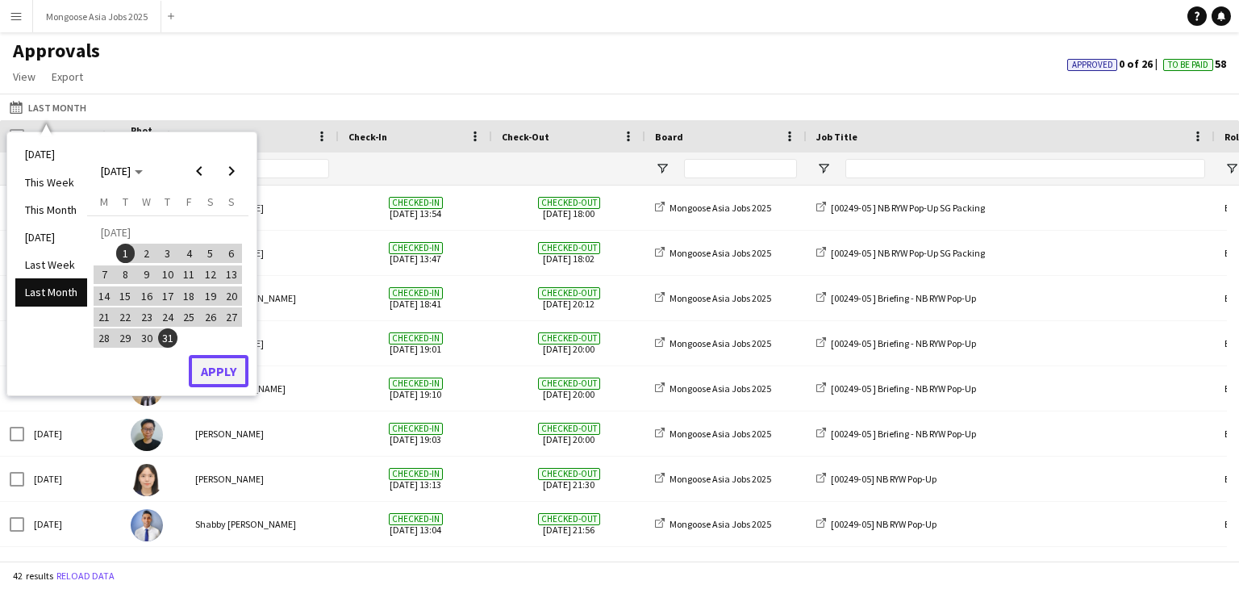
click at [221, 371] on button "Apply" at bounding box center [219, 371] width 60 height 32
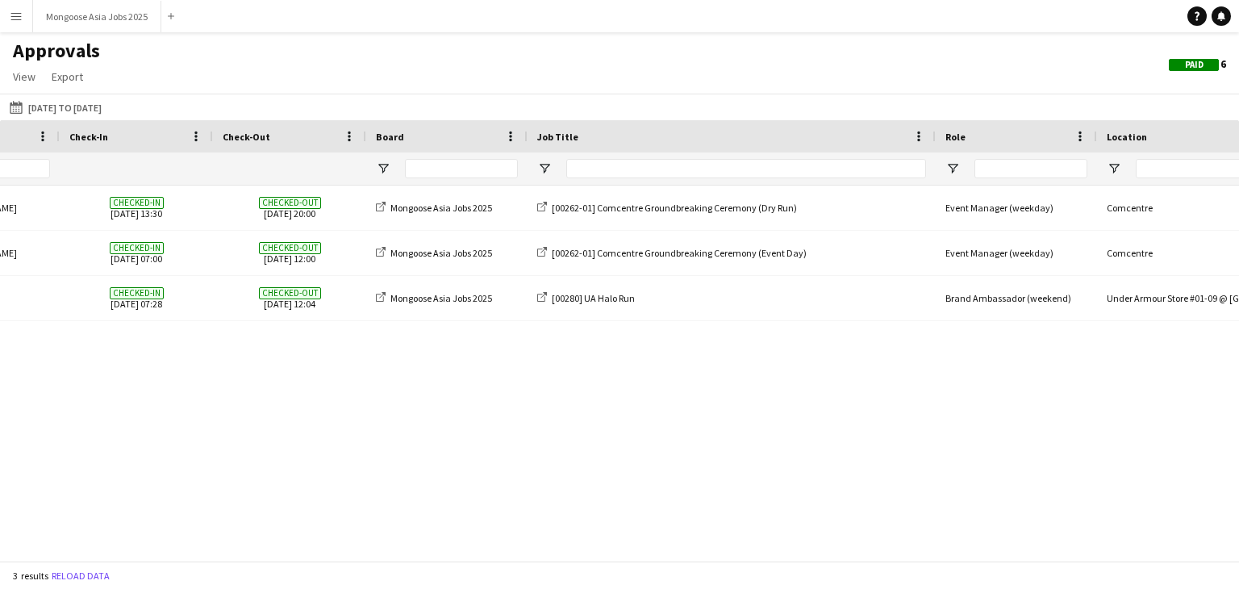
scroll to position [0, 759]
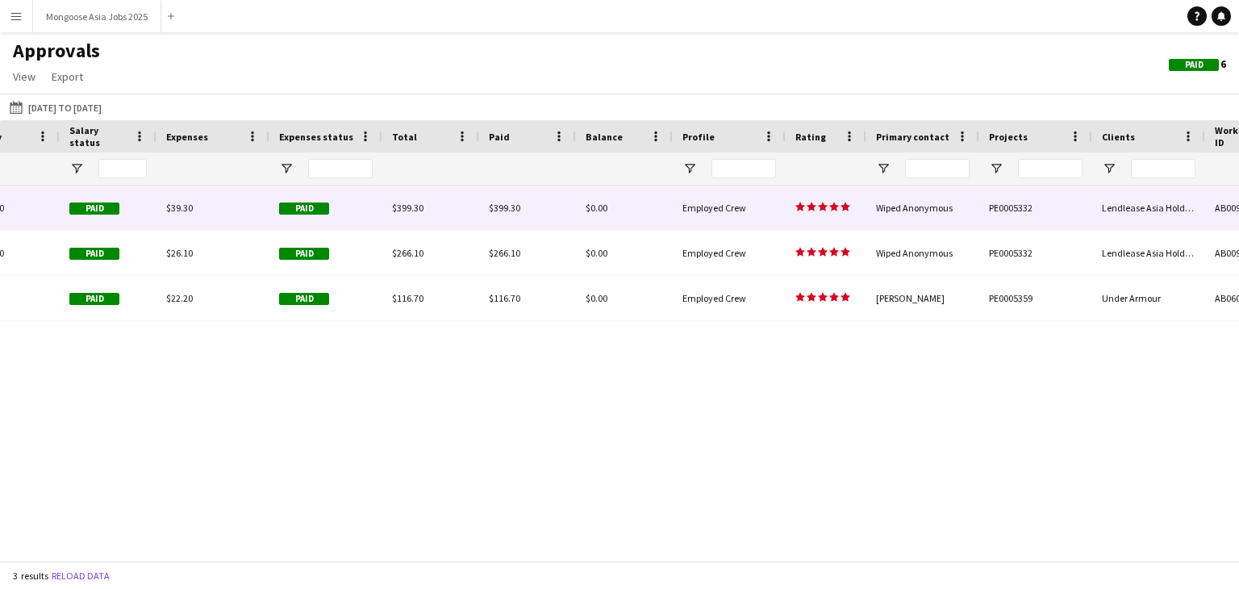
click at [889, 215] on div "Wiped Anonymous" at bounding box center [923, 208] width 113 height 44
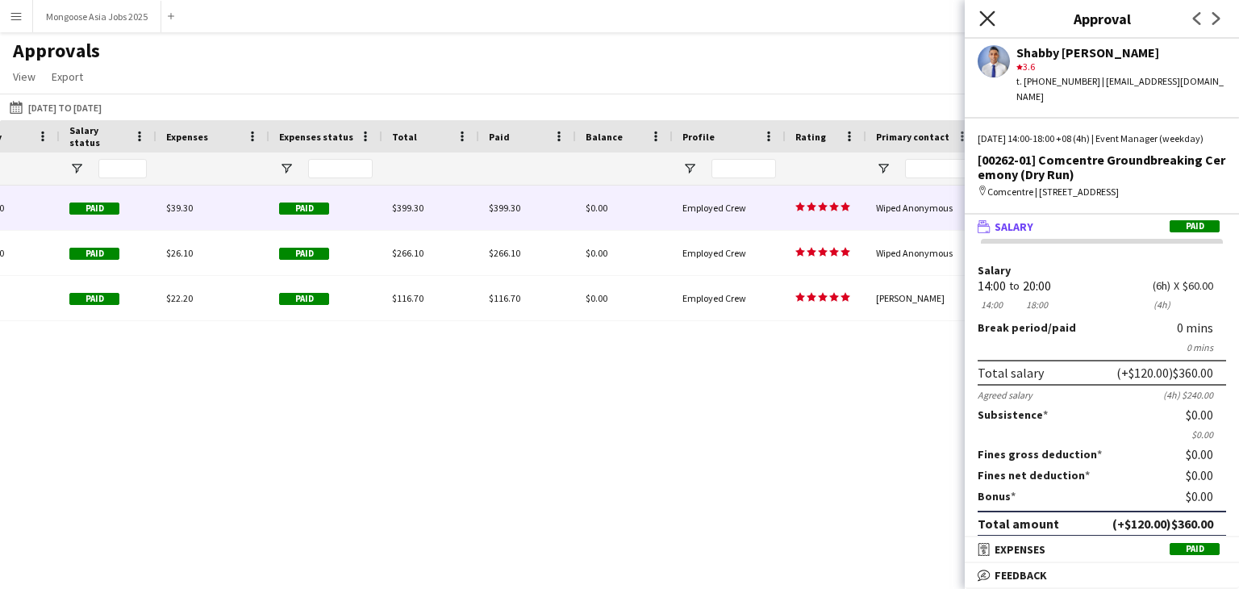
click at [989, 17] on icon at bounding box center [987, 17] width 15 height 15
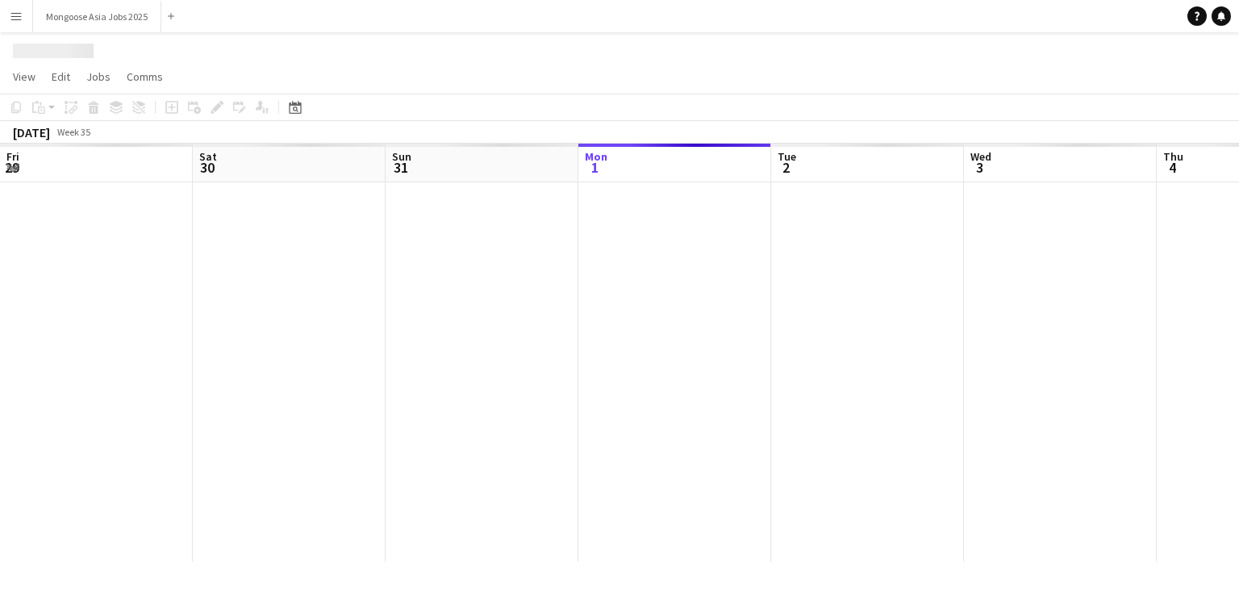
scroll to position [0, 386]
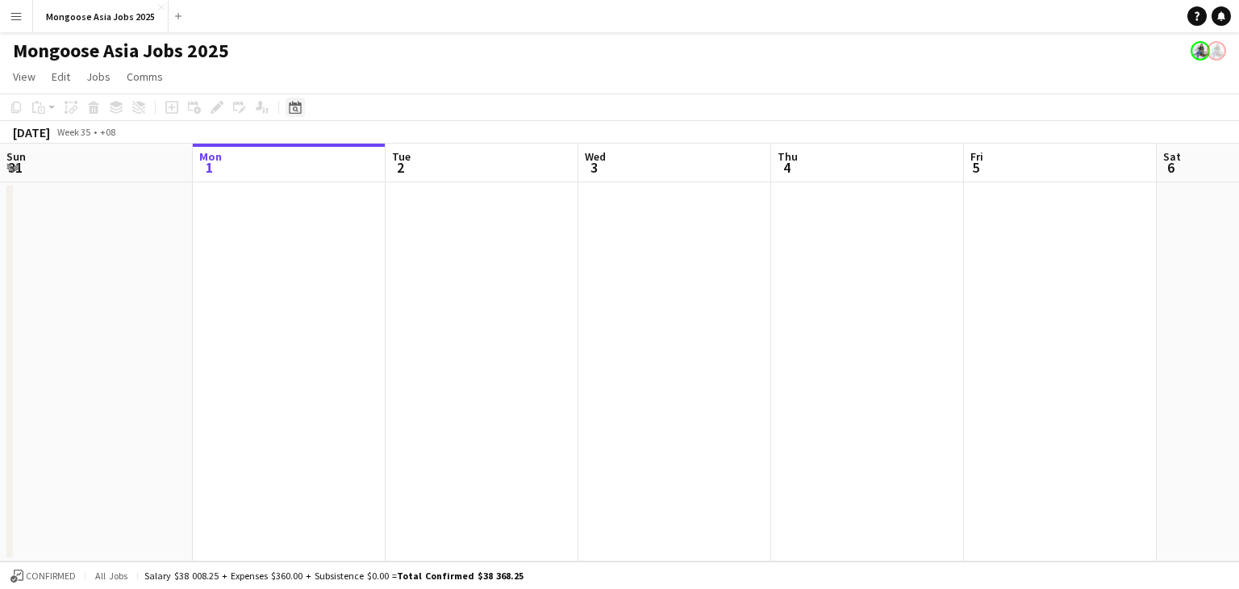
click at [291, 111] on icon "Date picker" at bounding box center [295, 107] width 13 height 13
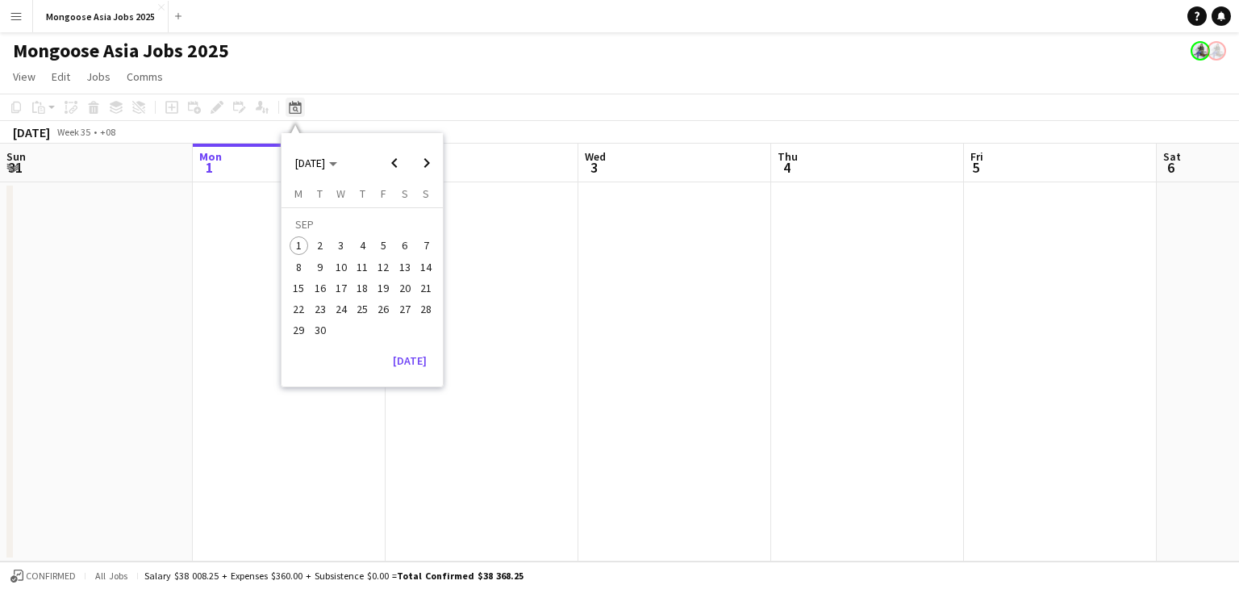
scroll to position [0, 0]
click at [395, 162] on span "Previous month" at bounding box center [394, 163] width 32 height 32
click at [6, 9] on button "Menu" at bounding box center [16, 16] width 32 height 32
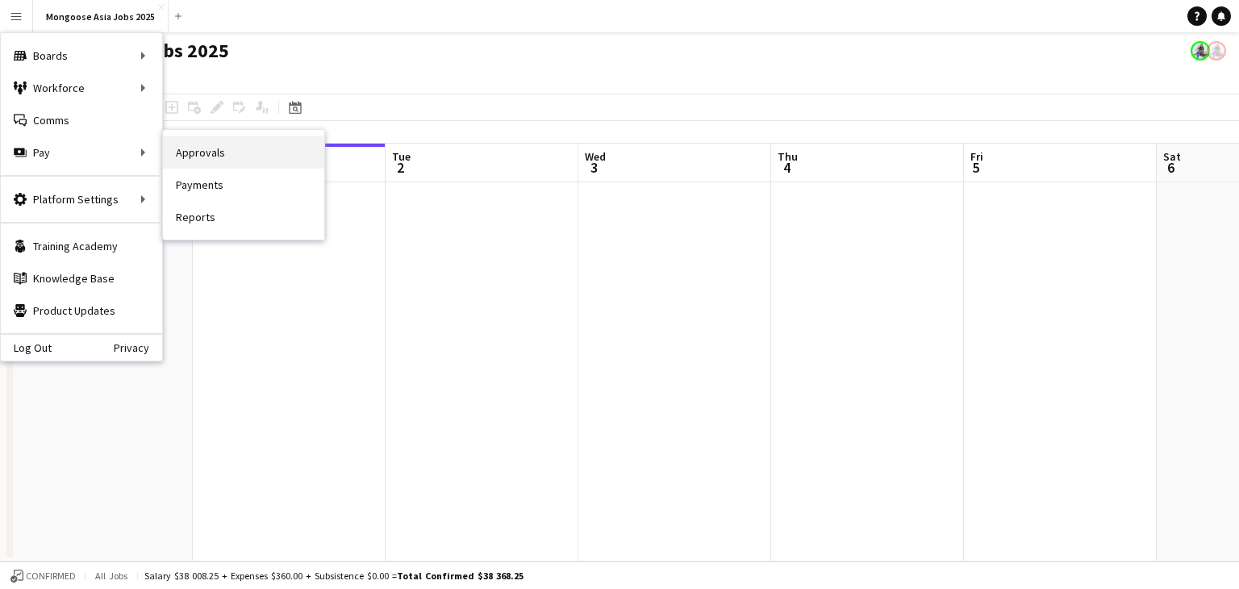
click at [202, 164] on link "Approvals" at bounding box center [243, 152] width 161 height 32
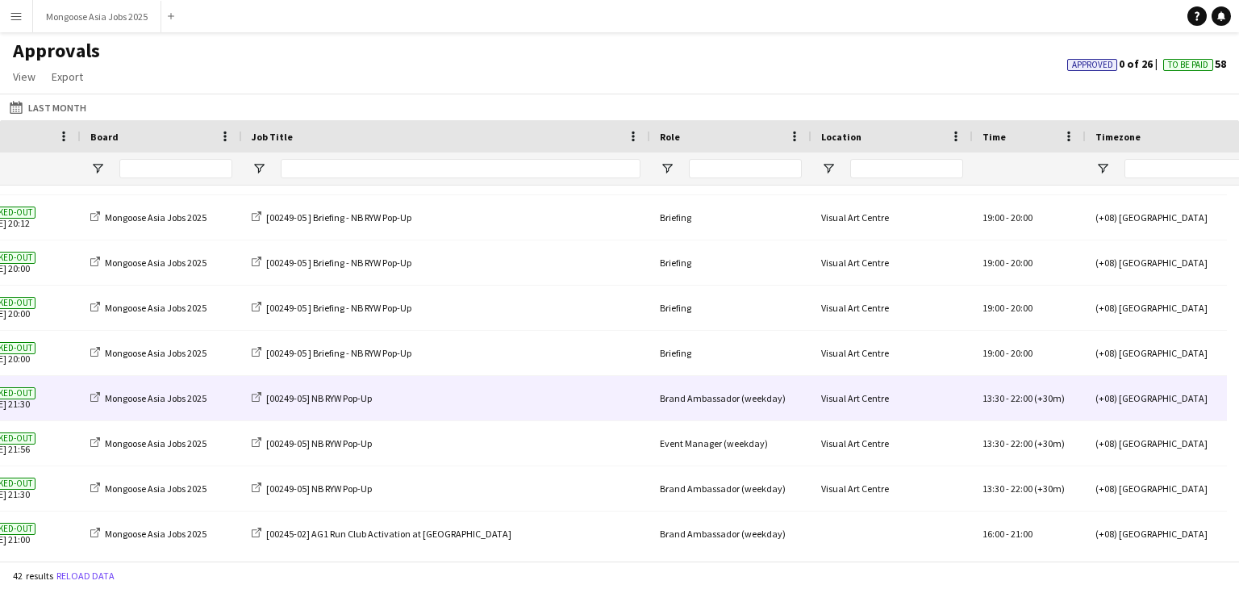
click at [542, 408] on div "[00249-05] NB RYW Pop-Up" at bounding box center [446, 398] width 408 height 44
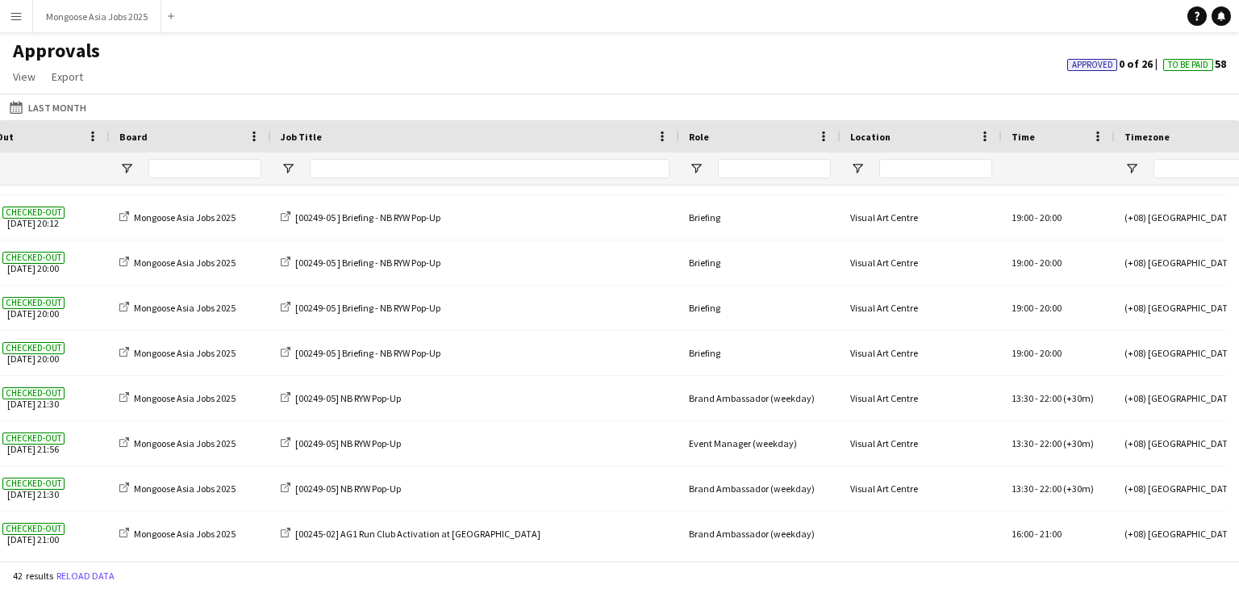
scroll to position [0, 484]
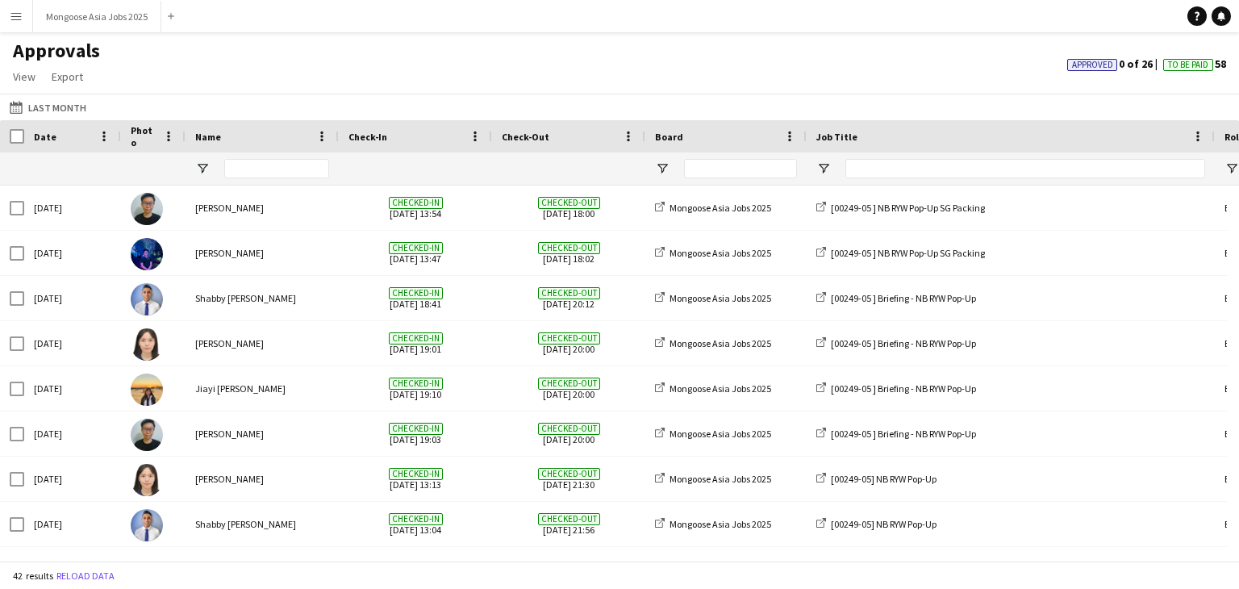
click at [432, 64] on div "Approvals View Customise view Customise filters Reset Filters Reset View Reset …" at bounding box center [619, 66] width 1239 height 55
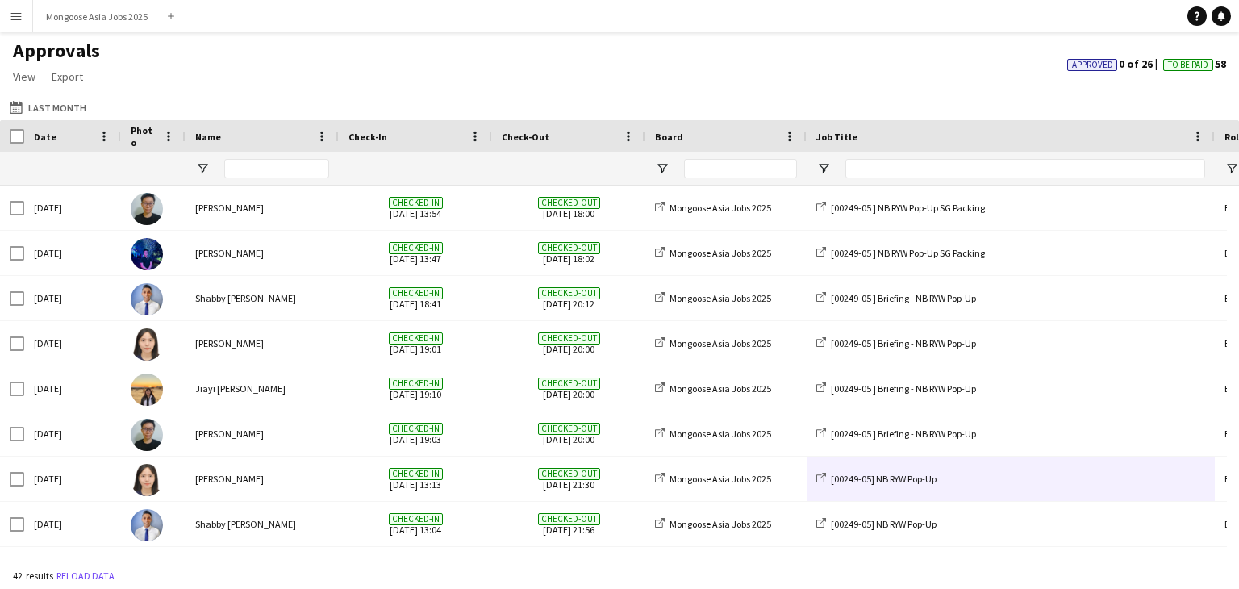
click at [5, 18] on button "Menu" at bounding box center [16, 16] width 32 height 32
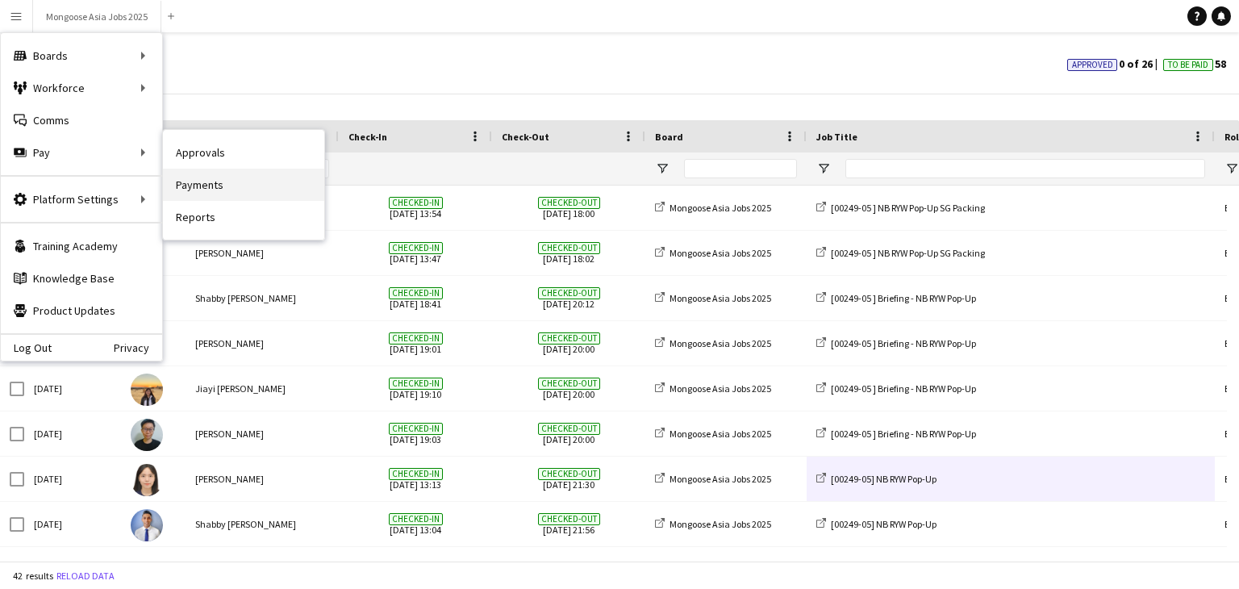
click at [214, 186] on link "Payments" at bounding box center [243, 185] width 161 height 32
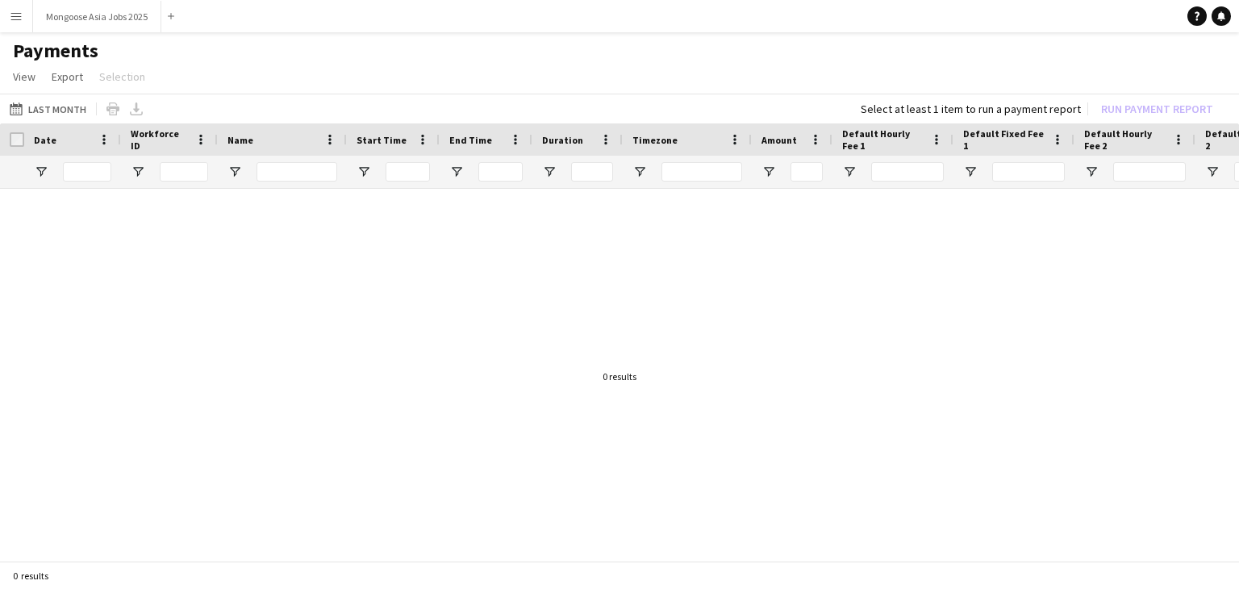
click at [30, 10] on button "Menu" at bounding box center [16, 16] width 32 height 32
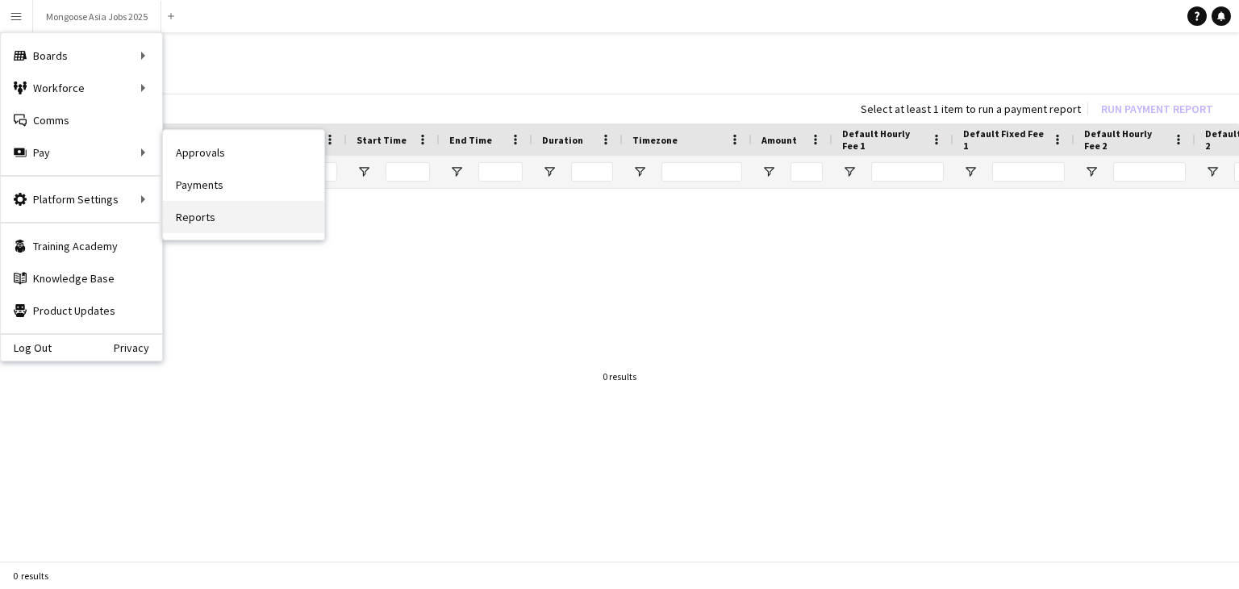
click at [194, 217] on link "Reports" at bounding box center [243, 217] width 161 height 32
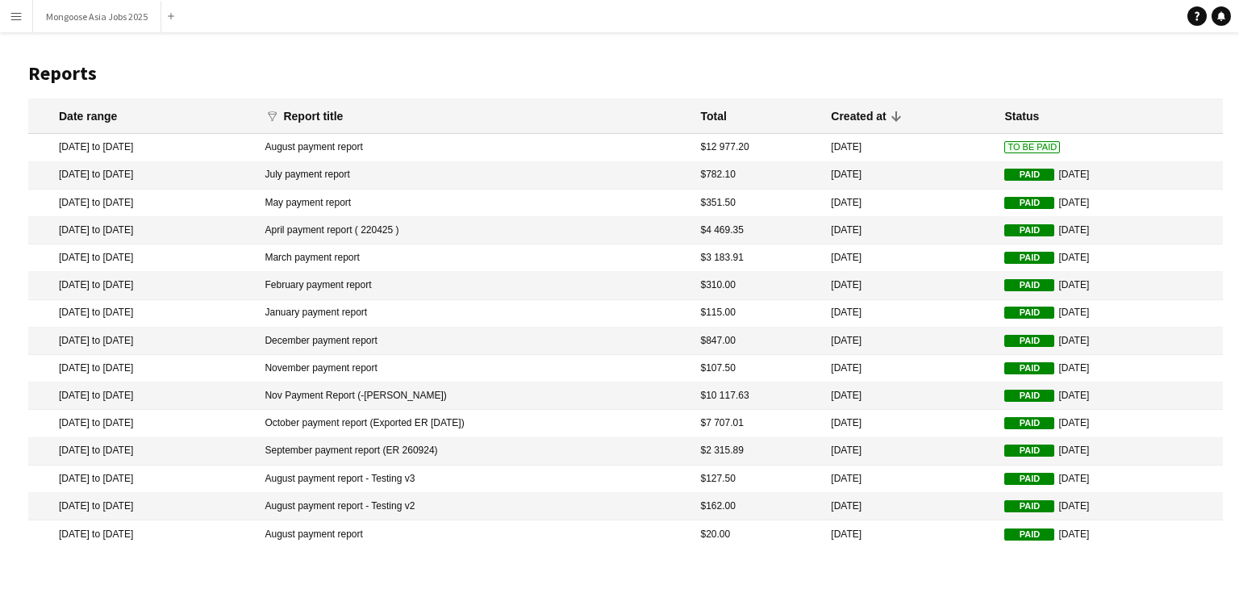
click at [742, 147] on mat-cell "$12 977.20" at bounding box center [758, 147] width 131 height 27
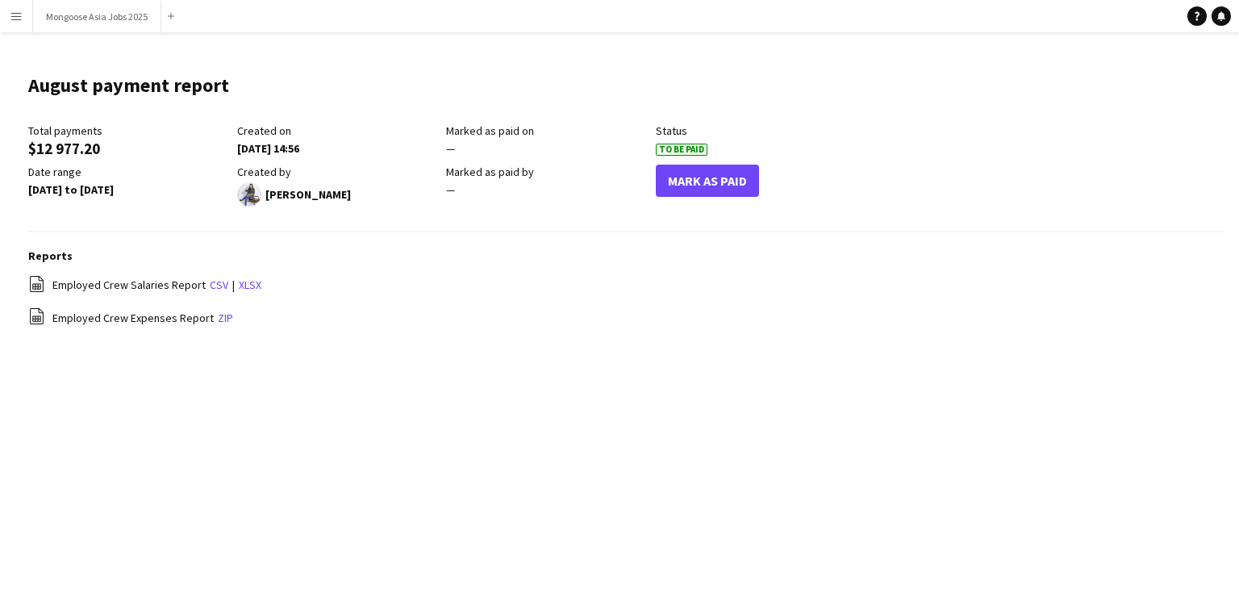
click at [42, 141] on div "$12 977.20" at bounding box center [128, 148] width 201 height 15
click at [299, 147] on div "2025-09-01 14:56" at bounding box center [337, 148] width 201 height 15
click at [80, 153] on div "$12 977.20" at bounding box center [128, 148] width 201 height 15
click at [68, 133] on div "Total payments" at bounding box center [128, 130] width 201 height 15
click at [52, 144] on div "$12 977.20" at bounding box center [128, 148] width 201 height 15
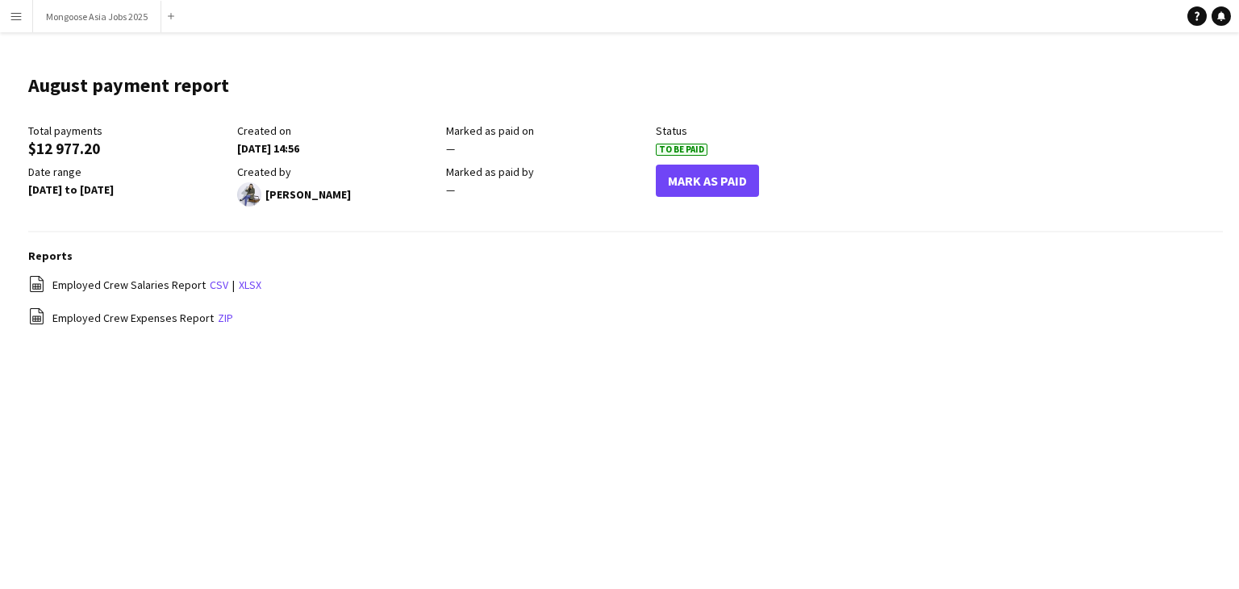
click at [76, 144] on div "$12 977.20" at bounding box center [128, 148] width 201 height 15
drag, startPoint x: 507, startPoint y: 269, endPoint x: 476, endPoint y: 249, distance: 36.3
click at [507, 269] on div "Reports file-spreadsheet Employed Crew Salaries Report csv | xlsx file-spreadsh…" at bounding box center [625, 297] width 1195 height 96
click at [91, 147] on div "$12 977.20" at bounding box center [128, 148] width 201 height 15
